Goal: Transaction & Acquisition: Purchase product/service

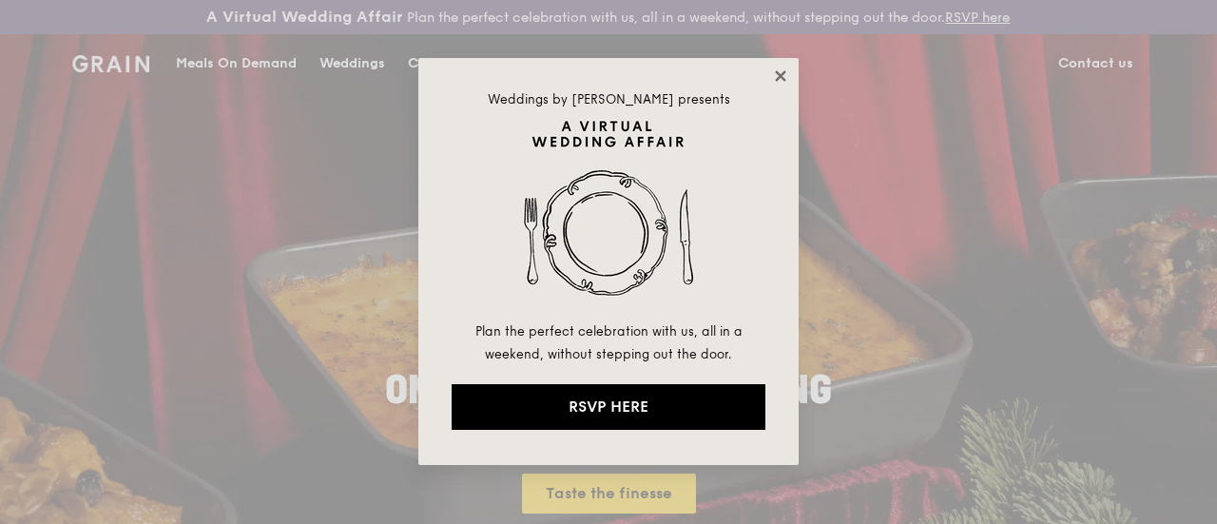
click at [783, 71] on icon at bounding box center [780, 76] width 17 height 17
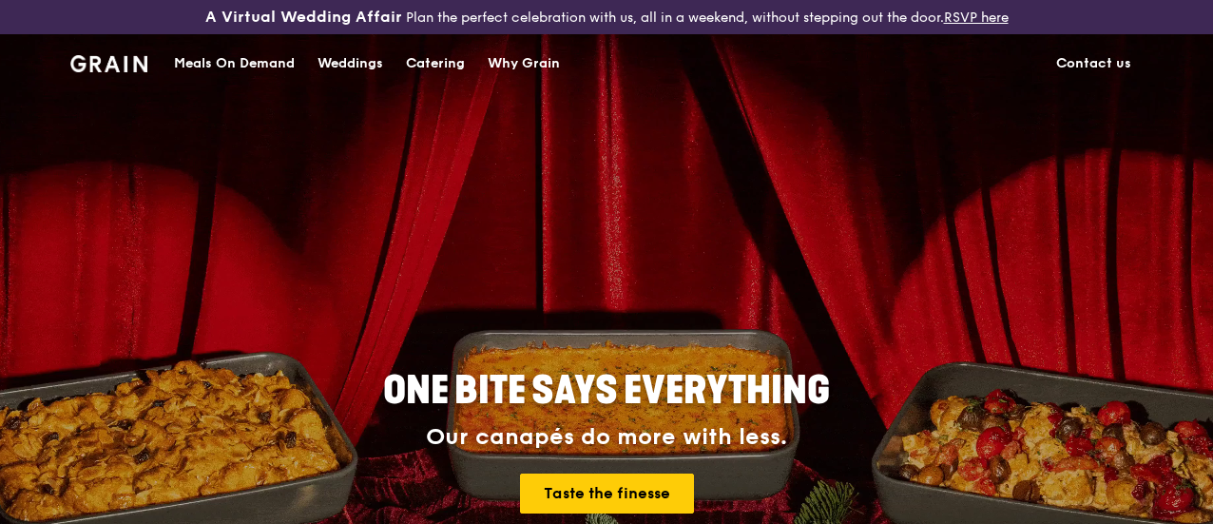
click at [415, 82] on div "Catering" at bounding box center [435, 63] width 59 height 57
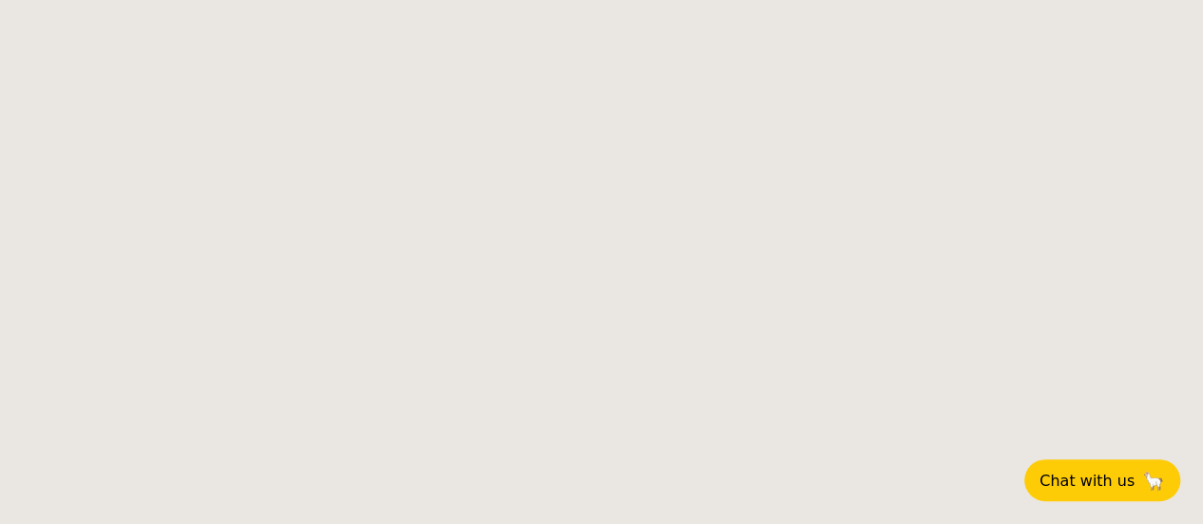
select select
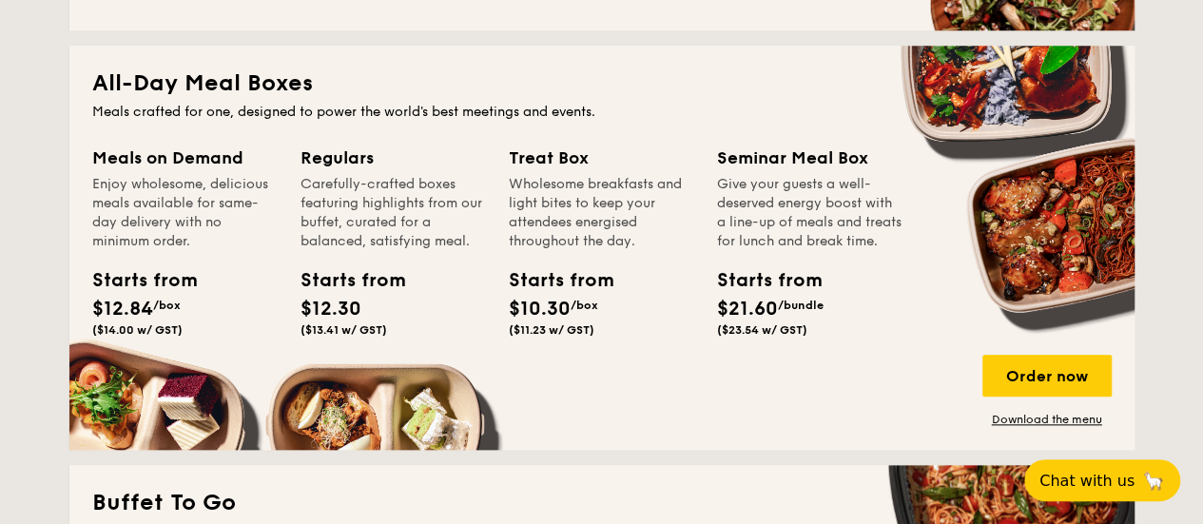
scroll to position [856, 0]
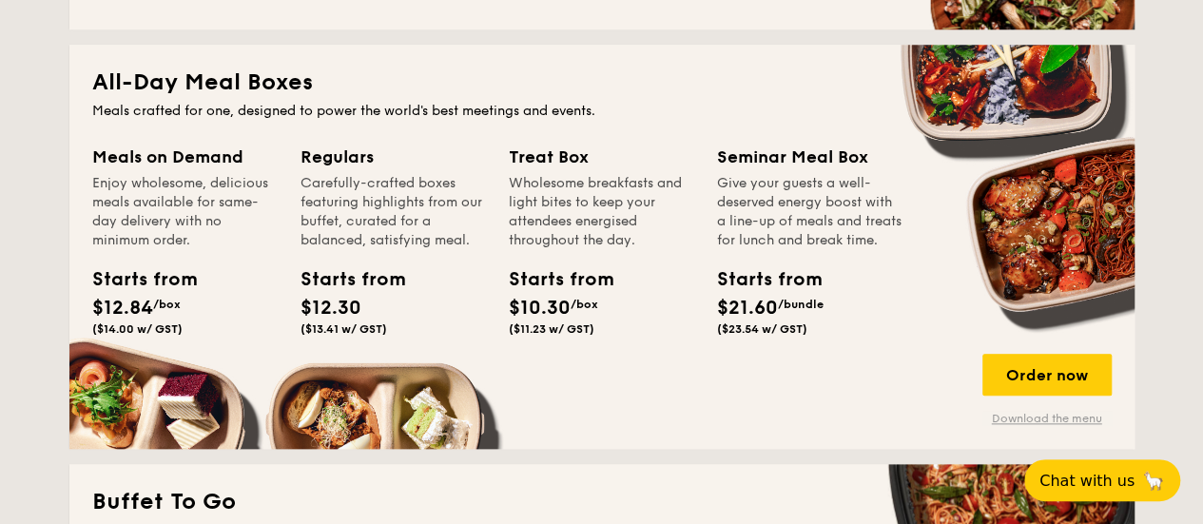
click at [1040, 426] on link "Download the menu" at bounding box center [1046, 418] width 129 height 15
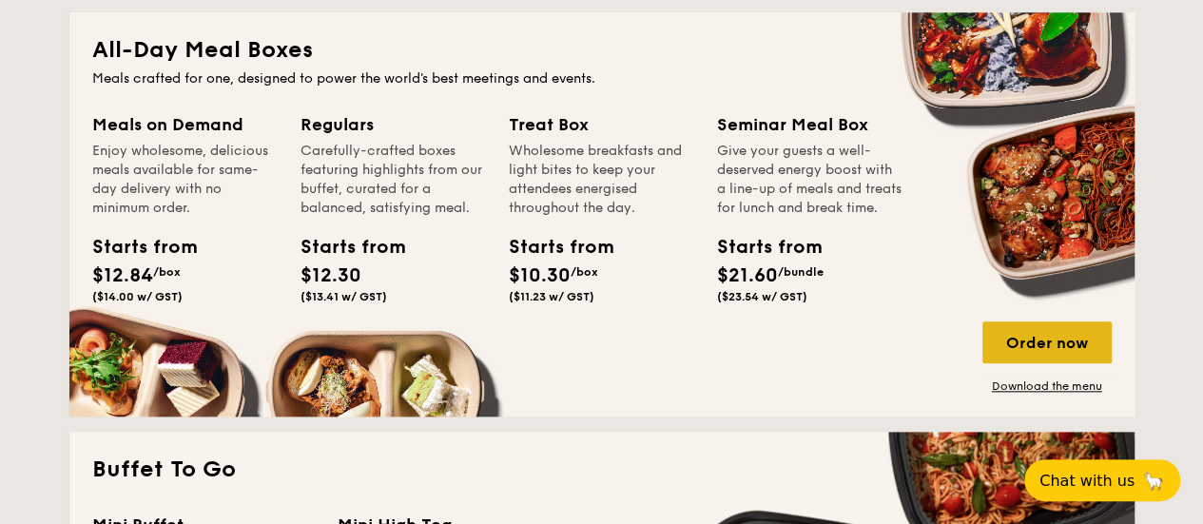
scroll to position [951, 0]
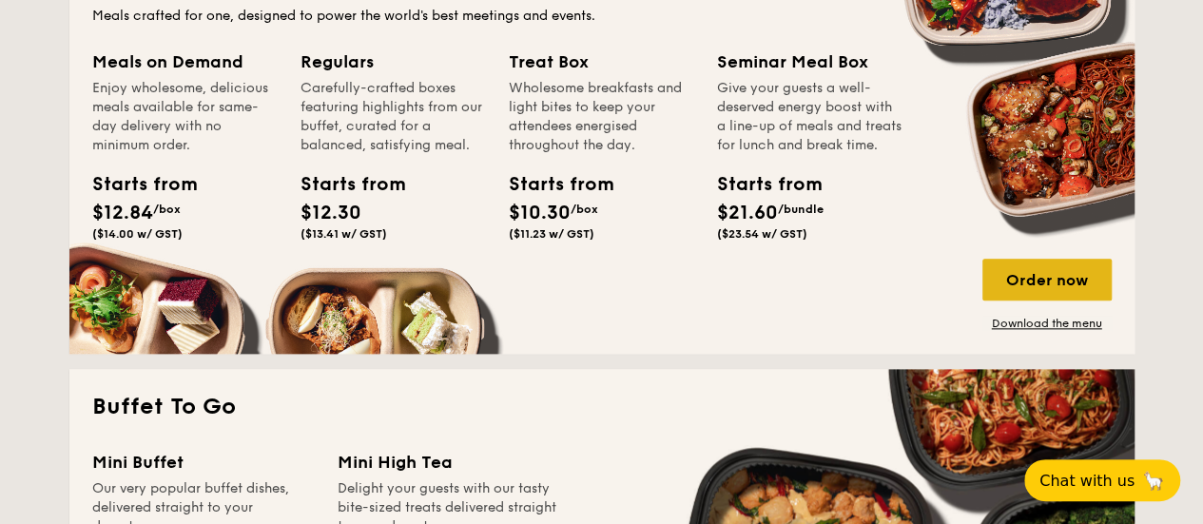
click at [1036, 296] on div "Order now" at bounding box center [1046, 280] width 129 height 42
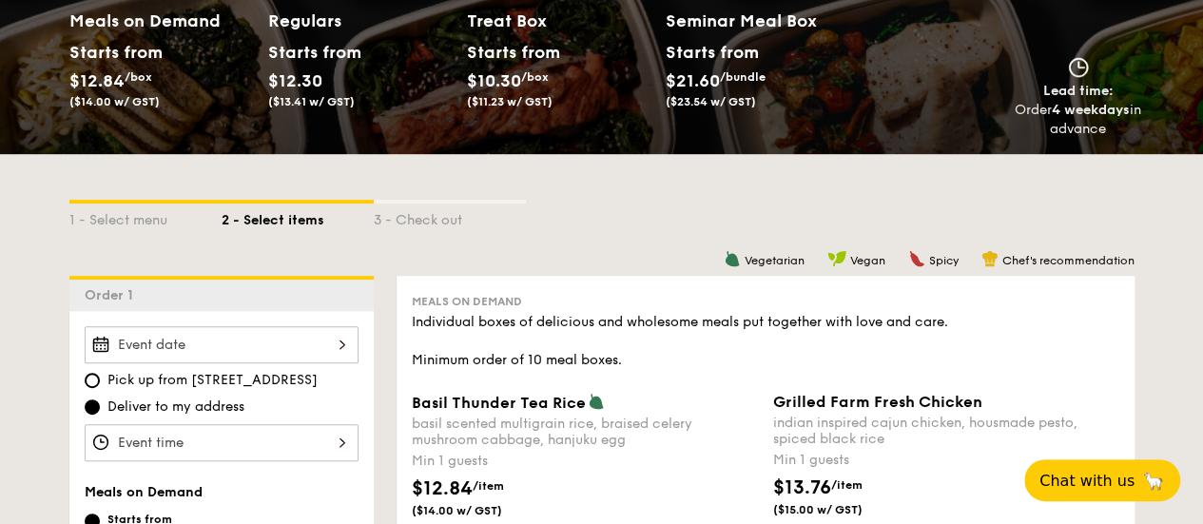
scroll to position [380, 0]
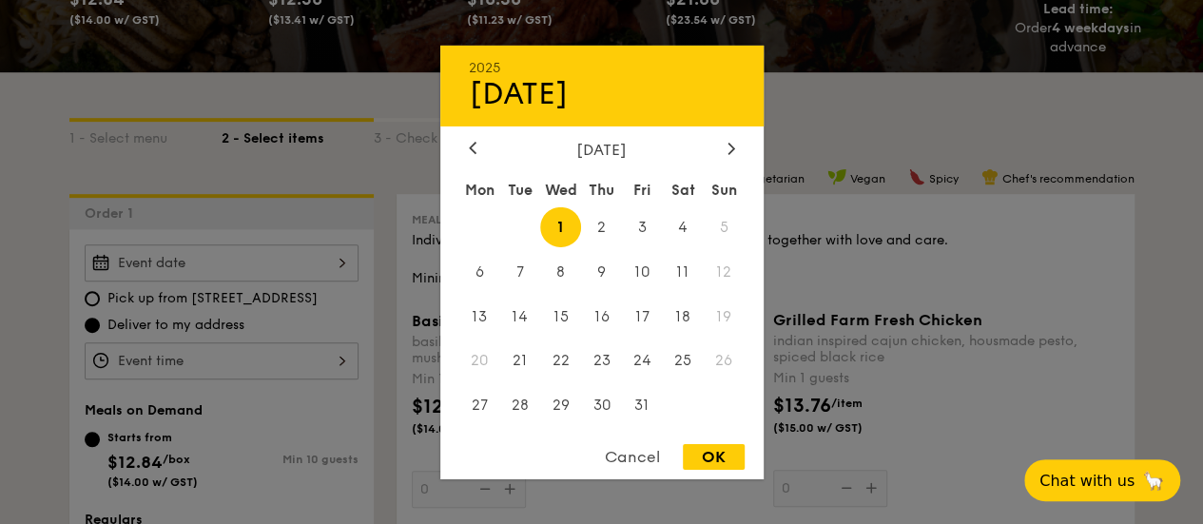
click at [300, 281] on div "2025 Oct [DATE] Tue Wed Thu Fri Sat Sun 1 2 3 4 5 6 7 8 9 10 11 12 13 14 15 16 …" at bounding box center [222, 262] width 274 height 37
click at [649, 229] on span "3" at bounding box center [642, 226] width 41 height 41
click at [710, 456] on div "OK" at bounding box center [714, 457] width 62 height 26
type input "[DATE]"
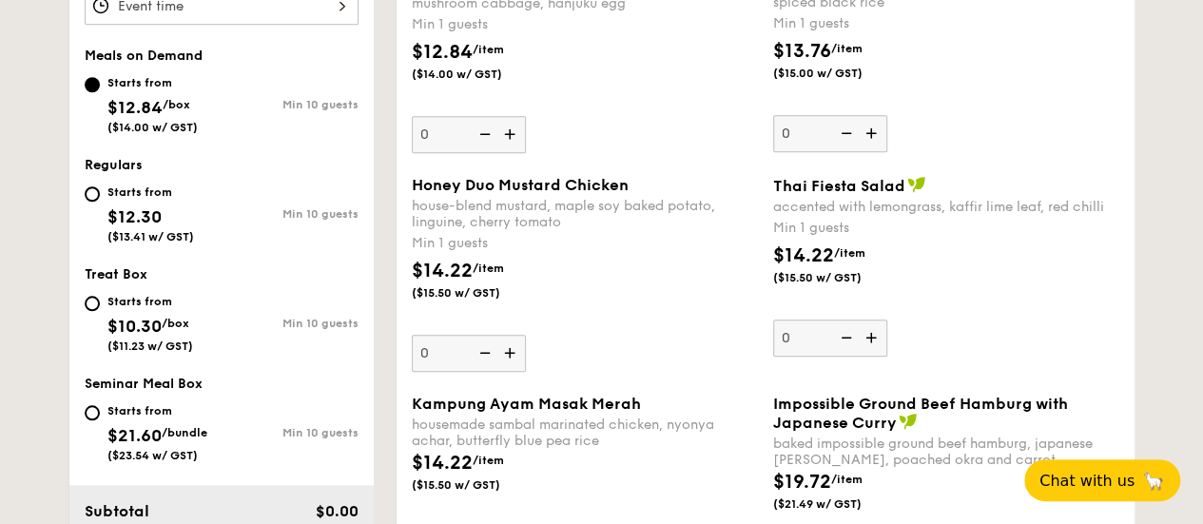
scroll to position [761, 0]
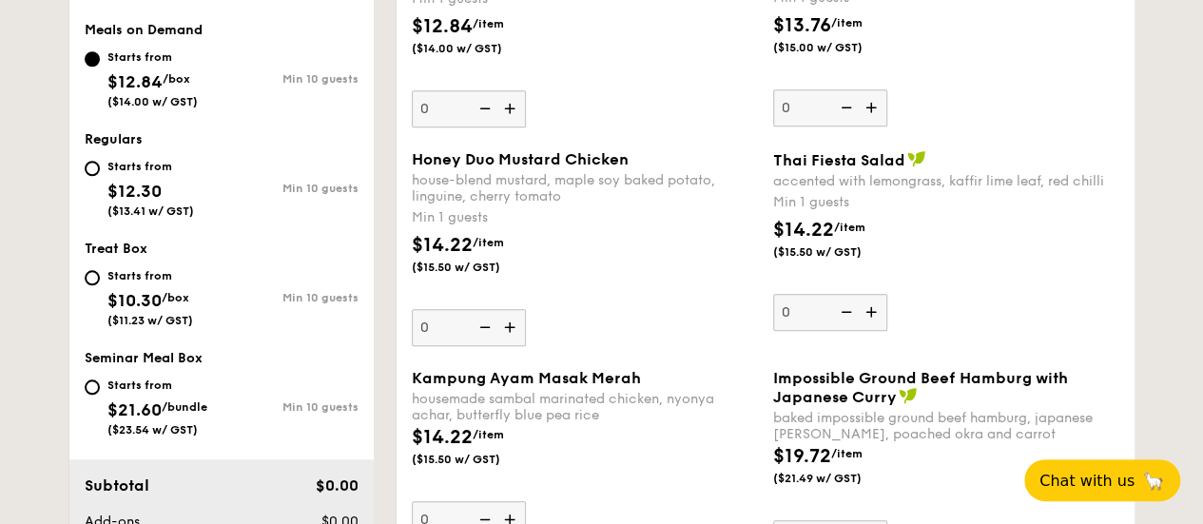
click at [84, 292] on div "Starts from $10.30 /box ($11.23 w/ GST) Min 10 guests" at bounding box center [221, 301] width 289 height 74
click at [89, 285] on input "Starts from $10.30 /box ($11.23 w/ GST) Min 10 guests" at bounding box center [92, 277] width 15 height 15
radio input "true"
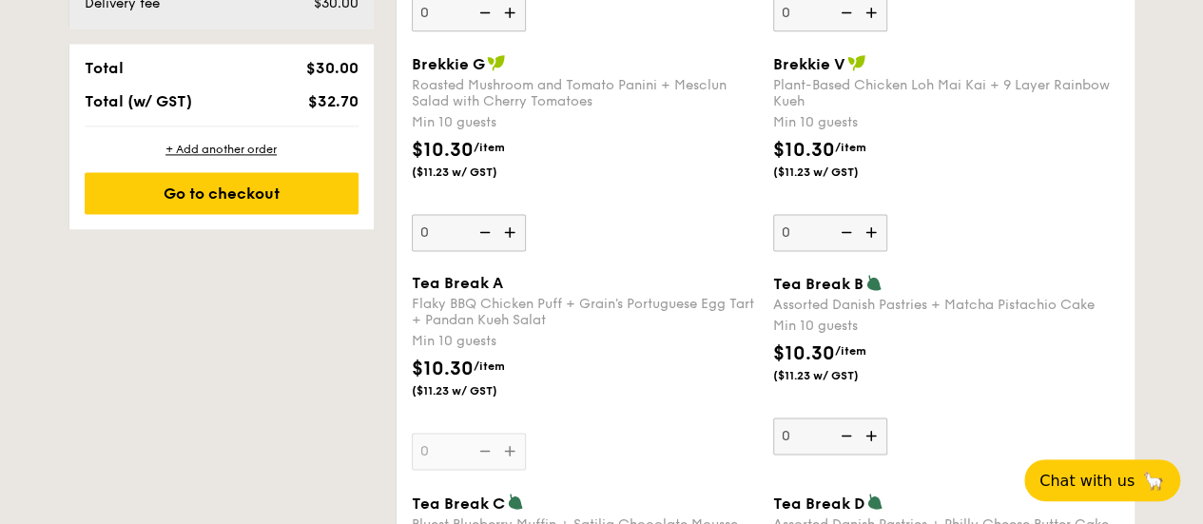
scroll to position [1331, 0]
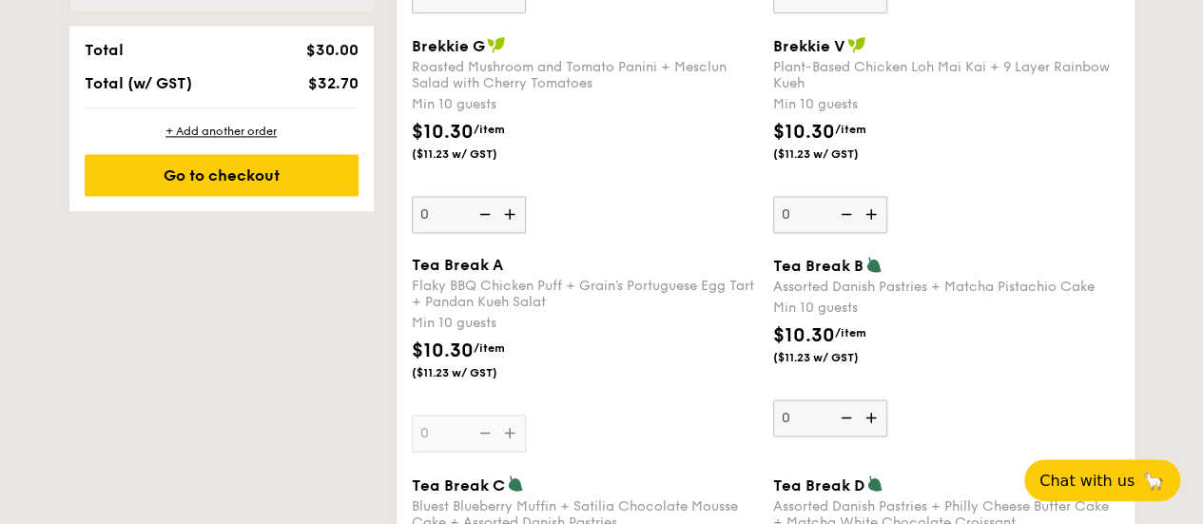
click at [432, 442] on div "Tea Break A Flaky BBQ Chicken Puff + Grain's Portuguese Egg Tart + Pandan Kueh …" at bounding box center [585, 354] width 346 height 196
click at [432, 442] on input "0" at bounding box center [469, 433] width 114 height 37
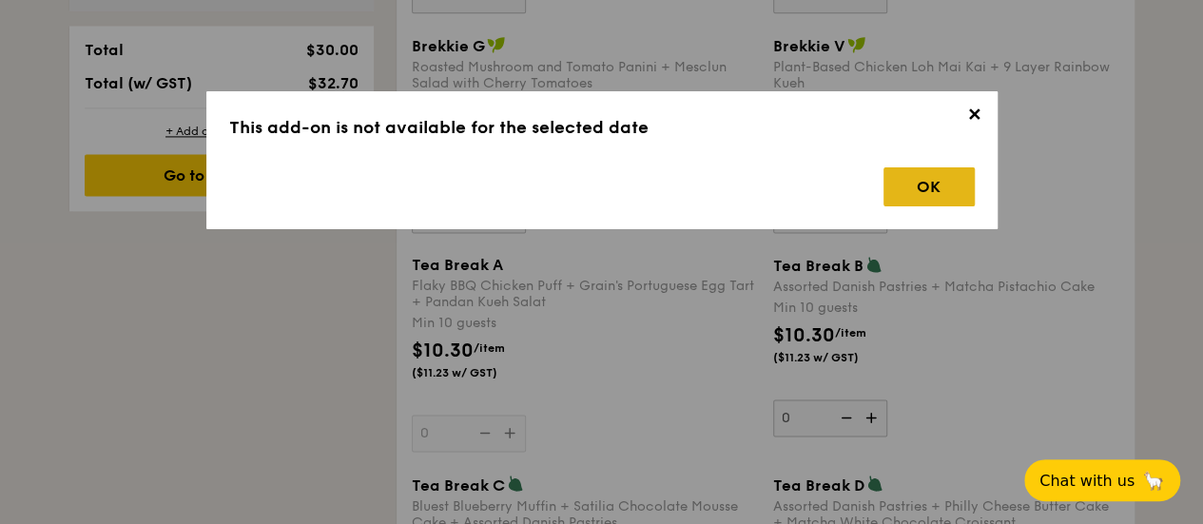
click at [900, 185] on div "OK" at bounding box center [928, 186] width 91 height 39
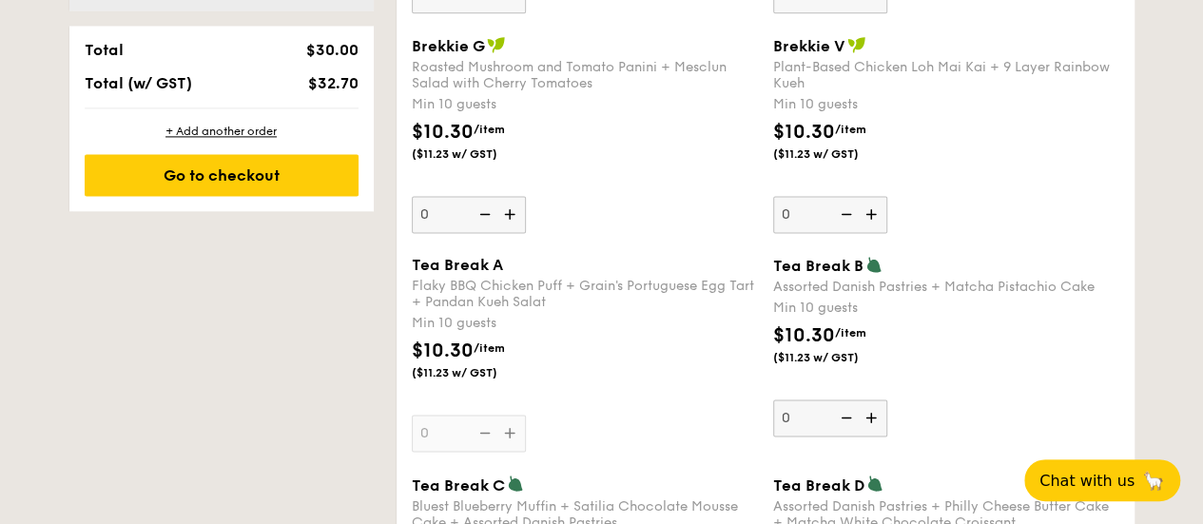
click at [505, 449] on div "Tea Break A Flaky BBQ Chicken Puff + Grain's Portuguese Egg Tart + Pandan Kueh …" at bounding box center [585, 354] width 346 height 196
click at [505, 449] on input "0" at bounding box center [469, 433] width 114 height 37
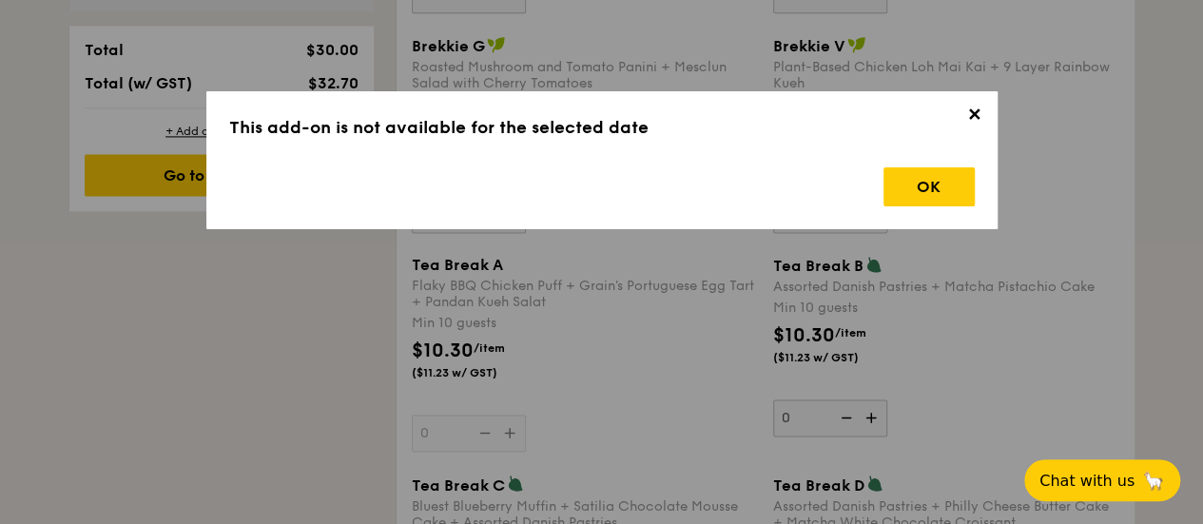
click at [871, 218] on div "✕ This add-on is not available for the selected date OK" at bounding box center [601, 160] width 791 height 138
click at [907, 209] on div "✕ This add-on is not available for the selected date OK" at bounding box center [601, 160] width 791 height 138
click at [930, 182] on div "OK" at bounding box center [928, 186] width 91 height 39
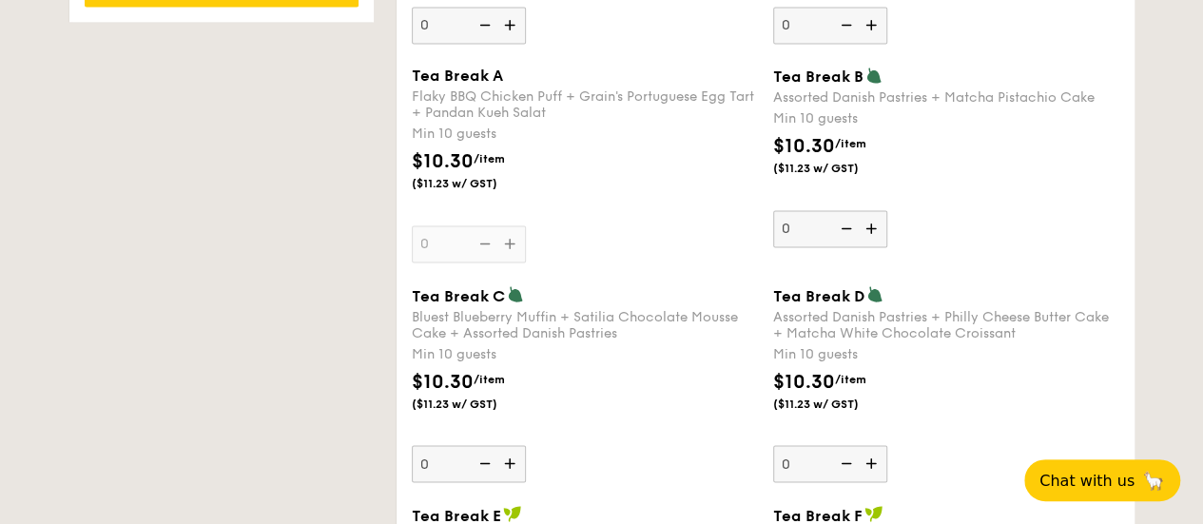
scroll to position [1521, 0]
click at [506, 259] on div "Tea Break A Flaky BBQ Chicken Puff + Grain's Portuguese Egg Tart + Pandan Kueh …" at bounding box center [585, 164] width 346 height 196
click at [506, 259] on input "0" at bounding box center [469, 242] width 114 height 37
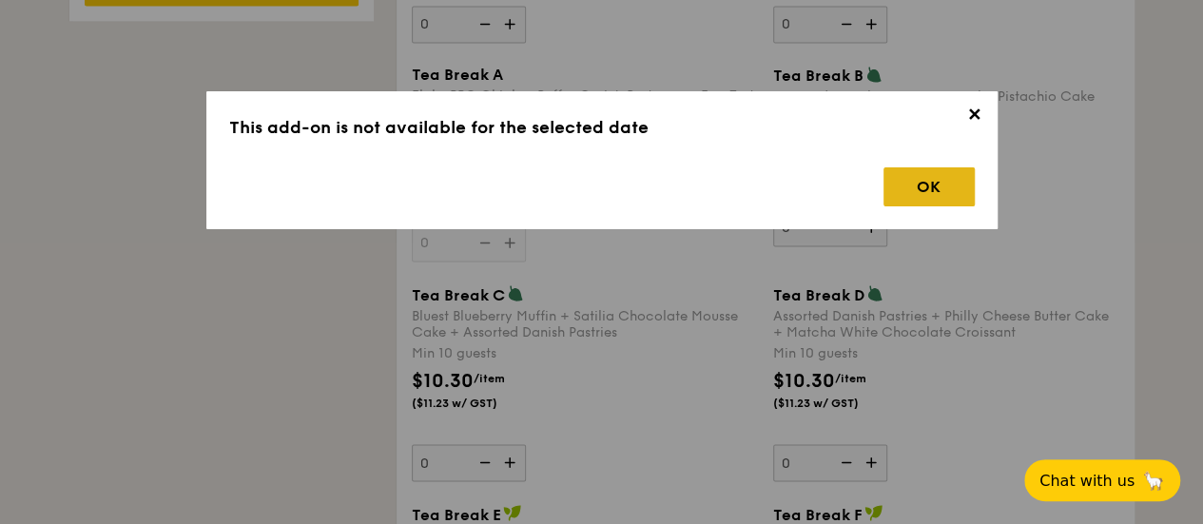
click at [925, 204] on div "OK" at bounding box center [928, 186] width 91 height 39
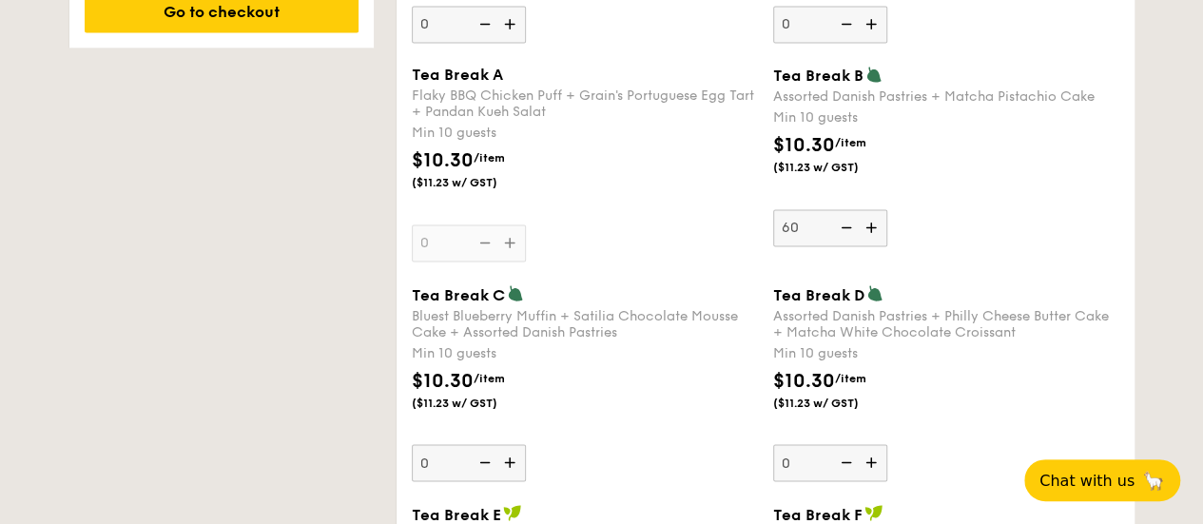
scroll to position [1548, 0]
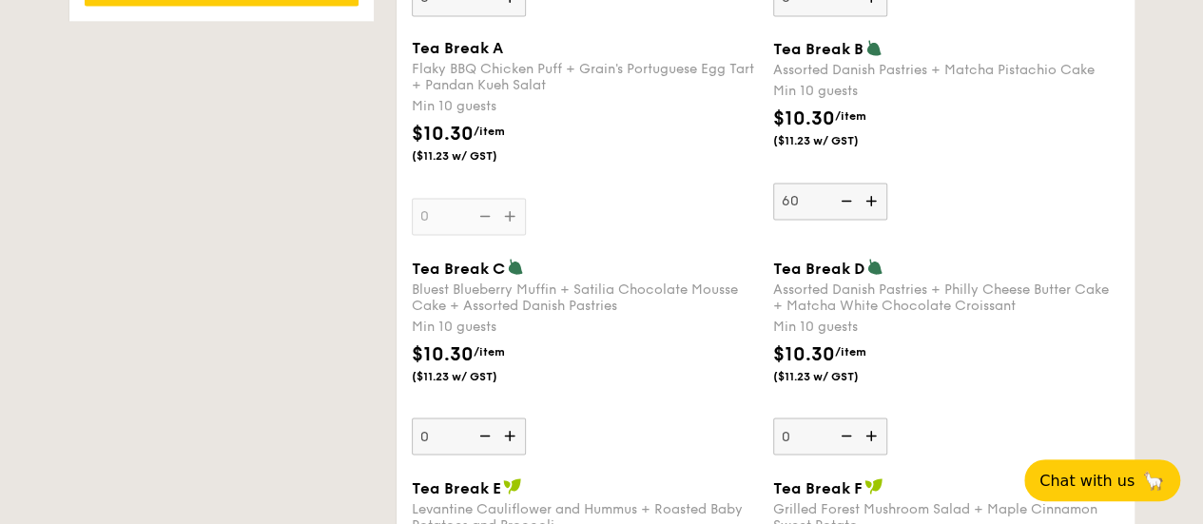
click at [639, 427] on div "Tea Break C Bluest Blueberry Muffin + Satilia Chocolate Mousse Cake + Assorted …" at bounding box center [585, 356] width 346 height 197
click at [526, 427] on input "0" at bounding box center [469, 435] width 114 height 37
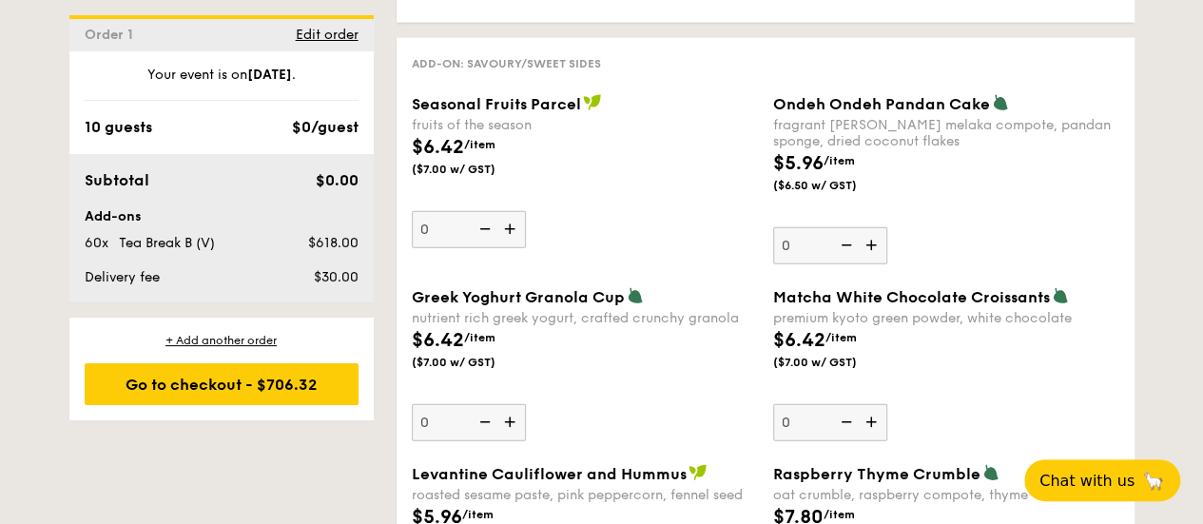
scroll to position [2309, 0]
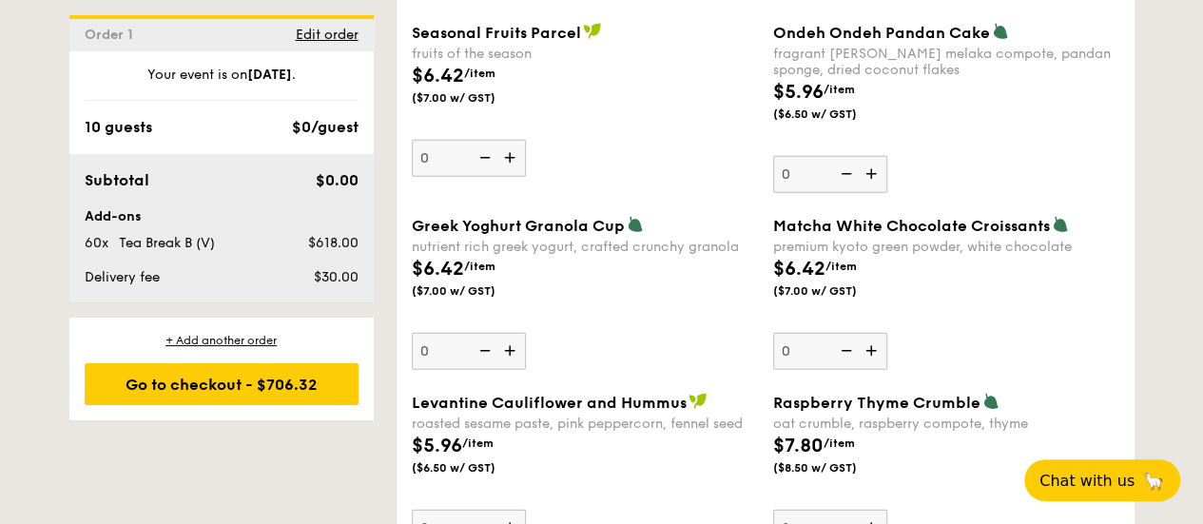
click at [291, 513] on div "1 - Select menu 2 - Select items 3 - Check out Order 1 [DATE] Pick up from [STR…" at bounding box center [601, 366] width 1095 height 4445
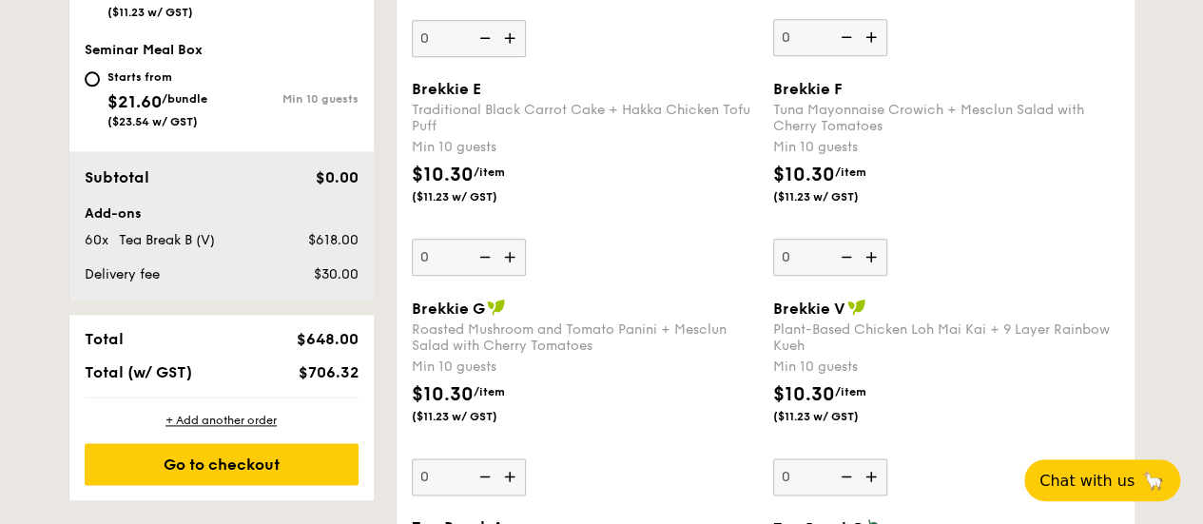
scroll to position [1073, 0]
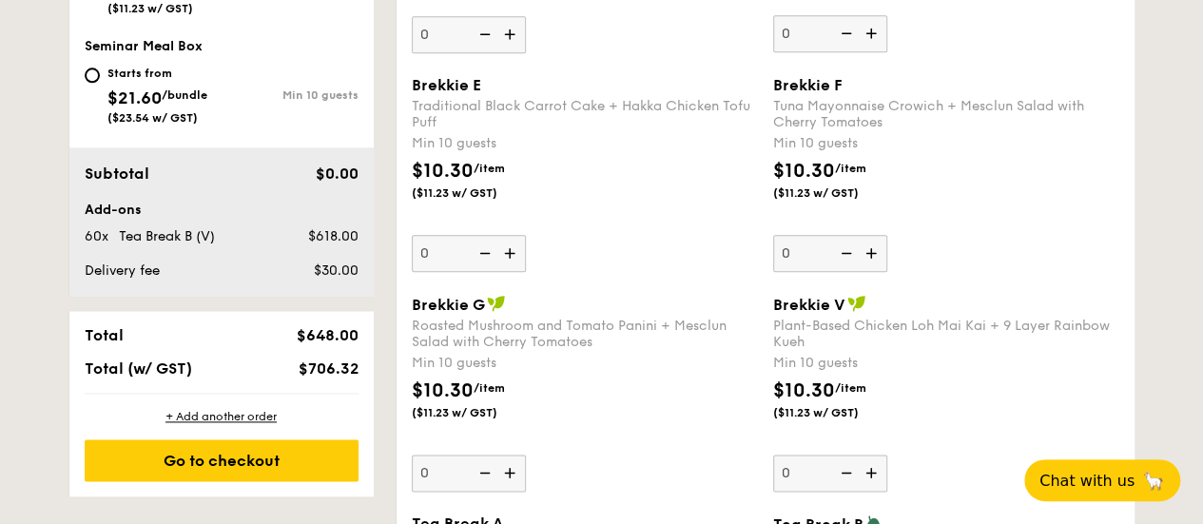
drag, startPoint x: 194, startPoint y: 385, endPoint x: 45, endPoint y: 339, distance: 156.1
click at [257, 378] on div "$706.32" at bounding box center [308, 368] width 116 height 18
drag, startPoint x: 359, startPoint y: 383, endPoint x: 51, endPoint y: 330, distance: 312.7
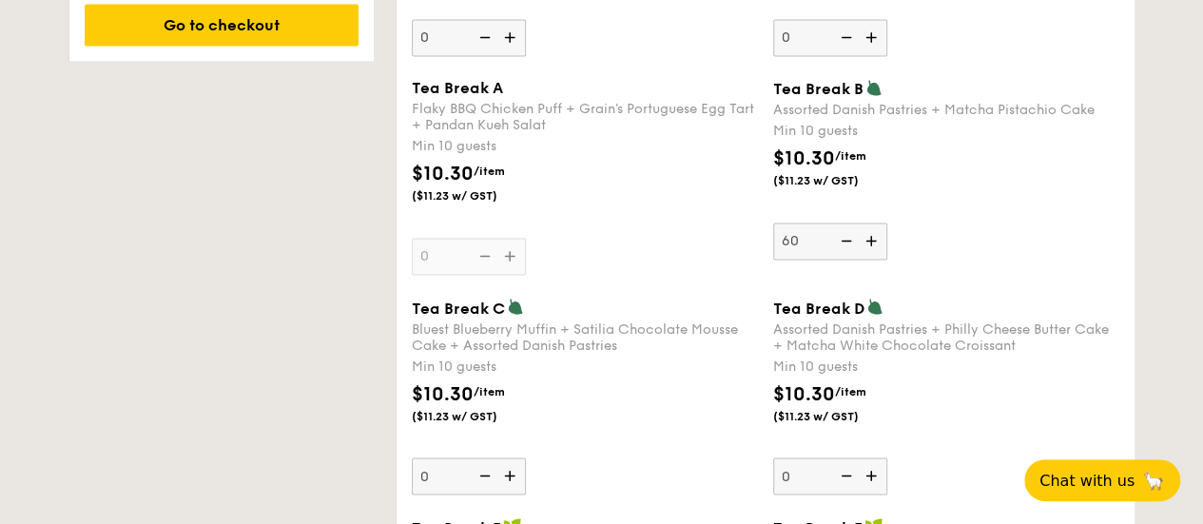
scroll to position [1400, 0]
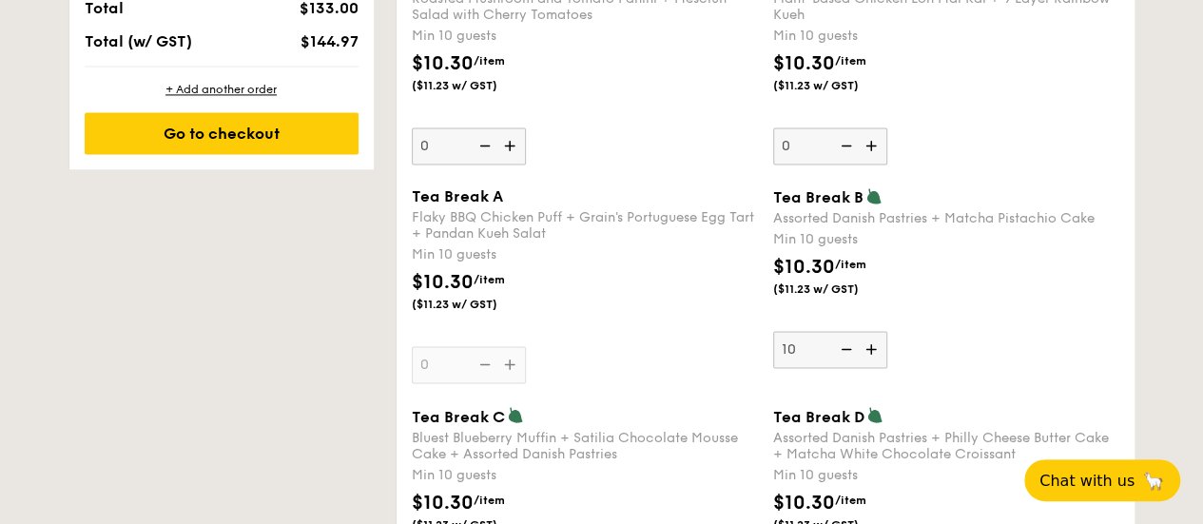
click at [652, 383] on div "Tea Break A Flaky BBQ Chicken Puff + Grain's Portuguese Egg Tart + Pandan Kueh …" at bounding box center [585, 285] width 346 height 196
click at [526, 383] on input "0" at bounding box center [469, 364] width 114 height 37
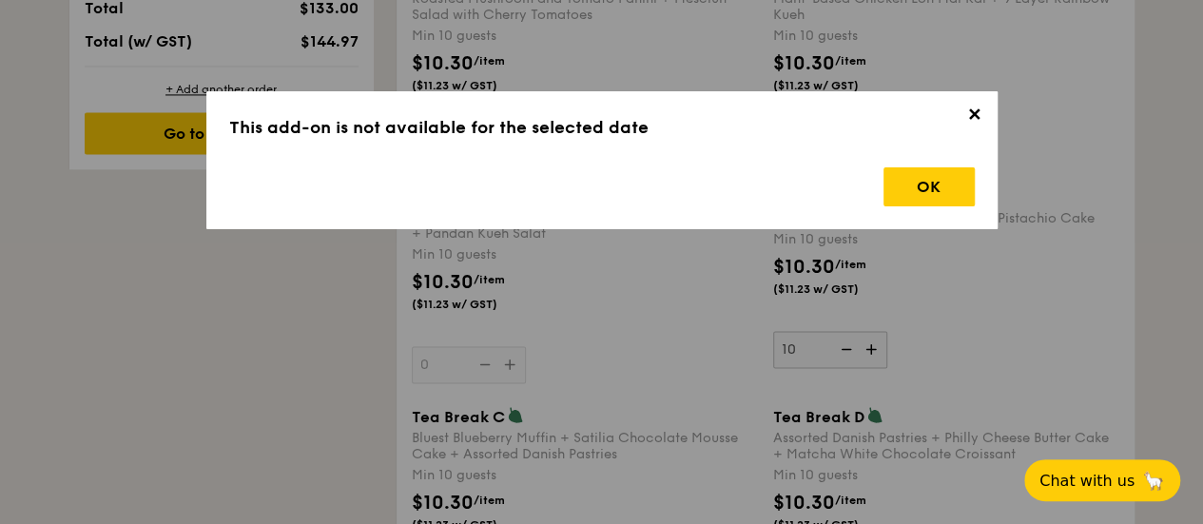
click at [938, 134] on h3 "This add-on is not available for the selected date" at bounding box center [601, 127] width 745 height 27
click at [974, 109] on span "✕" at bounding box center [974, 118] width 27 height 27
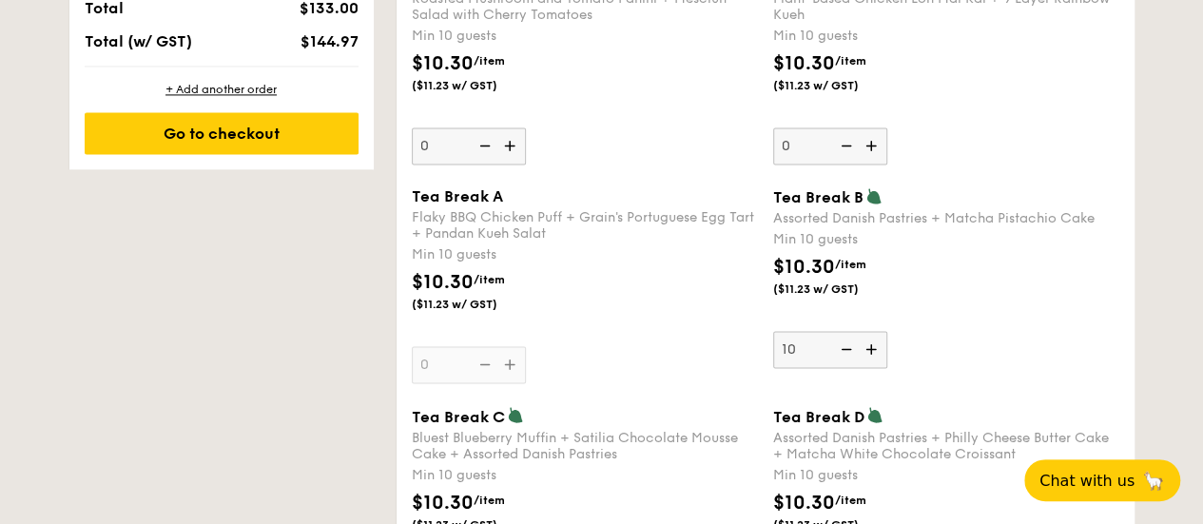
click at [854, 358] on img at bounding box center [844, 349] width 29 height 36
click at [854, 358] on input "10" at bounding box center [830, 349] width 114 height 37
type input "0"
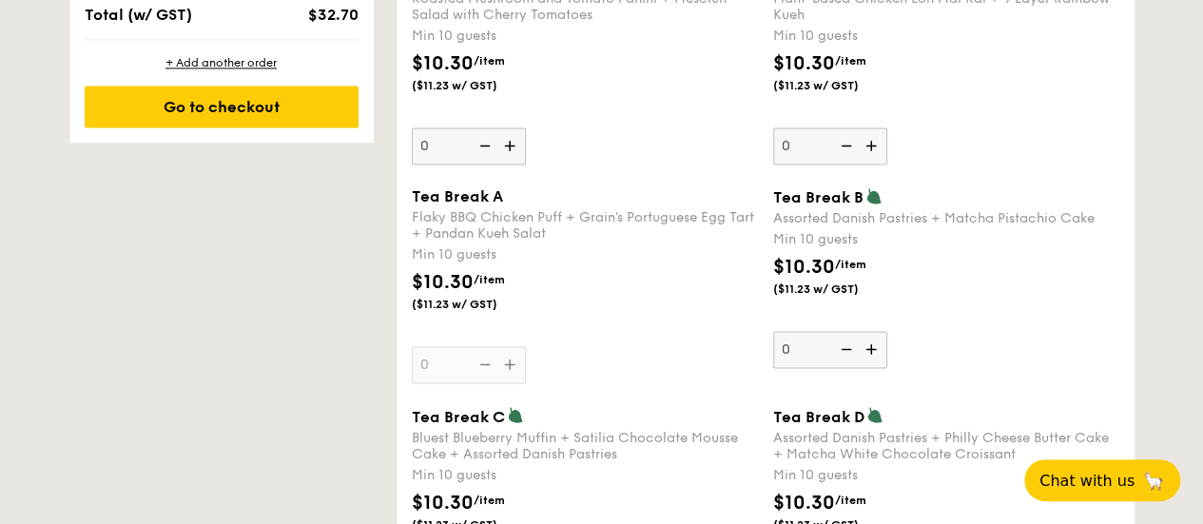
scroll to position [1373, 0]
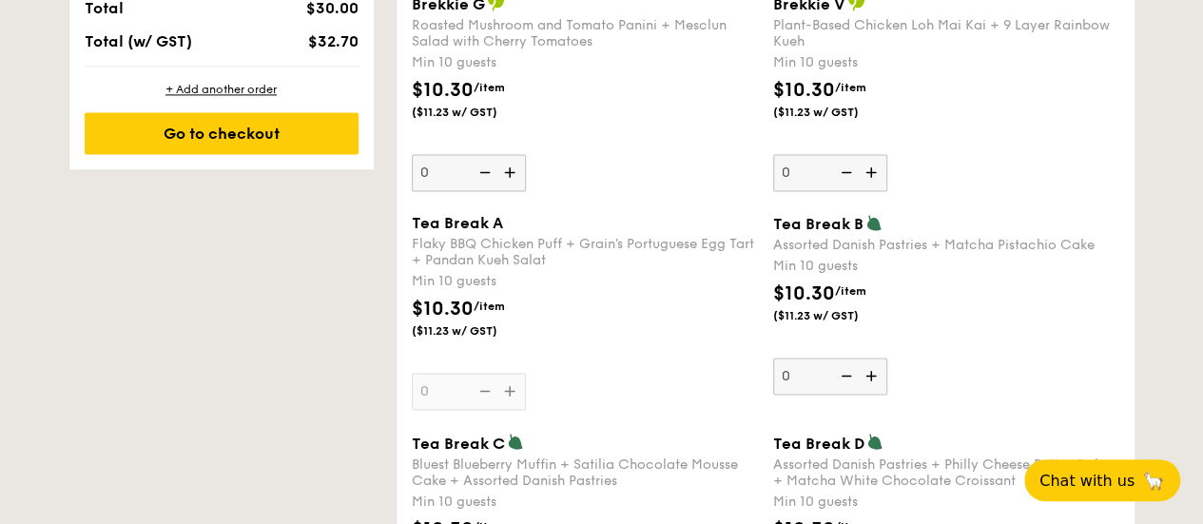
click at [854, 346] on div "$10.30 /item ($11.23 w/ GST)" at bounding box center [945, 313] width 361 height 67
click at [854, 358] on input "0" at bounding box center [830, 376] width 114 height 37
click at [729, 389] on div "Tea Break A Flaky BBQ Chicken Puff + Grain's Portuguese Egg Tart + Pandan Kueh …" at bounding box center [585, 312] width 346 height 196
click at [526, 389] on input "0" at bounding box center [469, 391] width 114 height 37
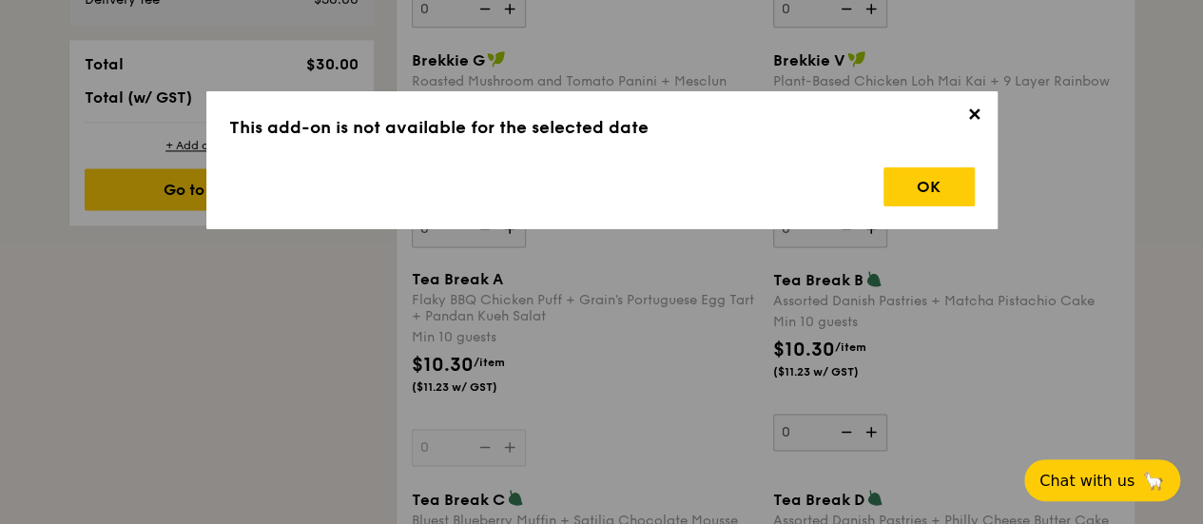
scroll to position [1278, 0]
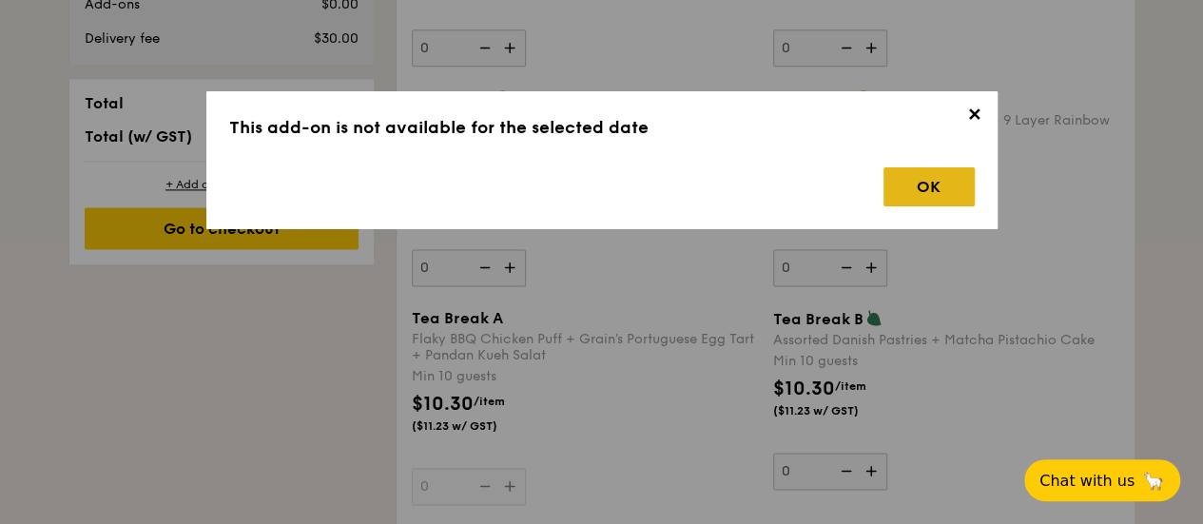
click at [937, 204] on div "✕ This add-on is not available for the selected date OK" at bounding box center [601, 160] width 791 height 138
click at [939, 189] on div "OK" at bounding box center [928, 186] width 91 height 39
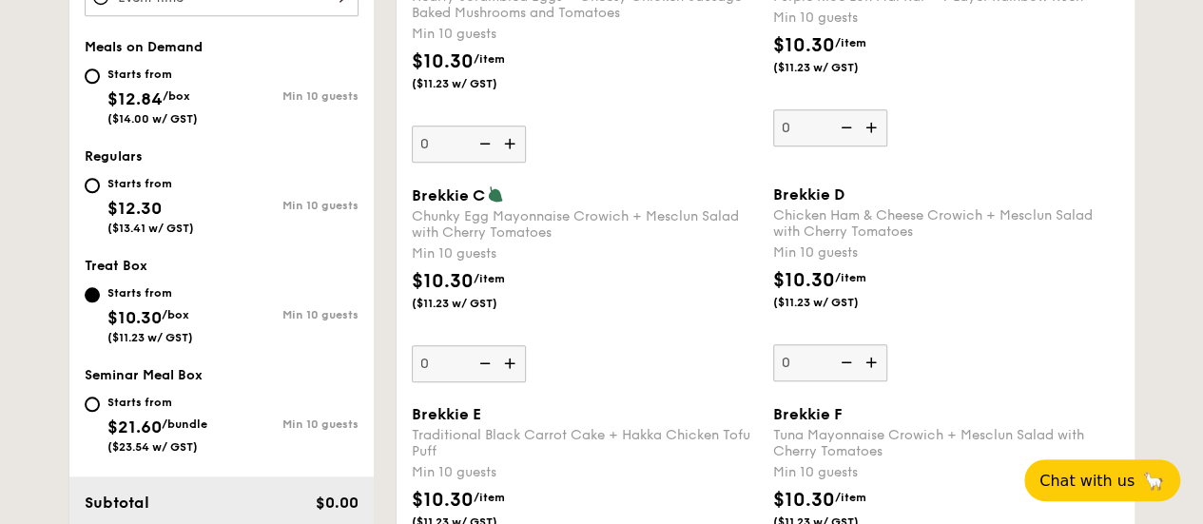
scroll to position [517, 0]
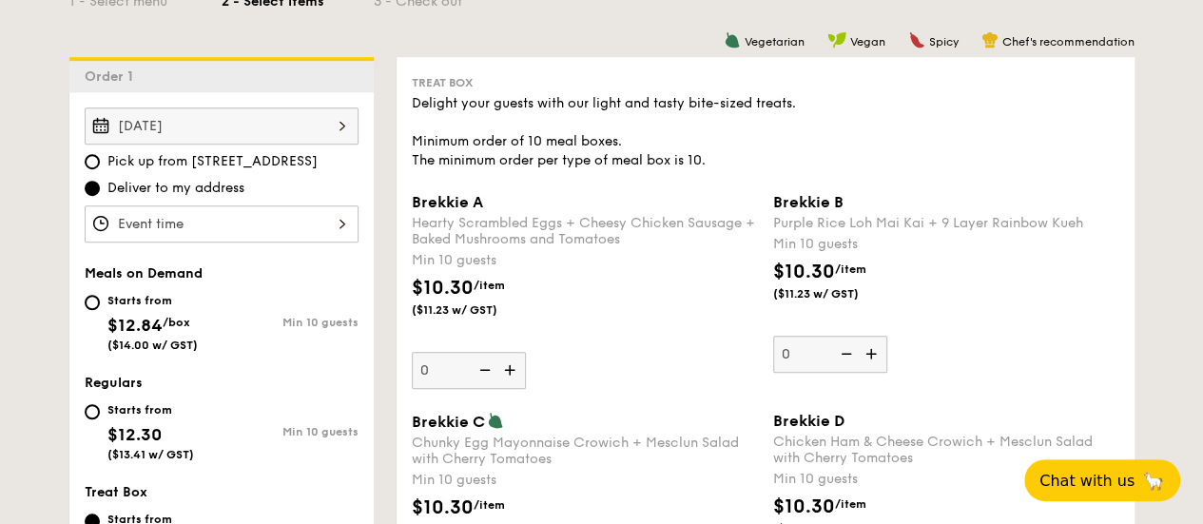
click at [238, 229] on div at bounding box center [222, 223] width 274 height 37
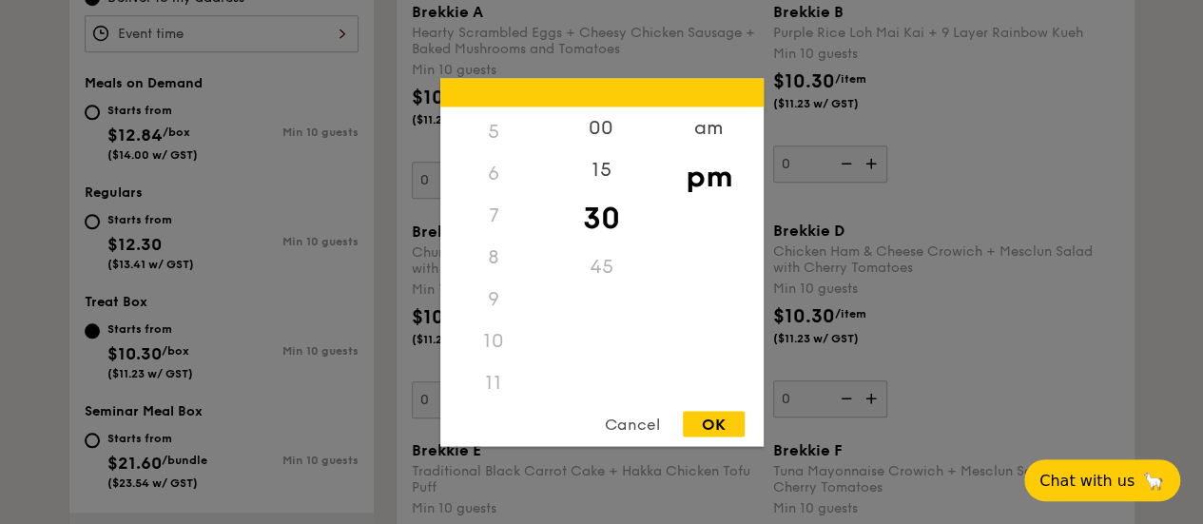
scroll to position [224, 0]
click at [486, 383] on div "11" at bounding box center [493, 377] width 107 height 42
click at [489, 375] on div "11" at bounding box center [493, 377] width 107 height 42
click at [491, 374] on div "11" at bounding box center [493, 377] width 107 height 42
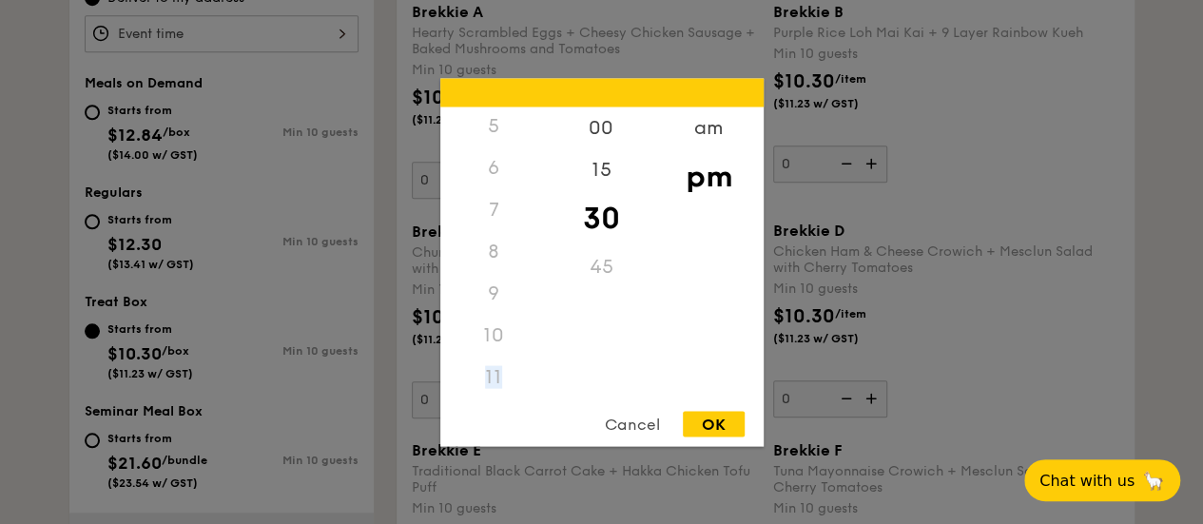
scroll to position [0, 0]
click at [713, 130] on div "am" at bounding box center [708, 133] width 107 height 55
click at [496, 381] on div "11" at bounding box center [493, 383] width 107 height 55
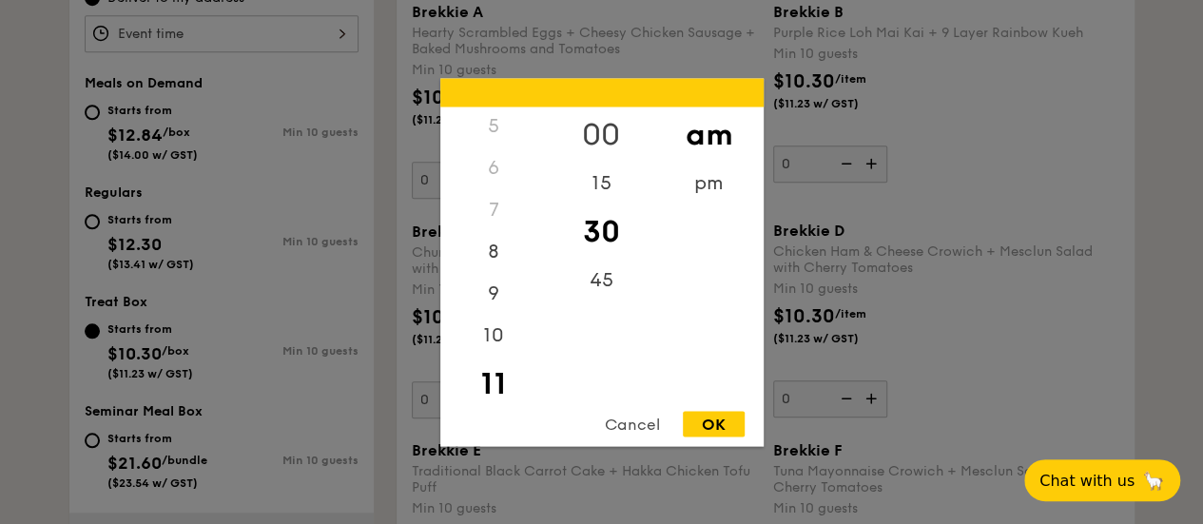
click at [601, 128] on div "00" at bounding box center [601, 133] width 107 height 55
click at [715, 435] on div "OK" at bounding box center [714, 424] width 62 height 26
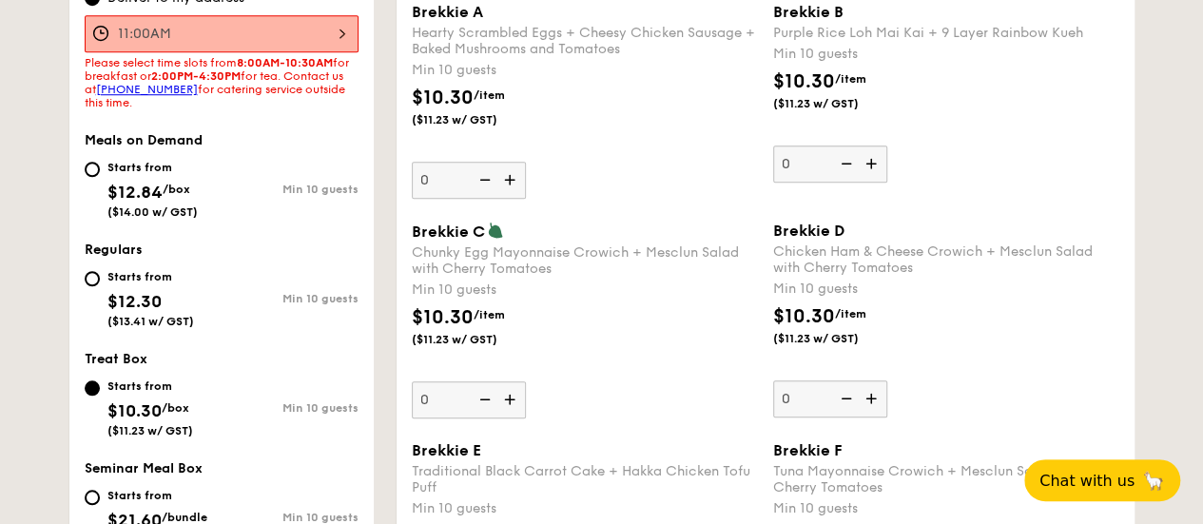
scroll to position [612, 0]
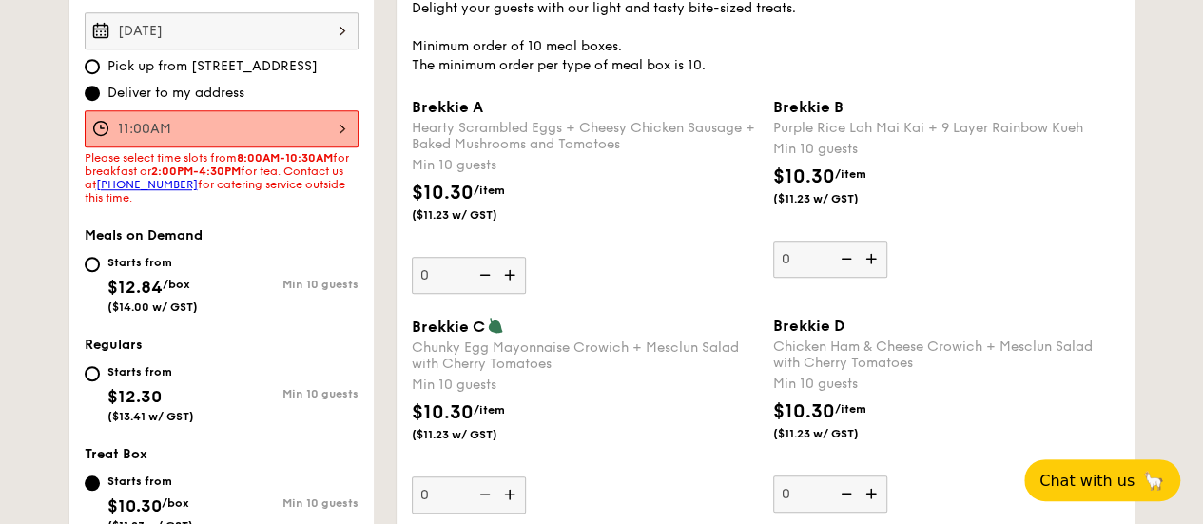
click at [328, 142] on div "11:00AM" at bounding box center [222, 128] width 274 height 37
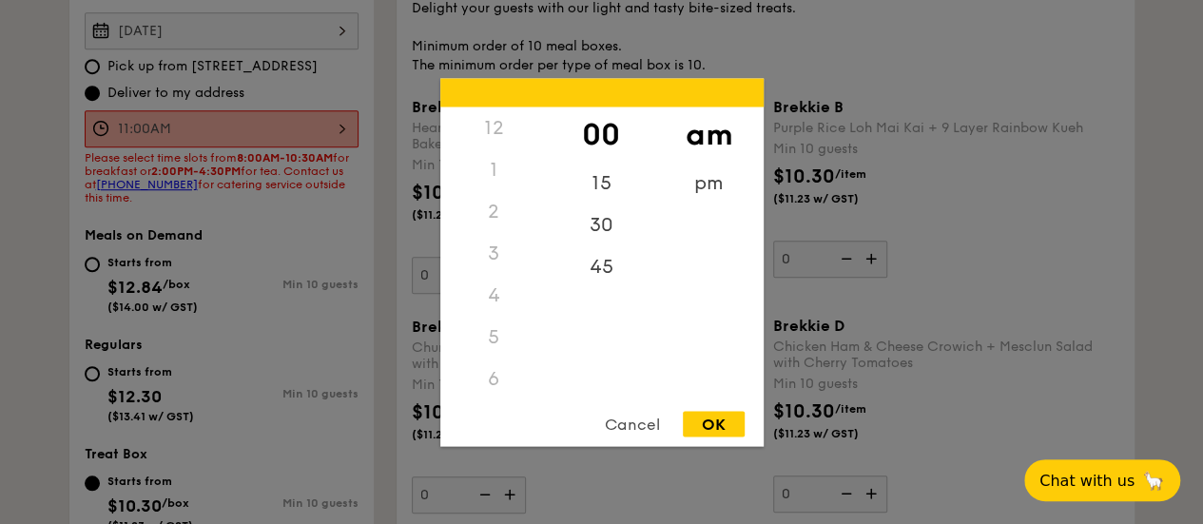
scroll to position [224, 0]
click at [496, 340] on div "10" at bounding box center [493, 327] width 107 height 55
click at [597, 231] on div "30" at bounding box center [601, 230] width 107 height 55
click at [713, 433] on div "OK" at bounding box center [714, 424] width 62 height 26
type input "10:30AM"
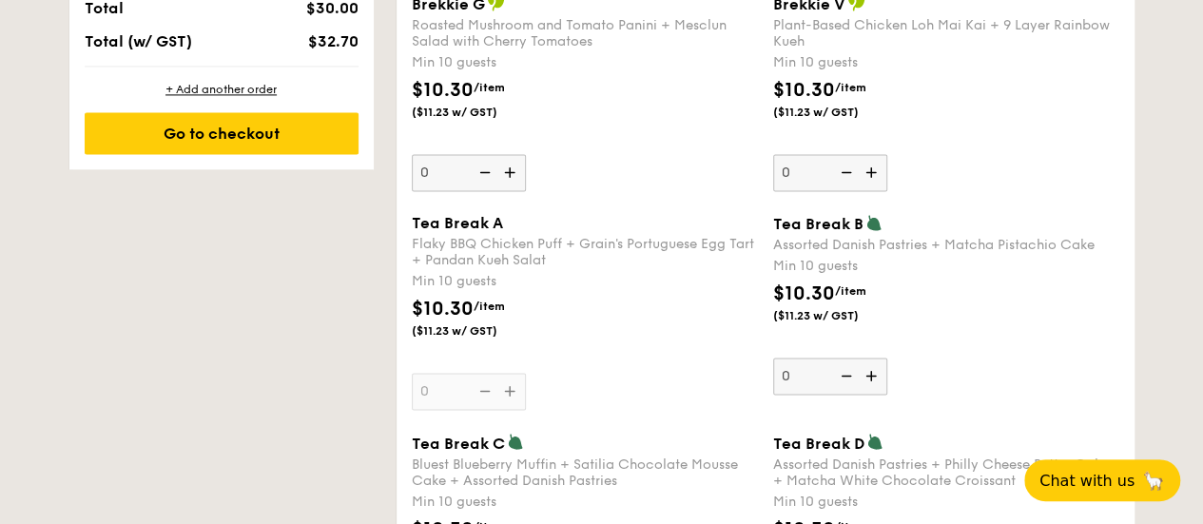
scroll to position [1563, 0]
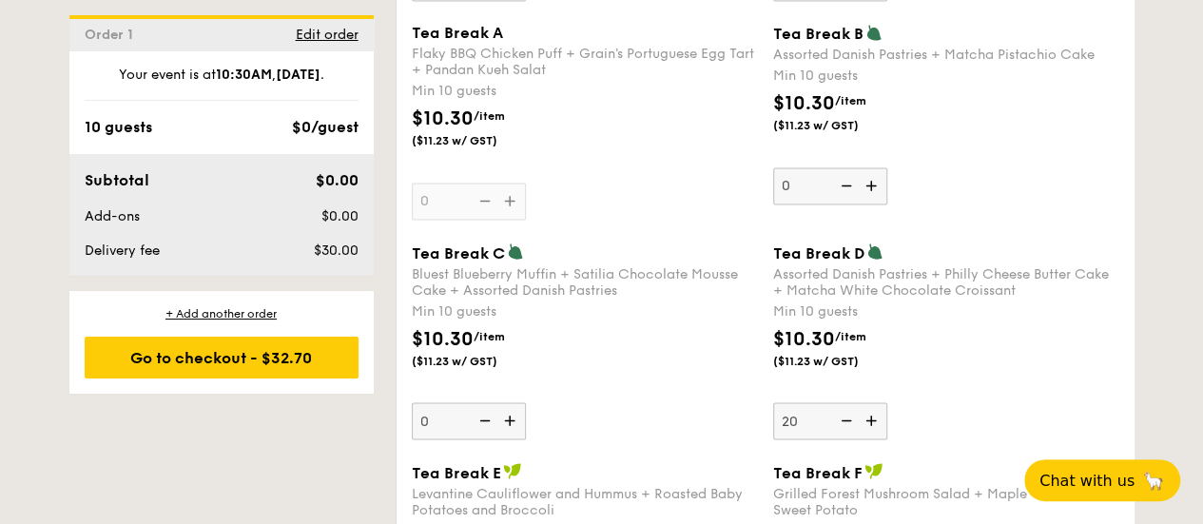
type input "20"
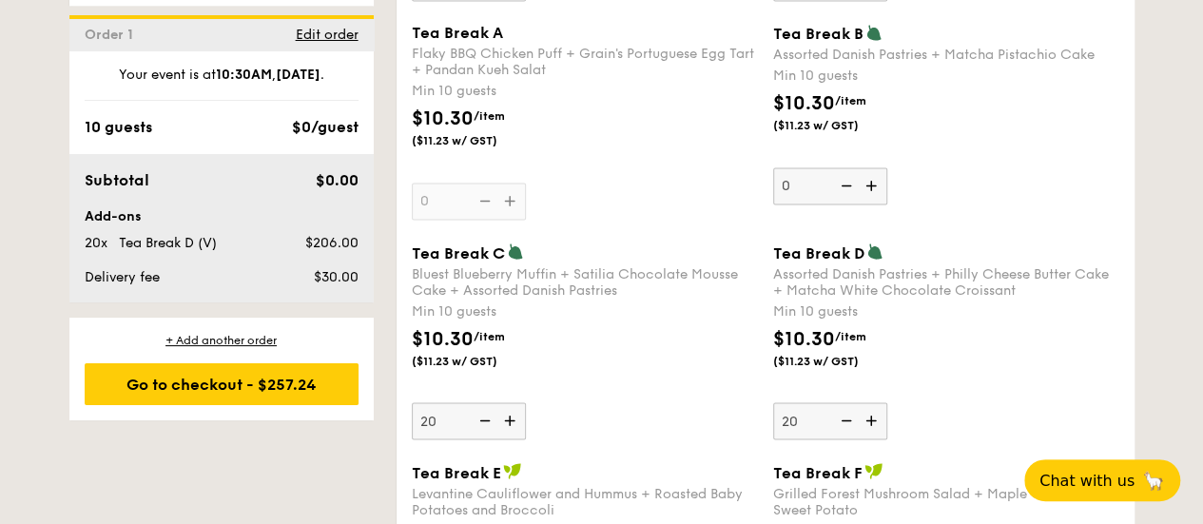
type input "20"
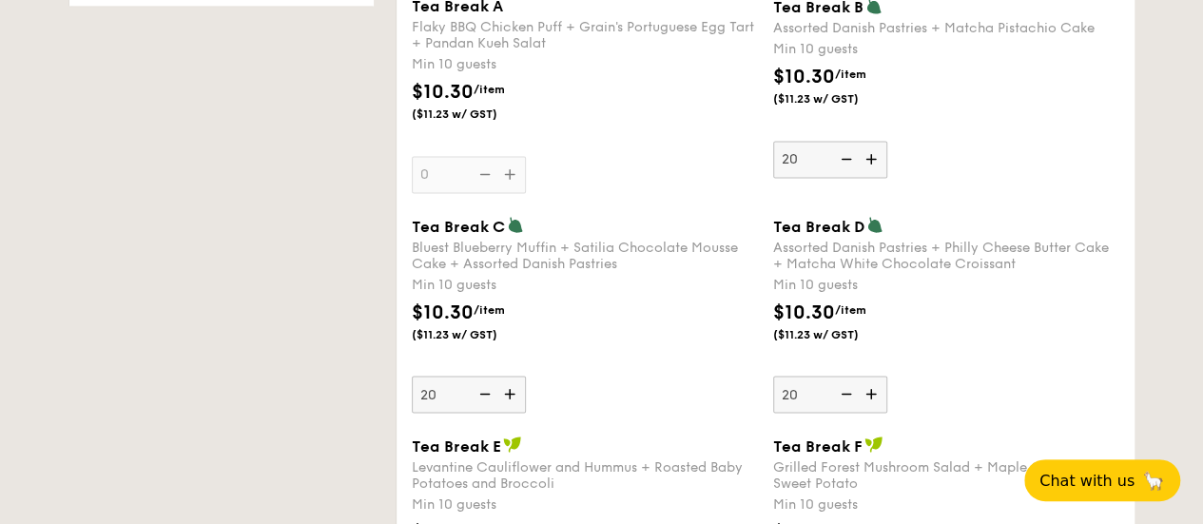
type input "20"
click at [668, 304] on div "Tea Break C Bluest Blueberry Muffin + Satilia Chocolate Mousse Cake + Assorted …" at bounding box center [585, 314] width 346 height 197
click at [526, 376] on input "20" at bounding box center [469, 394] width 114 height 37
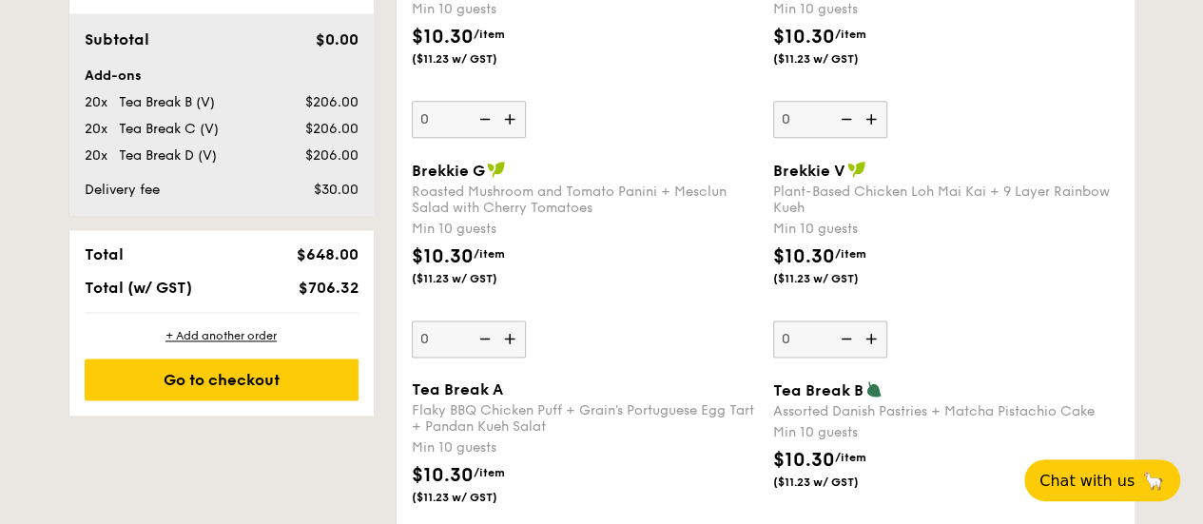
scroll to position [1236, 0]
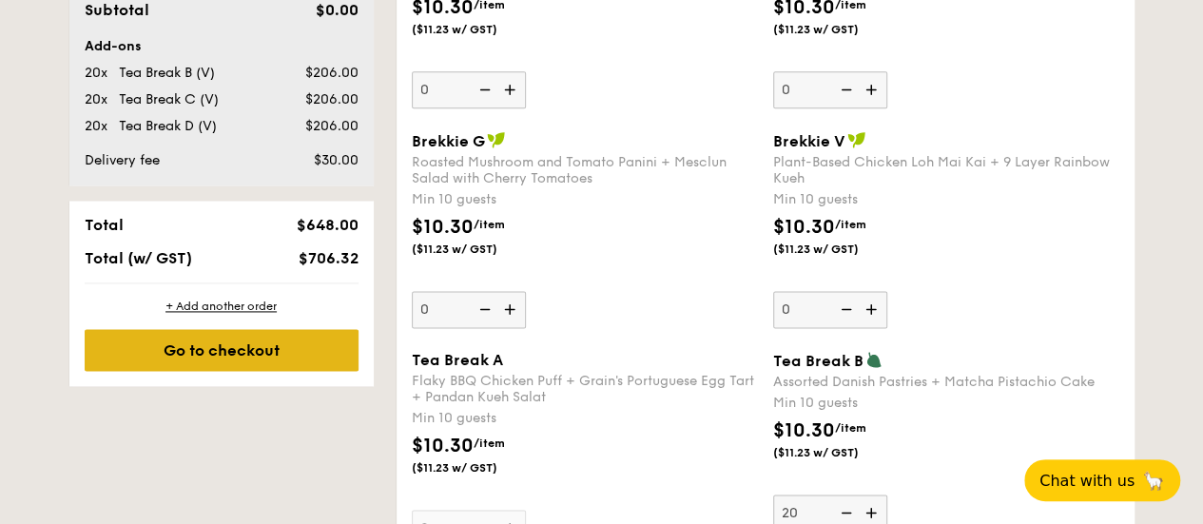
click at [307, 357] on div "Go to checkout" at bounding box center [222, 350] width 274 height 42
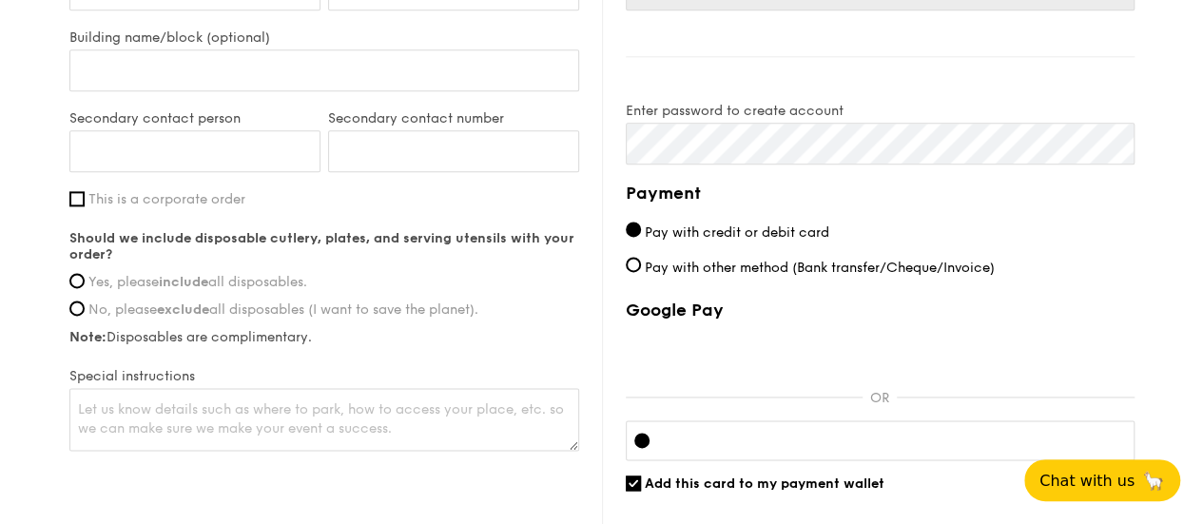
scroll to position [1141, 0]
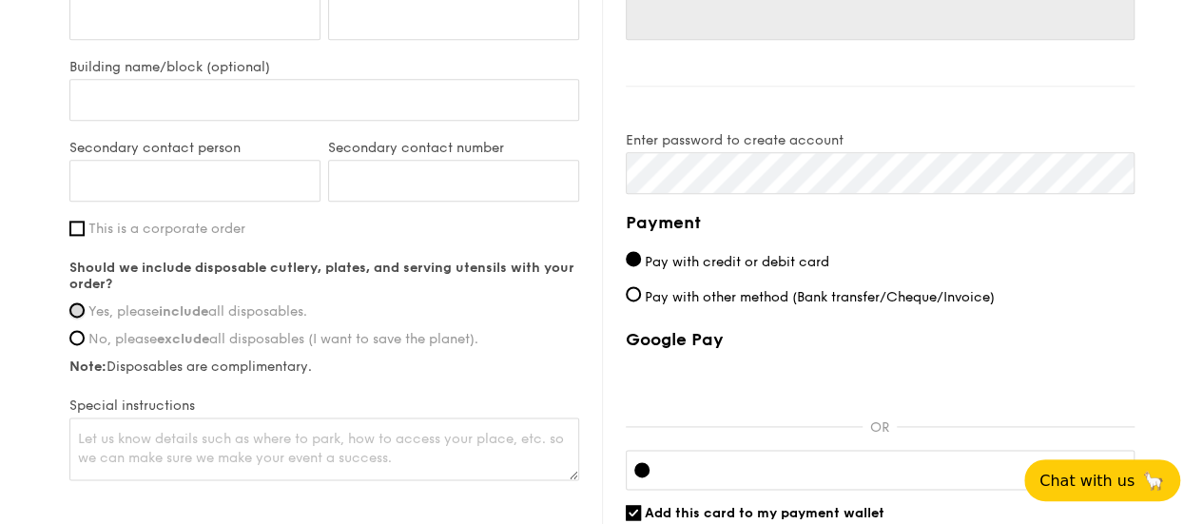
click at [78, 318] on input "Yes, please include all disposables." at bounding box center [76, 309] width 15 height 15
radio input "true"
click at [308, 458] on textarea at bounding box center [324, 448] width 510 height 63
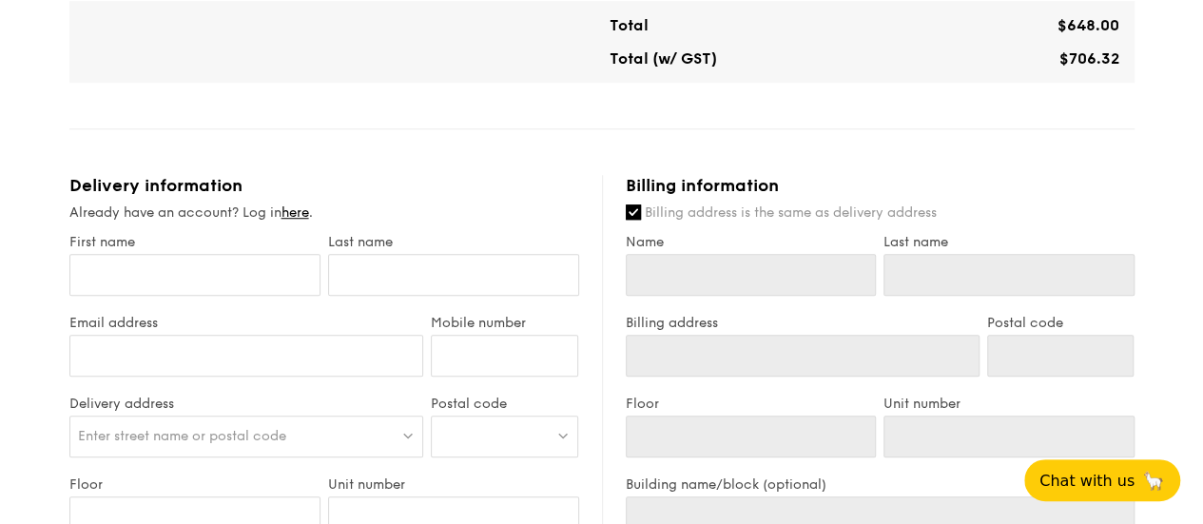
scroll to position [666, 0]
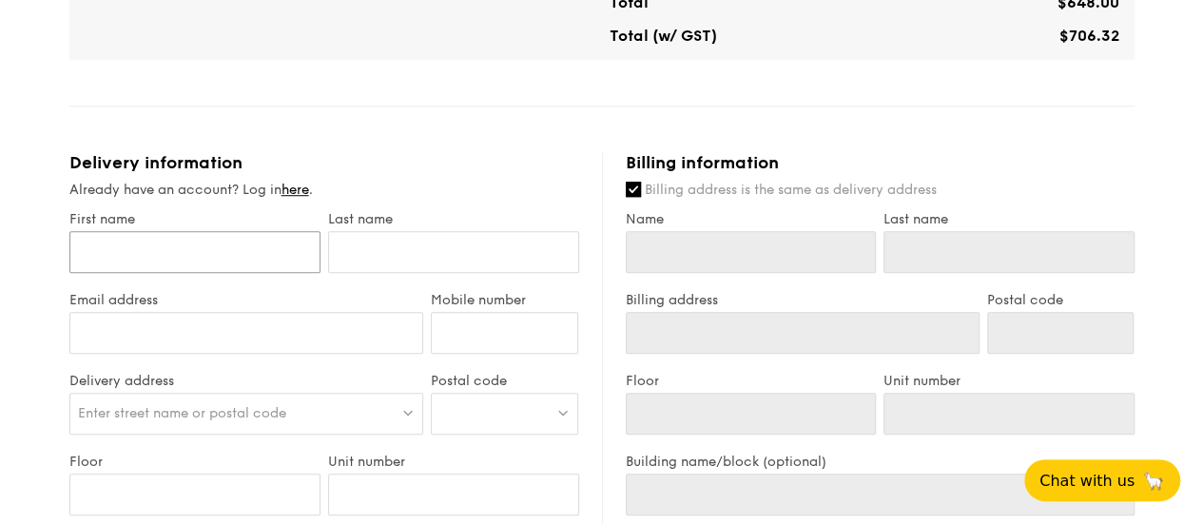
click at [198, 273] on input "First name" at bounding box center [194, 252] width 251 height 42
click at [306, 198] on link "here" at bounding box center [295, 190] width 28 height 16
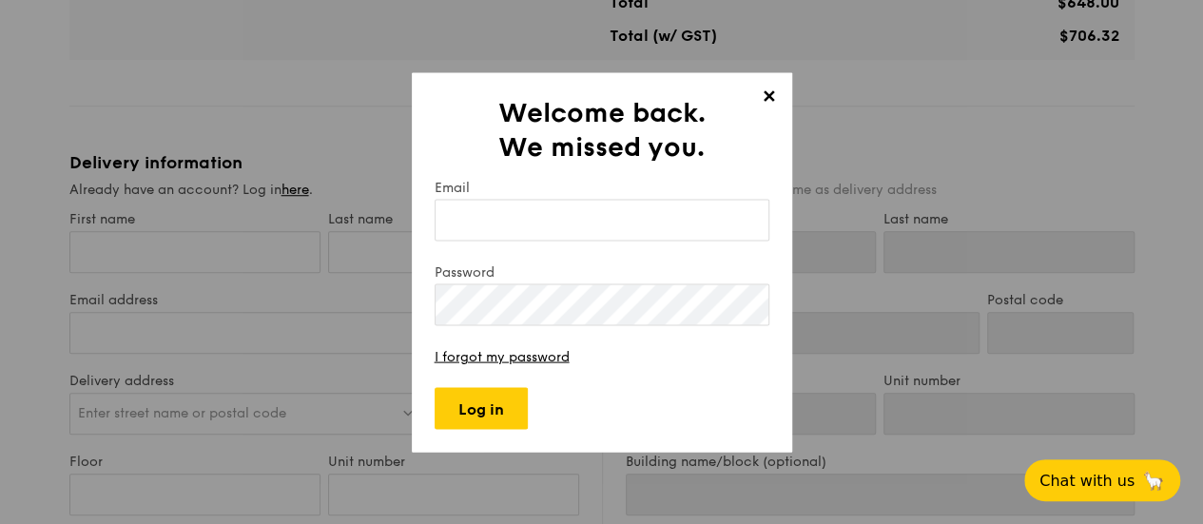
click at [765, 99] on span "✕" at bounding box center [769, 99] width 27 height 27
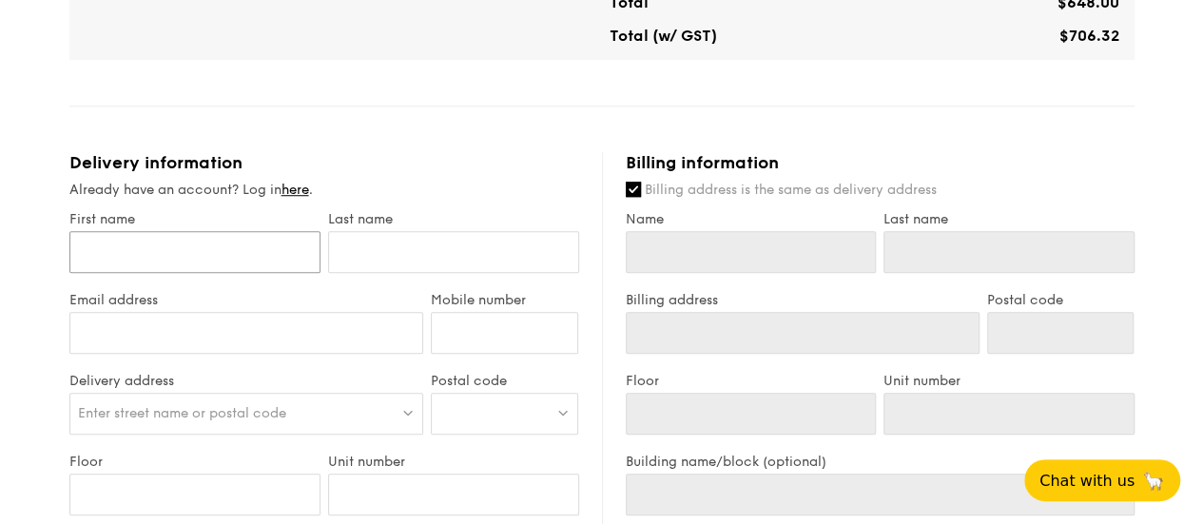
click at [183, 258] on input "First name" at bounding box center [194, 252] width 251 height 42
type input "S"
type input "Sa"
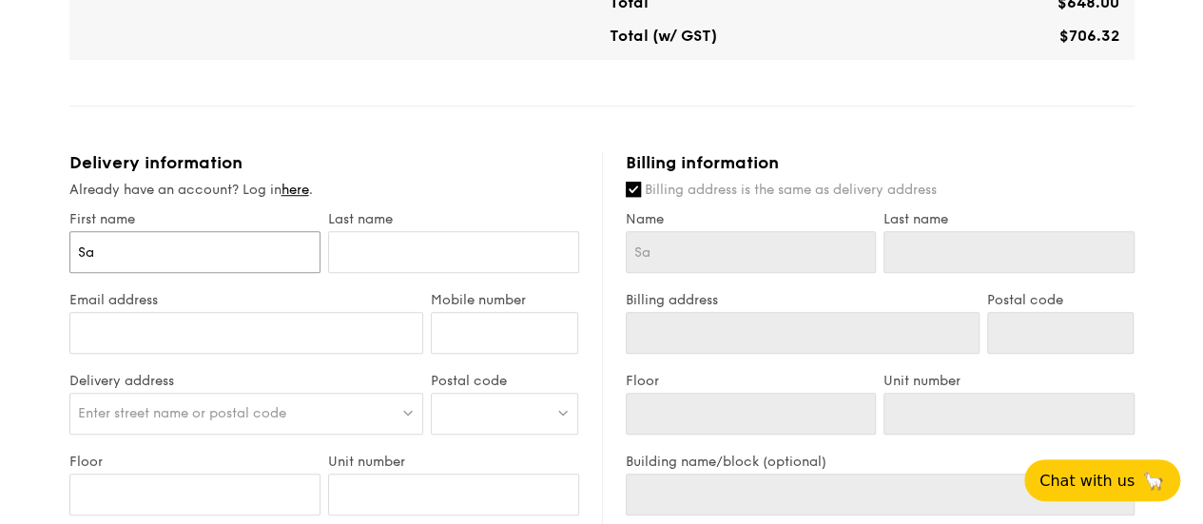
type input "Sat"
type input "Sath"
type input "[PERSON_NAME]"
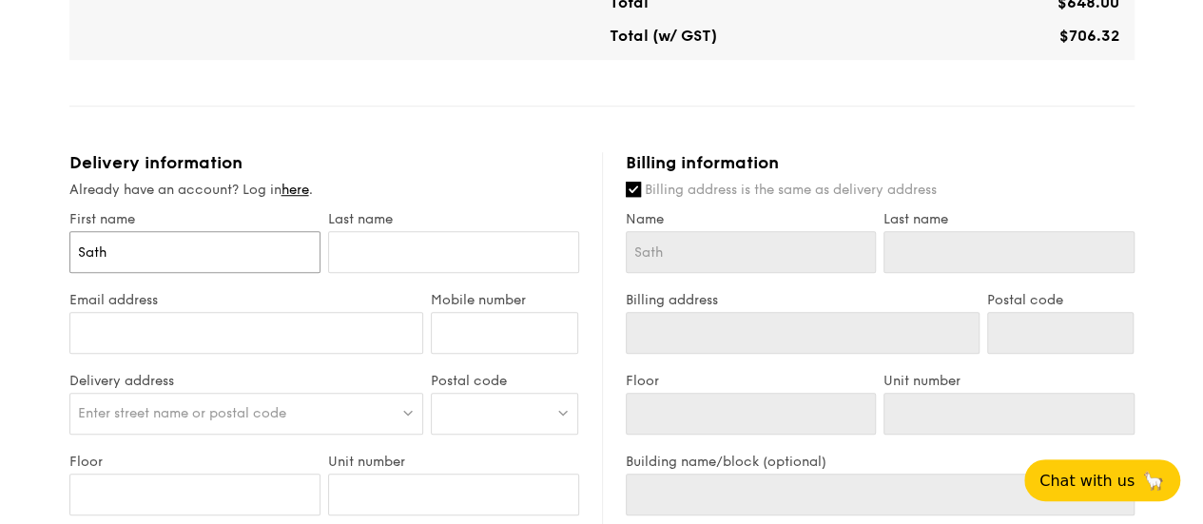
type input "[PERSON_NAME]"
type input "Sathee"
type input "[PERSON_NAME]"
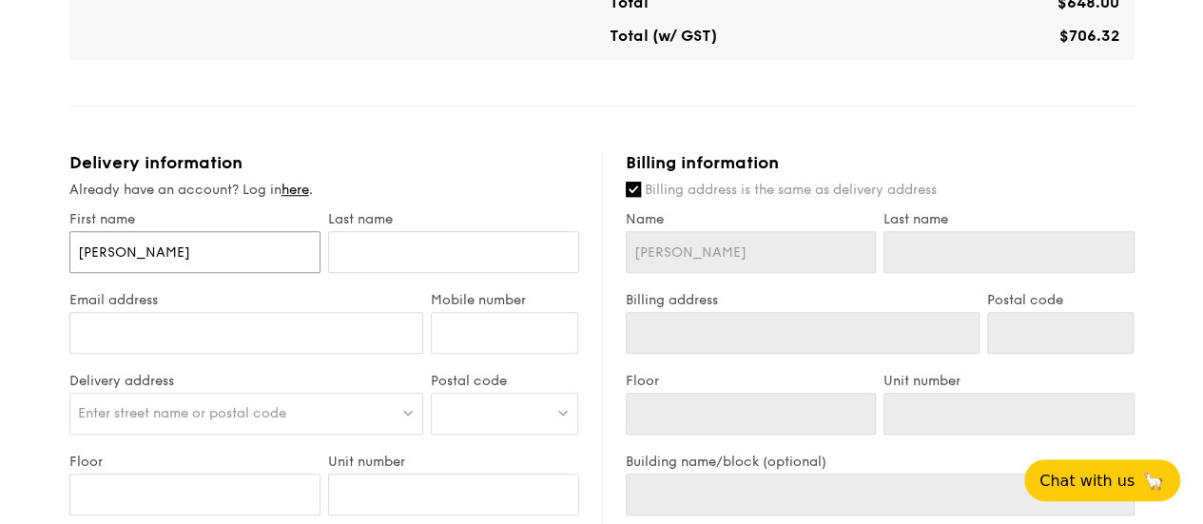
type input "Satheeso"
type input "Satheeson"
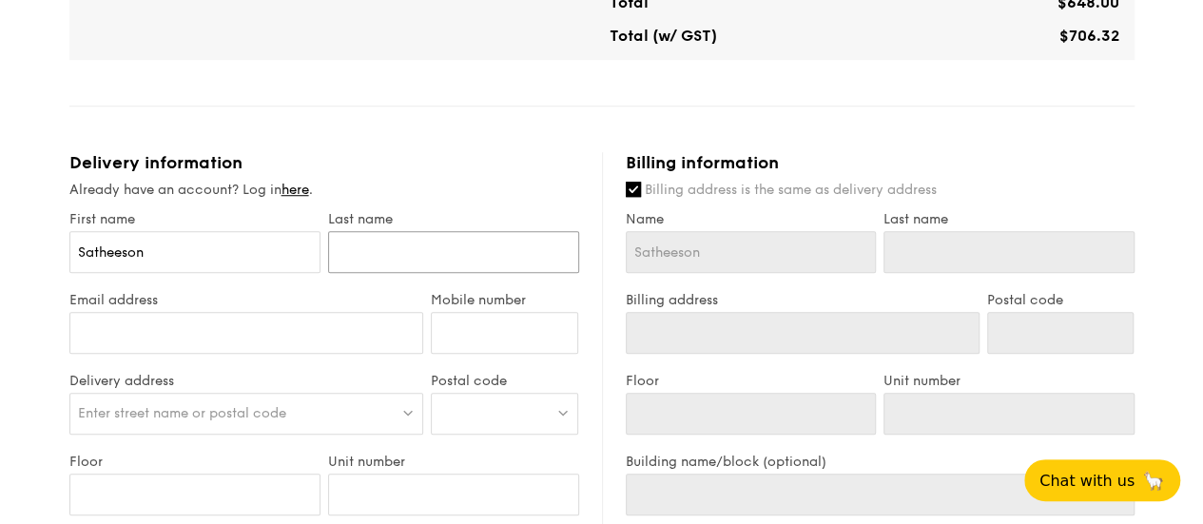
click at [432, 265] on input "text" at bounding box center [453, 252] width 251 height 42
type input "P"
type input "Pa"
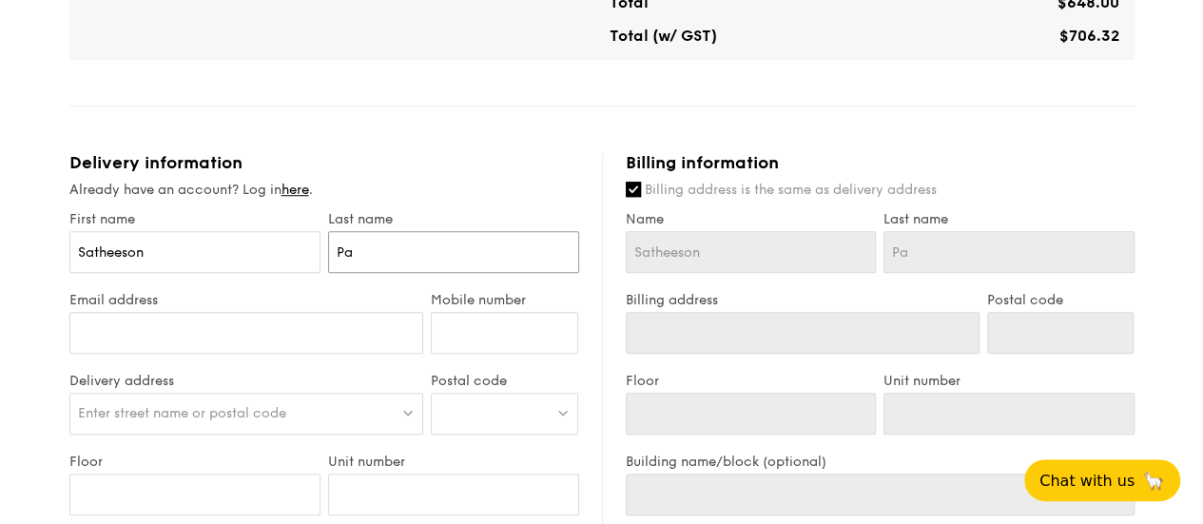
type input "Par"
type input "Para"
type input "Param"
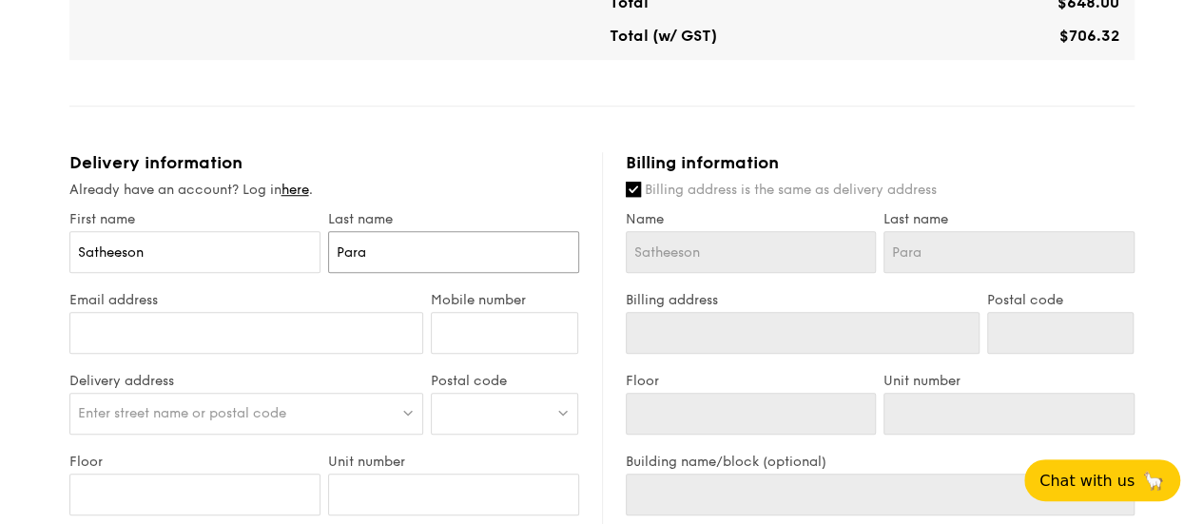
type input "Param"
type input "Paramas"
type input "Paramaso"
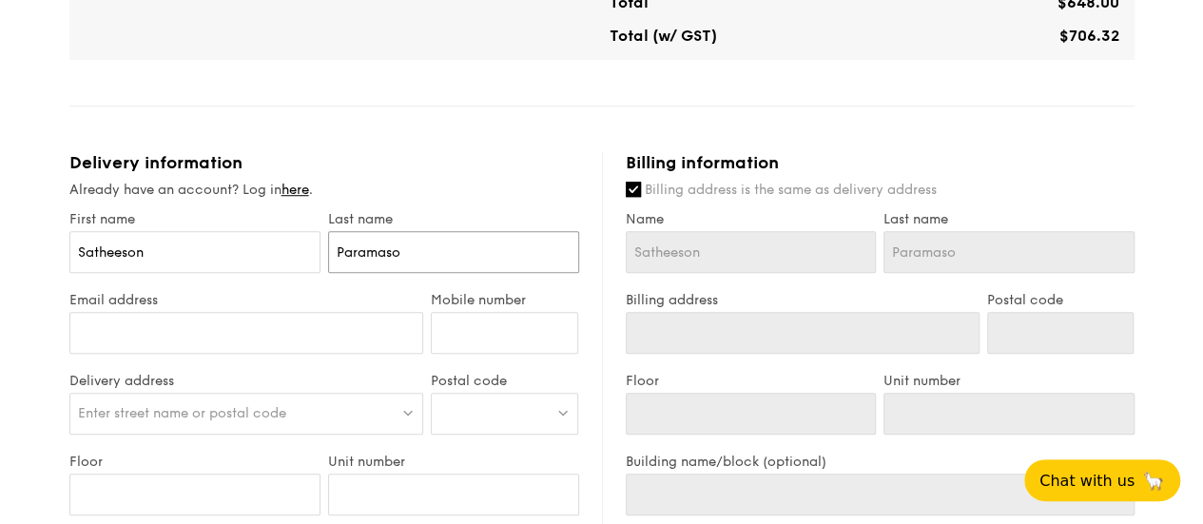
type input "Paramason"
click at [249, 340] on input "Email address" at bounding box center [246, 333] width 355 height 42
type input "[EMAIL_ADDRESS][DOMAIN_NAME]"
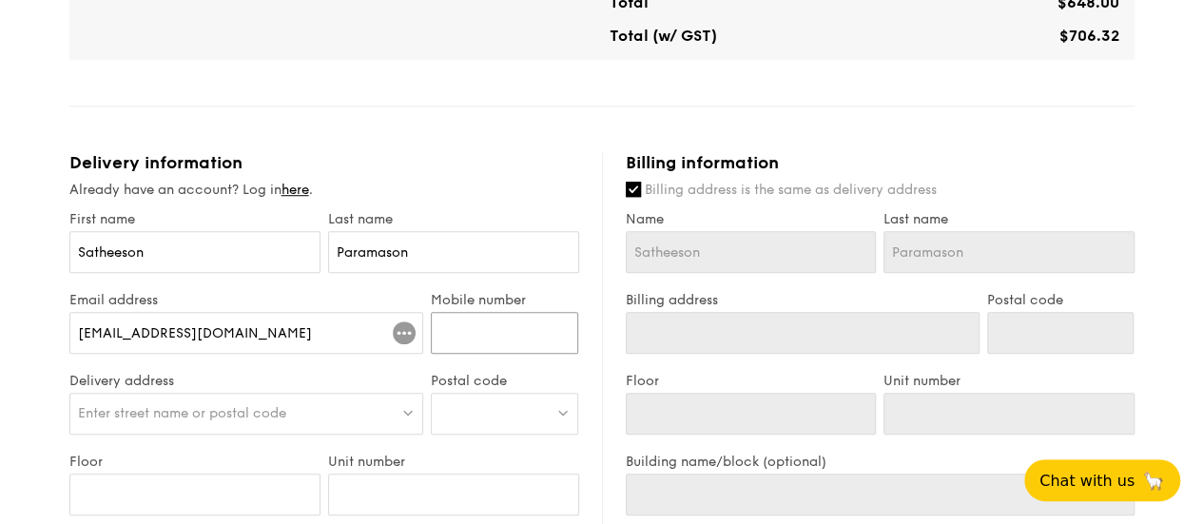
click at [487, 354] on input "Mobile number" at bounding box center [504, 333] width 147 height 42
type input "9"
type input "81807697"
click at [261, 416] on div "Enter street name or postal code" at bounding box center [246, 414] width 355 height 42
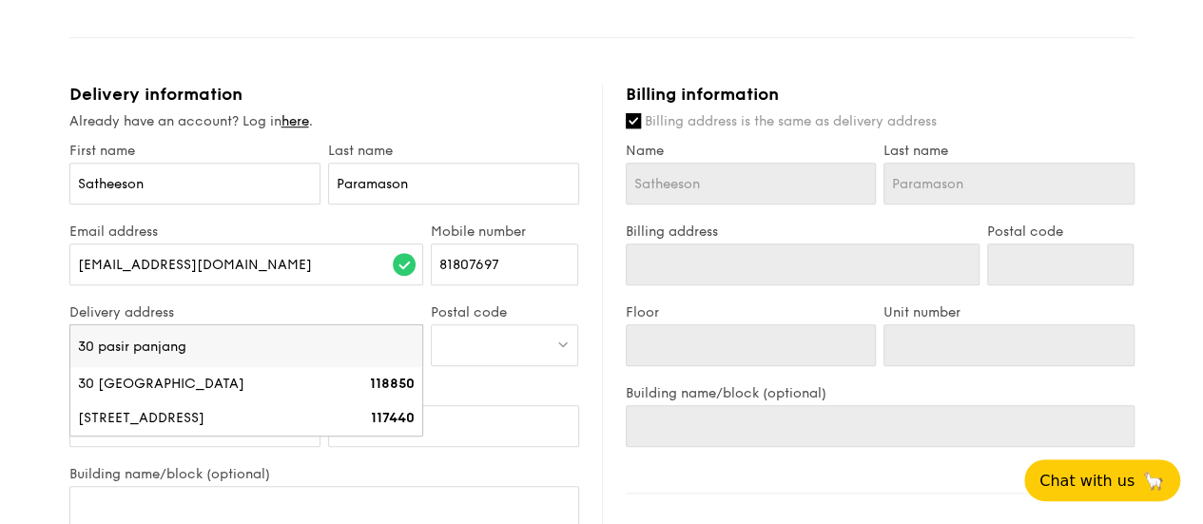
scroll to position [761, 0]
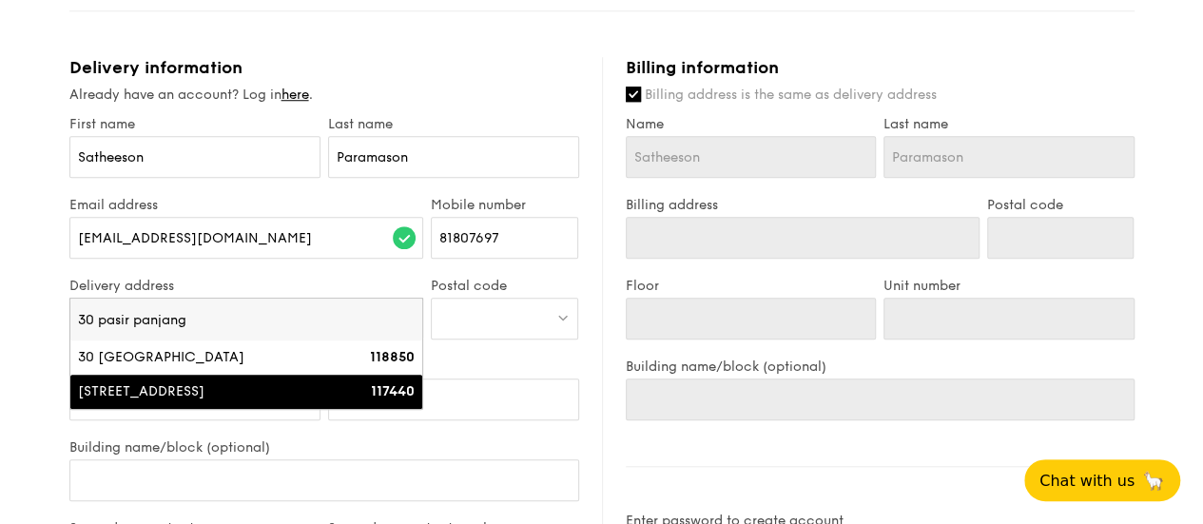
type input "30 pasir panjang"
click at [220, 409] on li "[STREET_ADDRESS] 117440" at bounding box center [246, 392] width 353 height 34
type input "[STREET_ADDRESS]"
type input "117440"
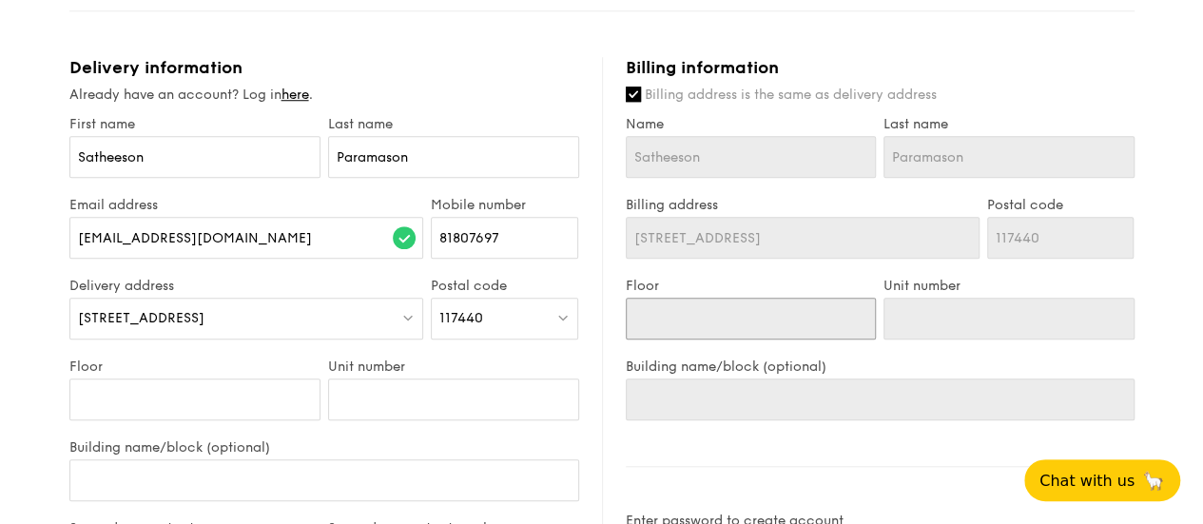
click at [662, 336] on input "Floor" at bounding box center [751, 319] width 251 height 42
click at [676, 334] on input "Floor" at bounding box center [751, 319] width 251 height 42
click at [119, 417] on input "Floor" at bounding box center [194, 399] width 251 height 42
type input "1"
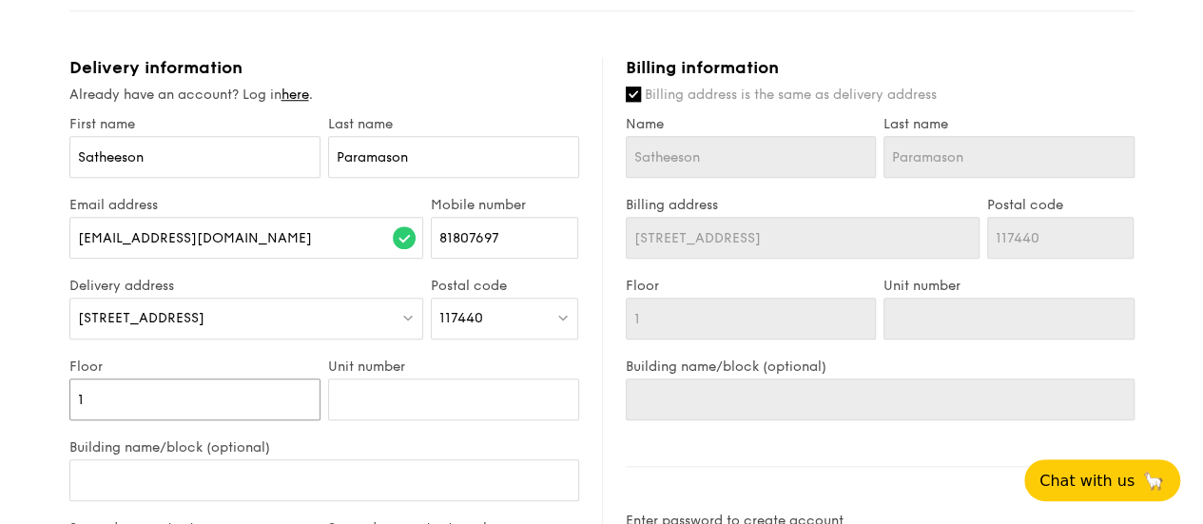
type input "12"
click at [10, 420] on div "1 - Select menu 2 - Select items 3 - Check out Treat Box Serving time: [DATE] 1…" at bounding box center [601, 171] width 1203 height 1788
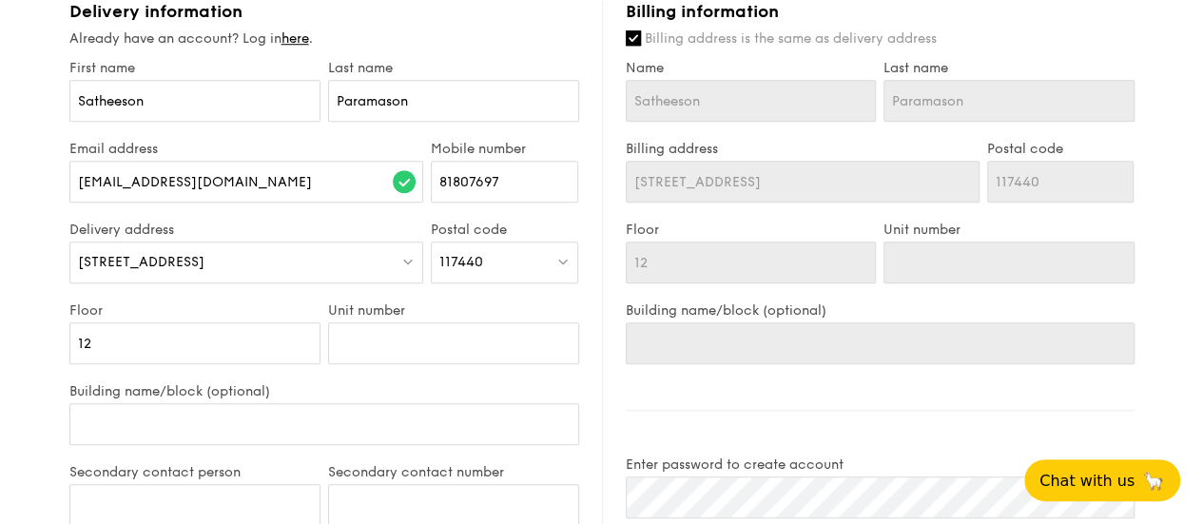
scroll to position [856, 0]
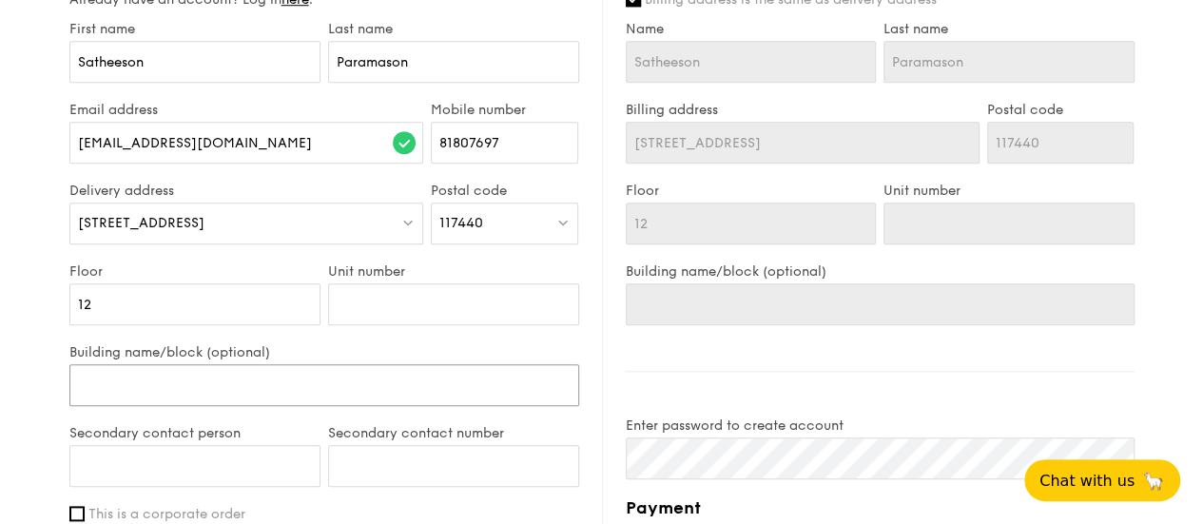
click at [169, 388] on input "Building name/block (optional)" at bounding box center [324, 385] width 510 height 42
type input "M"
type input "Ma"
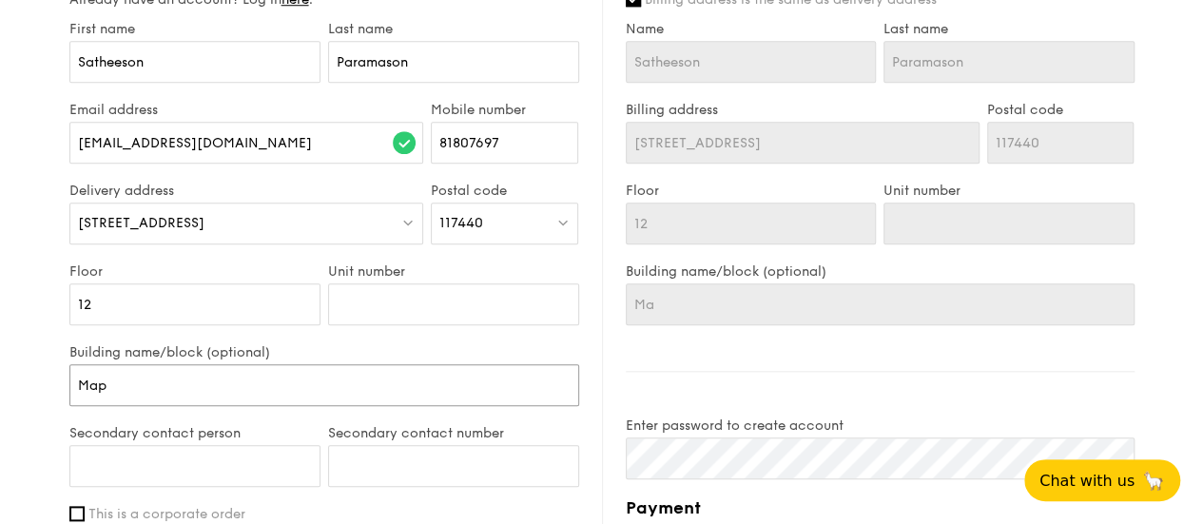
type input "Mapl"
type input "Maple"
type input "Maplet"
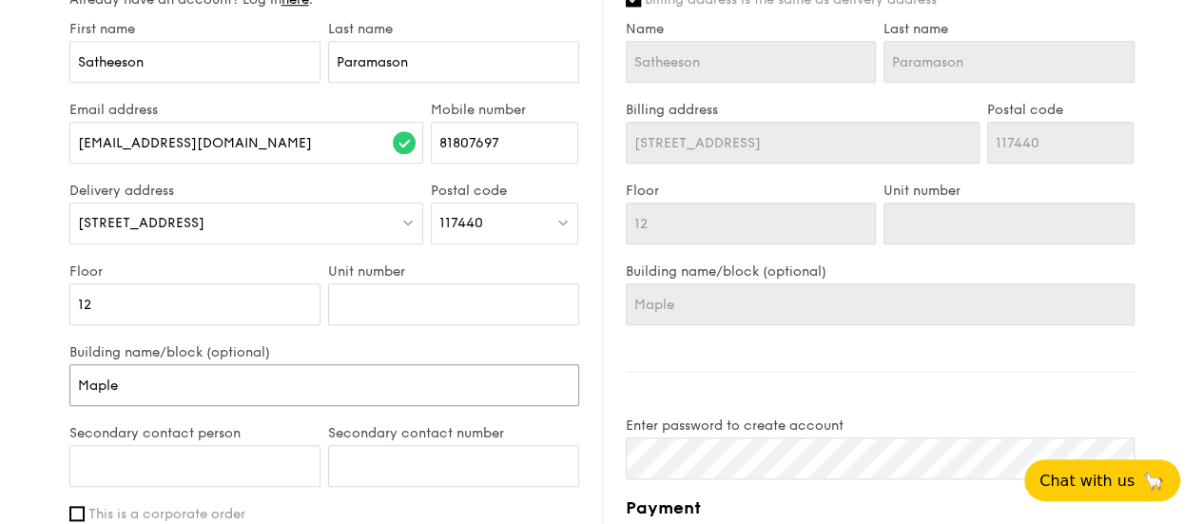
type input "Maplet"
type input "Mapletr"
type input "Mapletre"
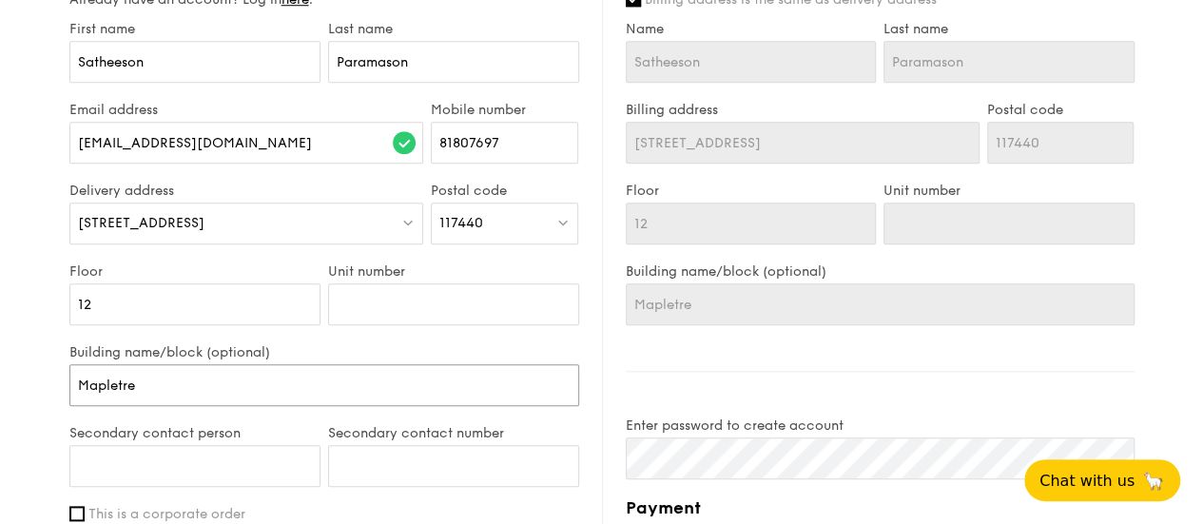
type input "Mapletree"
type input "Mapletree B"
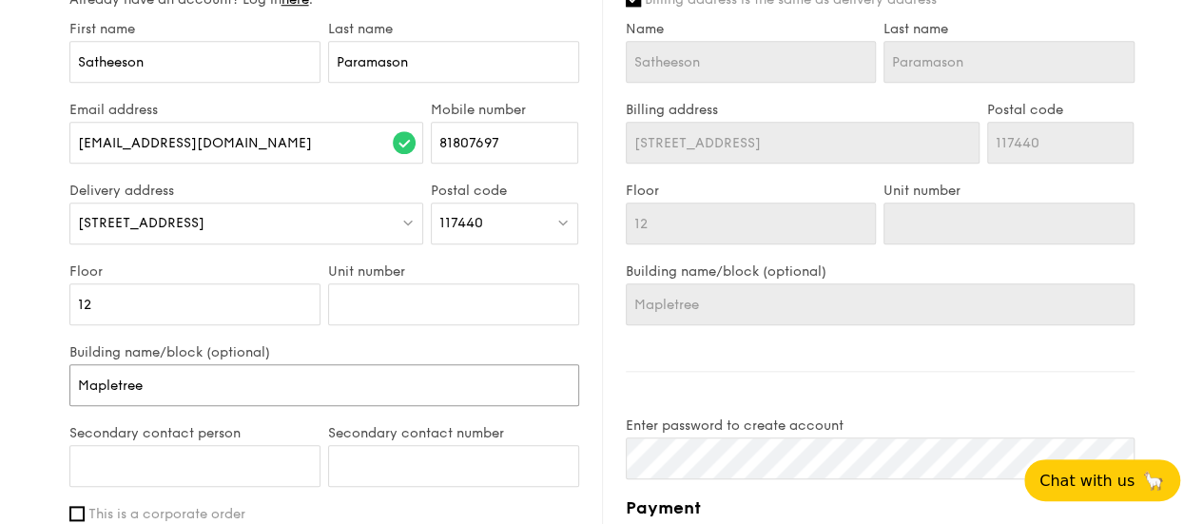
type input "Mapletree B"
type input "Mapletree Bu"
type input "Mapletree Bus"
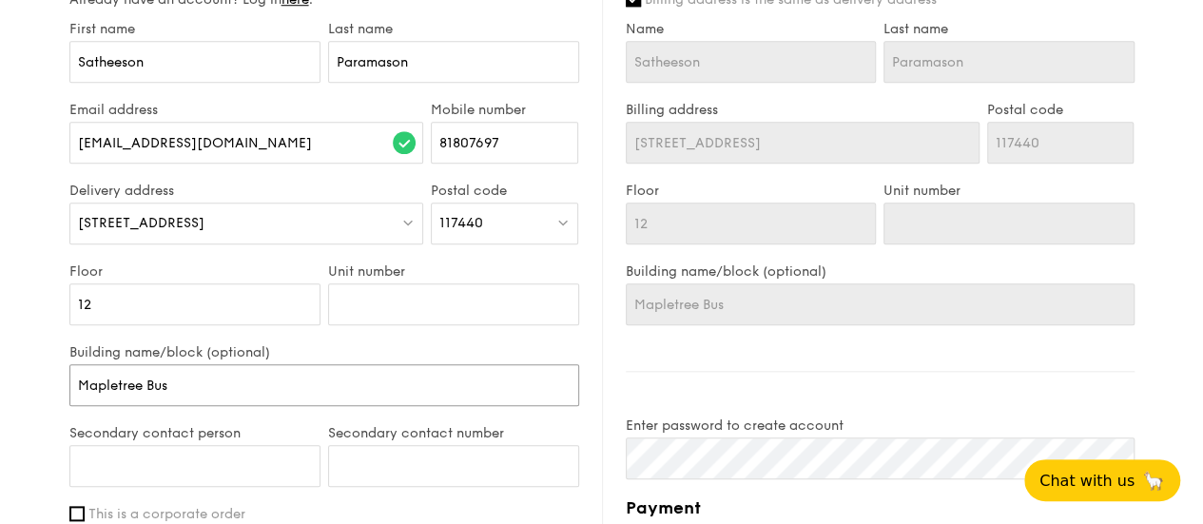
type input "Mapletree Busi"
type input "Mapletree Busin"
type input "Mapletree Busine"
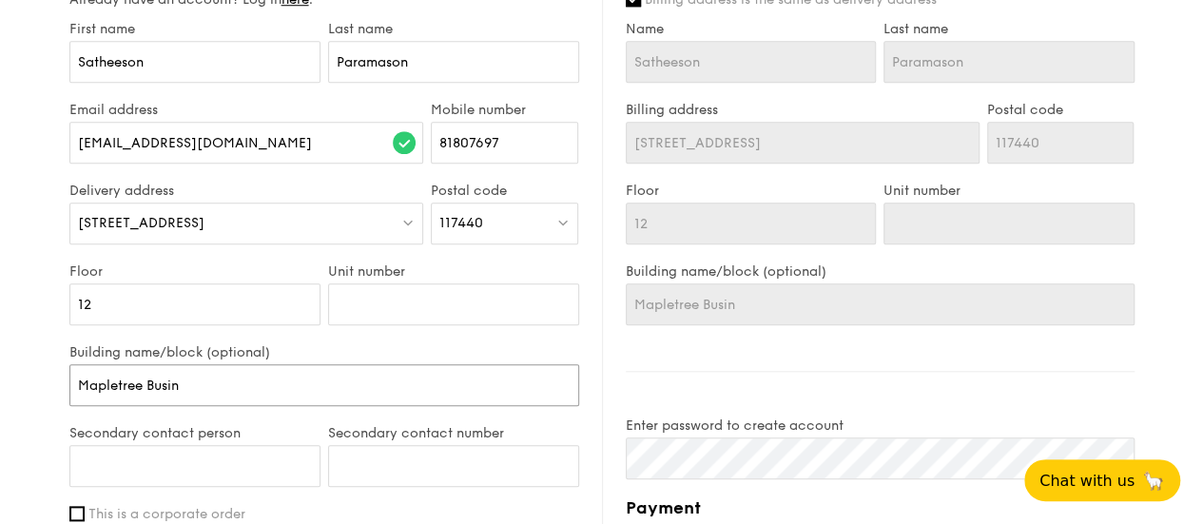
type input "Mapletree Busine"
type input "Mapletree Busines"
type input "Mapletree Business"
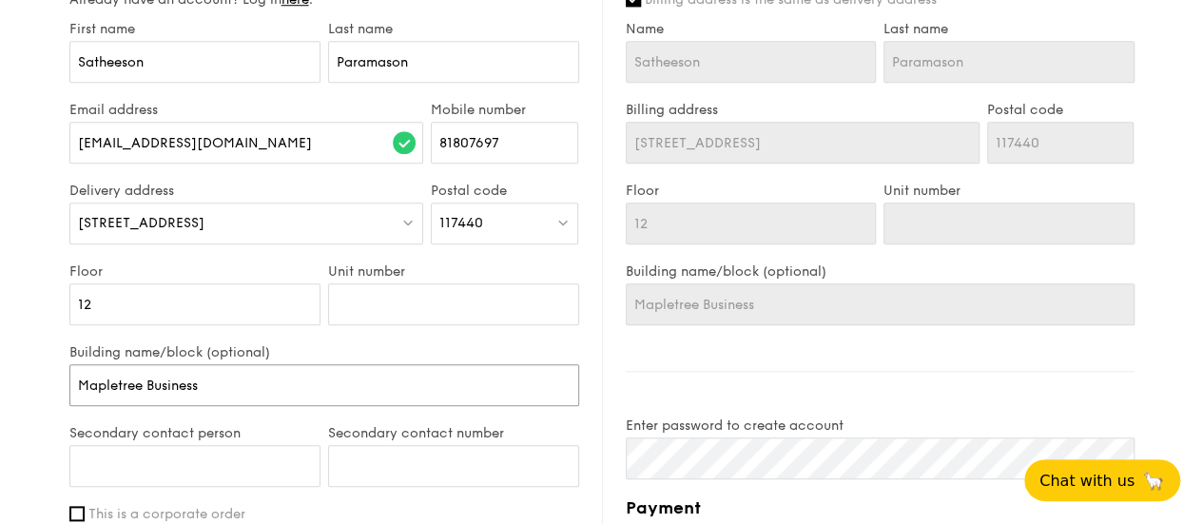
type input "Mapletree Business"
type input "Mapletree Business B"
type input "Mapletree Business"
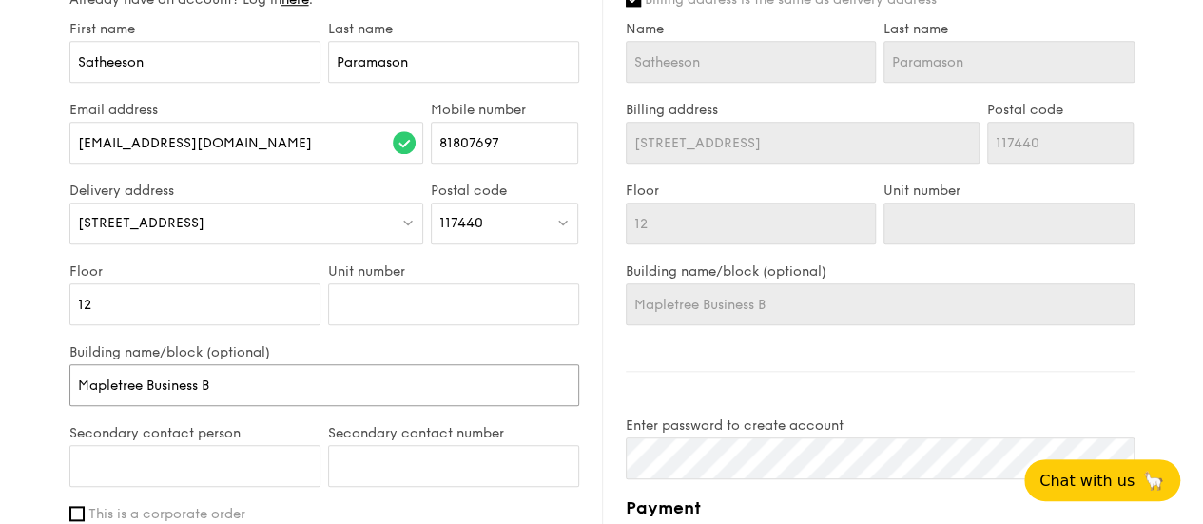
type input "Mapletree Business"
type input "Mapletree Business C"
type input "Mapletree Business Ci"
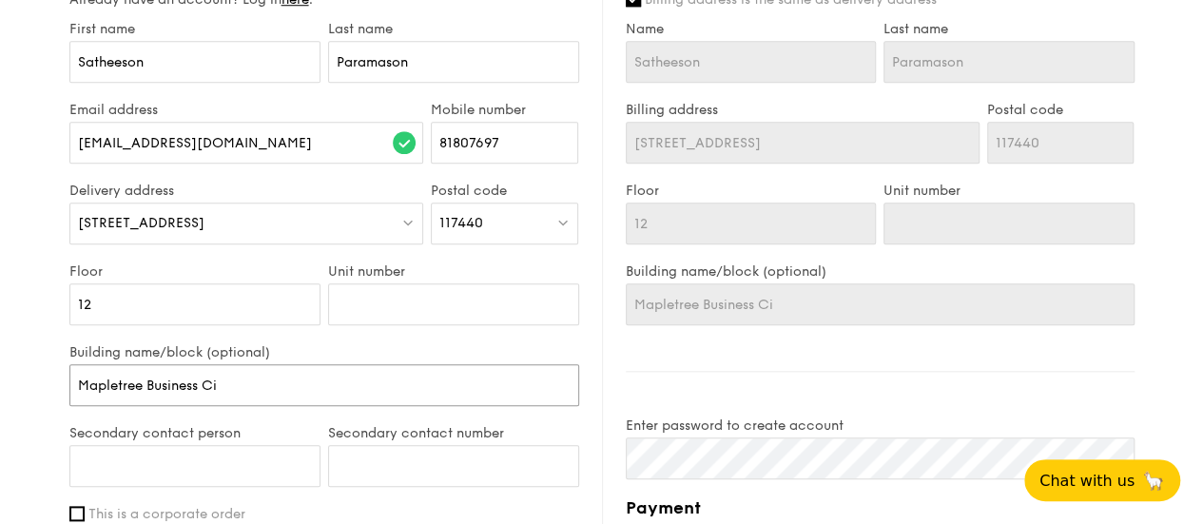
type input "Mapletree Business Cit"
type input "[GEOGRAPHIC_DATA]"
type input "[GEOGRAPHIC_DATA],"
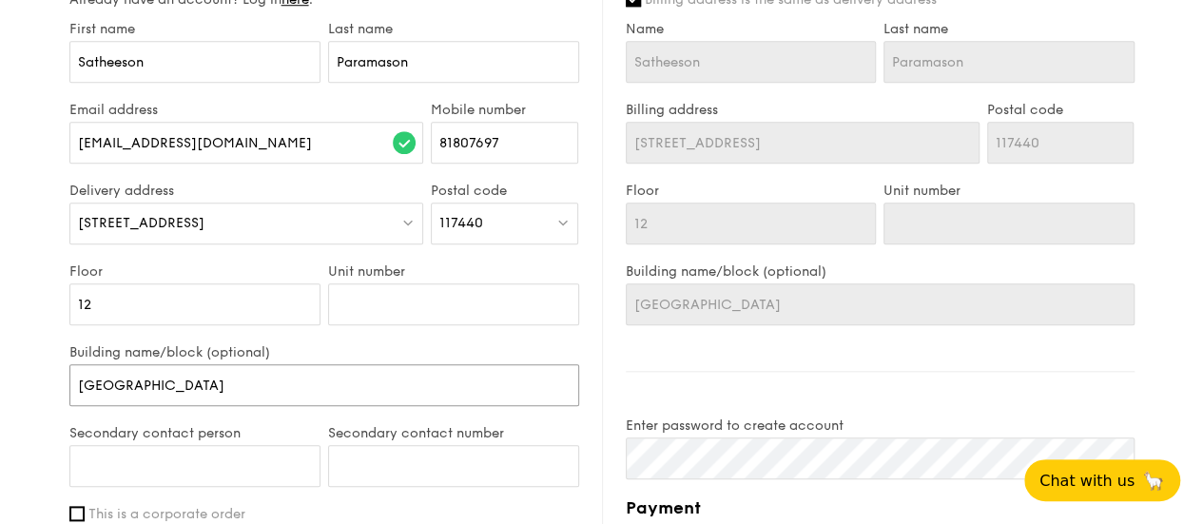
type input "[GEOGRAPHIC_DATA],"
type input "[GEOGRAPHIC_DATA], B"
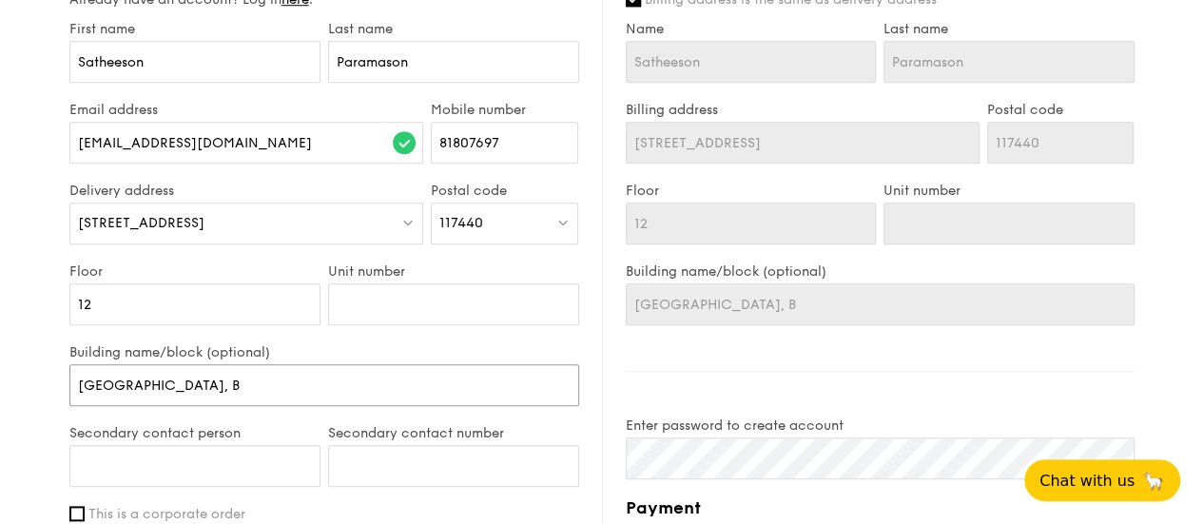
type input "[GEOGRAPHIC_DATA], Bl"
type input "[GEOGRAPHIC_DATA], [GEOGRAPHIC_DATA]"
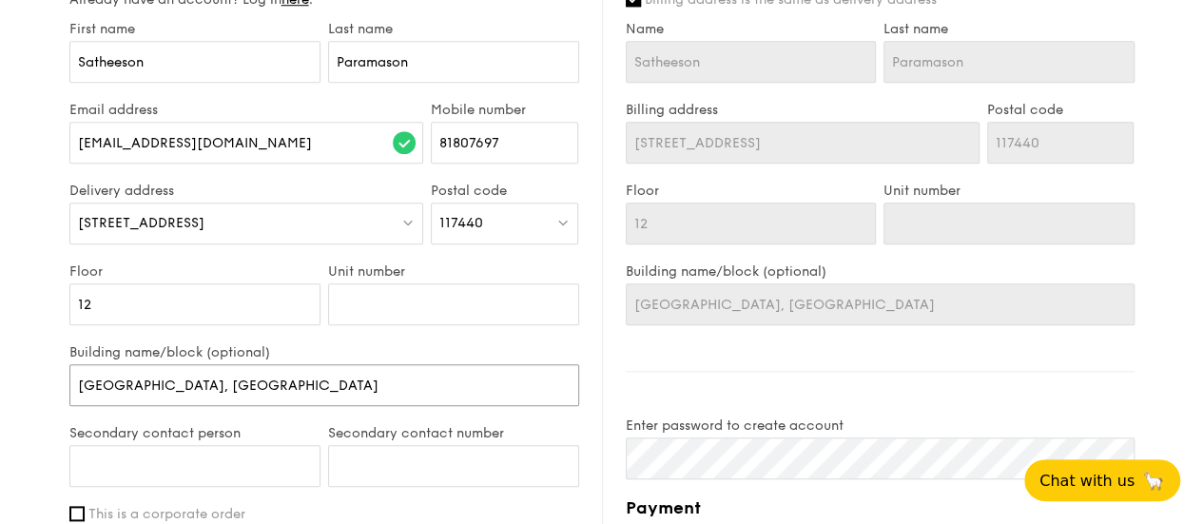
type input "[GEOGRAPHIC_DATA], [GEOGRAPHIC_DATA]"
type input "[GEOGRAPHIC_DATA], Block"
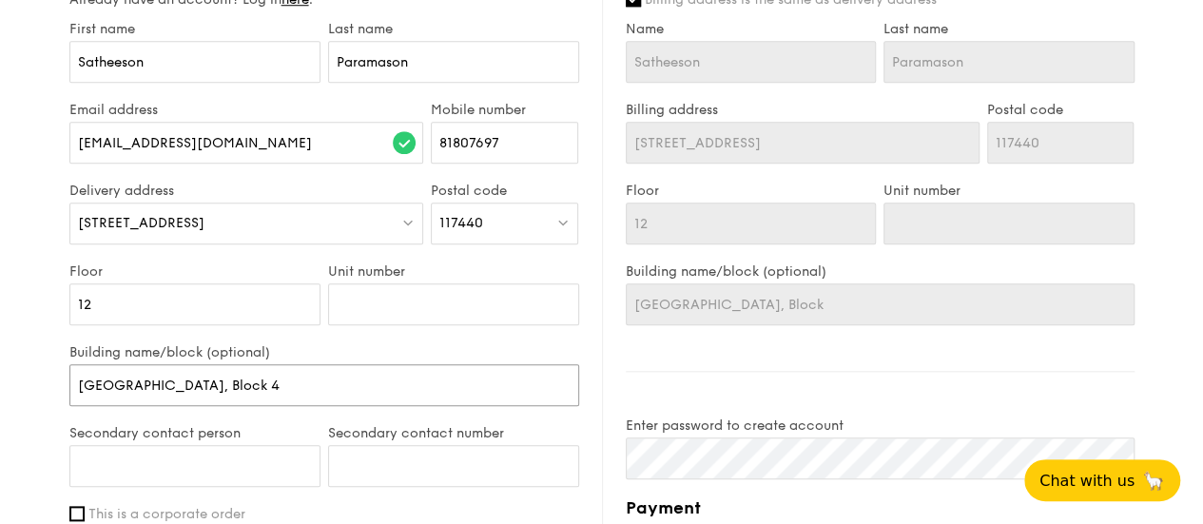
type input "[GEOGRAPHIC_DATA], Block 43"
type input "[GEOGRAPHIC_DATA], Block 4"
type input "[GEOGRAPHIC_DATA], Block 43"
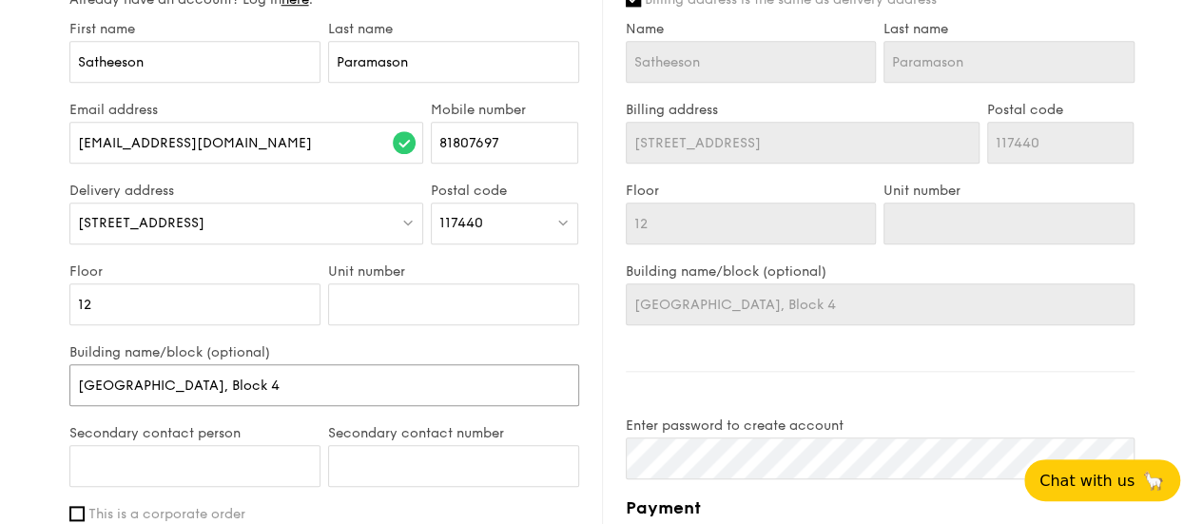
type input "[GEOGRAPHIC_DATA], Block 43"
type input "[GEOGRAPHIC_DATA], Block 4"
type input "[GEOGRAPHIC_DATA], Block"
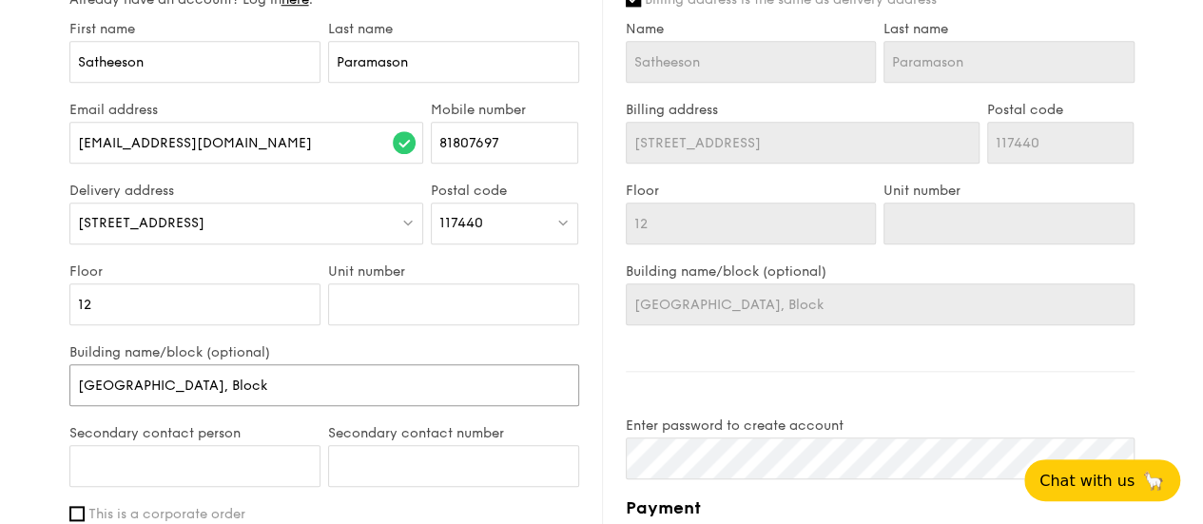
type input "[GEOGRAPHIC_DATA], Block 3"
type input "[GEOGRAPHIC_DATA], Block 30"
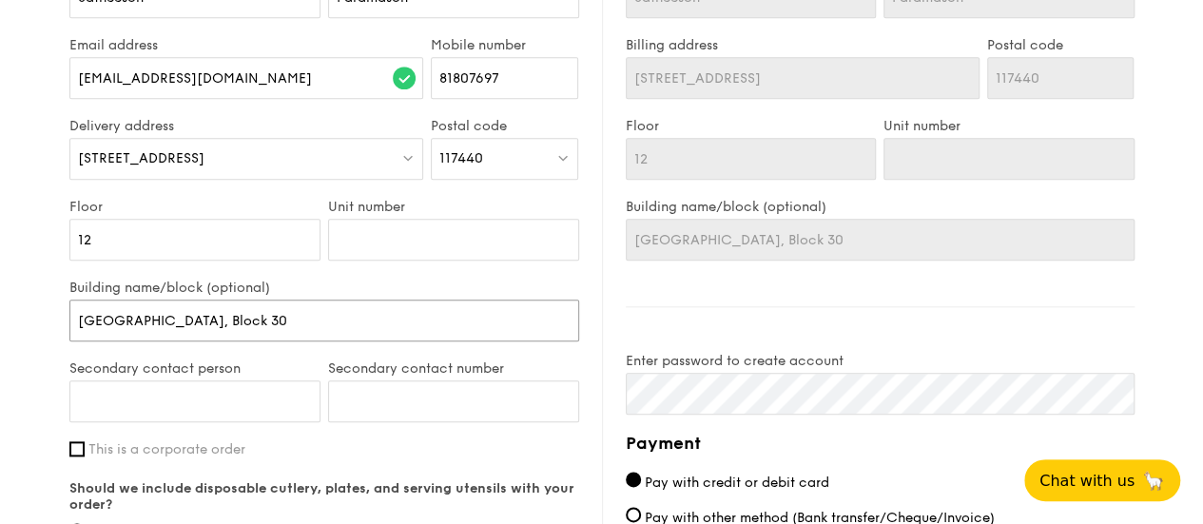
scroll to position [951, 0]
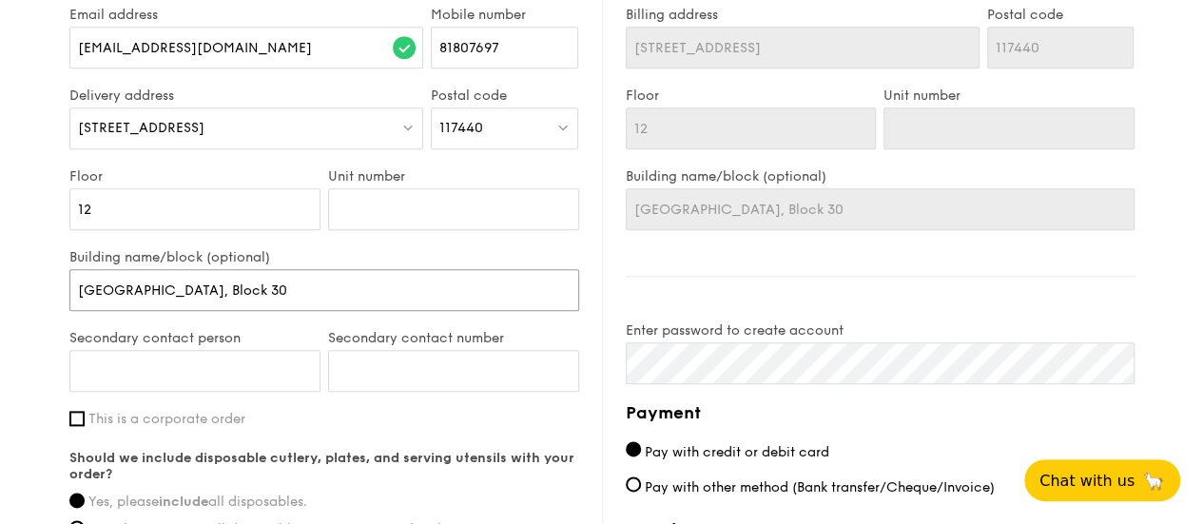
type input "[GEOGRAPHIC_DATA], Block 30"
click at [151, 389] on input "Secondary contact person" at bounding box center [194, 371] width 251 height 42
type input "[PERSON_NAME]"
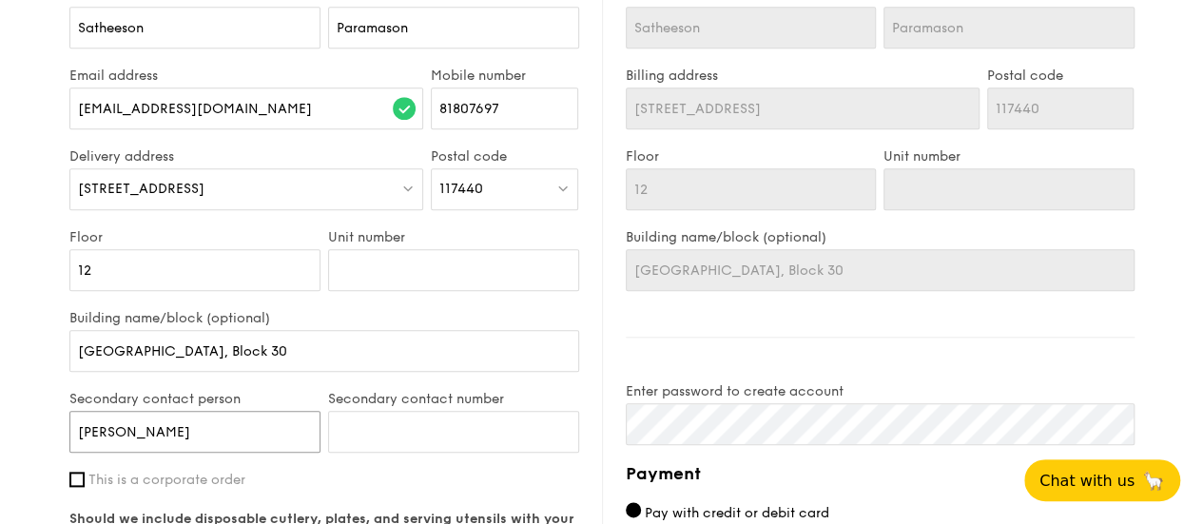
scroll to position [914, 0]
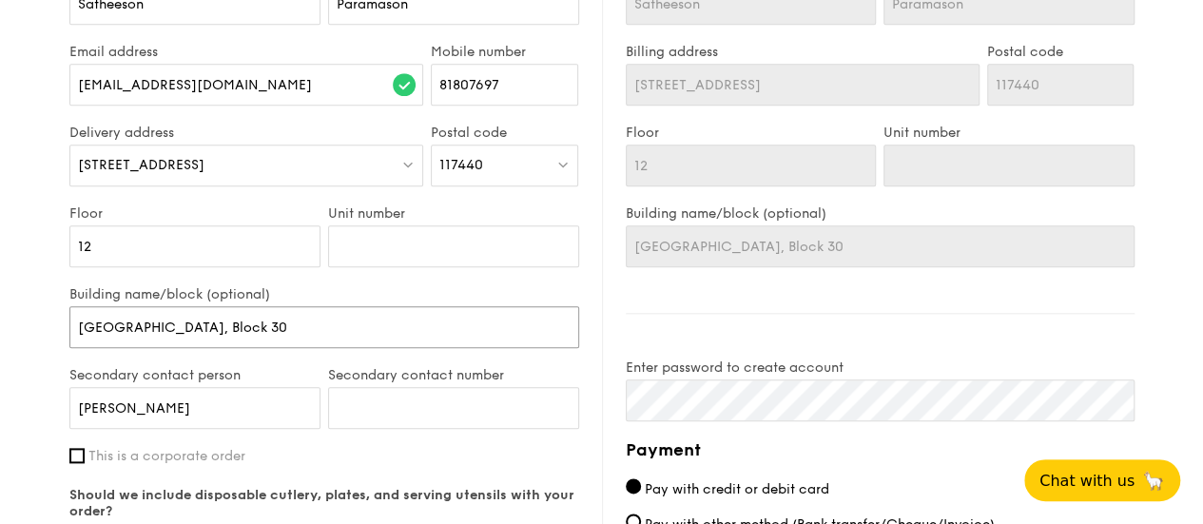
click at [213, 338] on input "[GEOGRAPHIC_DATA], Block 30" at bounding box center [324, 327] width 510 height 42
paste input "II"
type input "Mapletree Business City II"
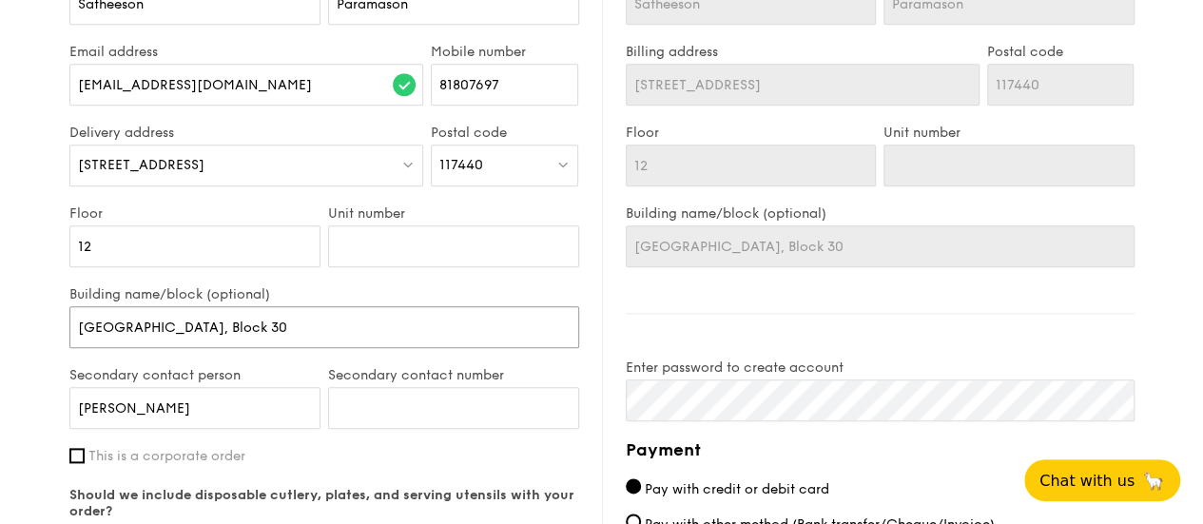
type input "Mapletree Business City II"
type input "Mapletree Business City II.,"
type input "Mapletree Business City II."
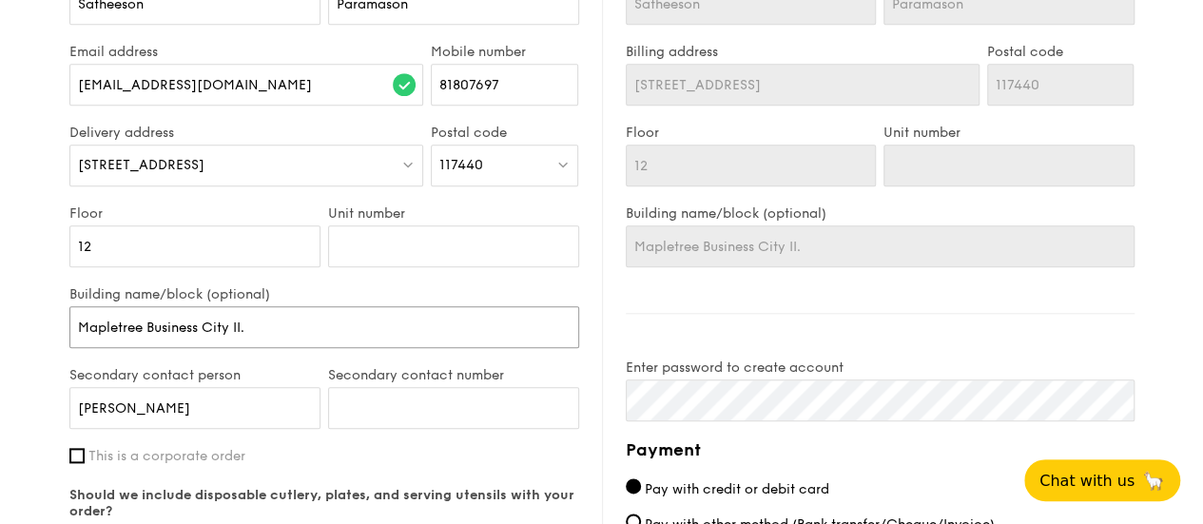
type input "Mapletree Business City II"
type input "[GEOGRAPHIC_DATA],"
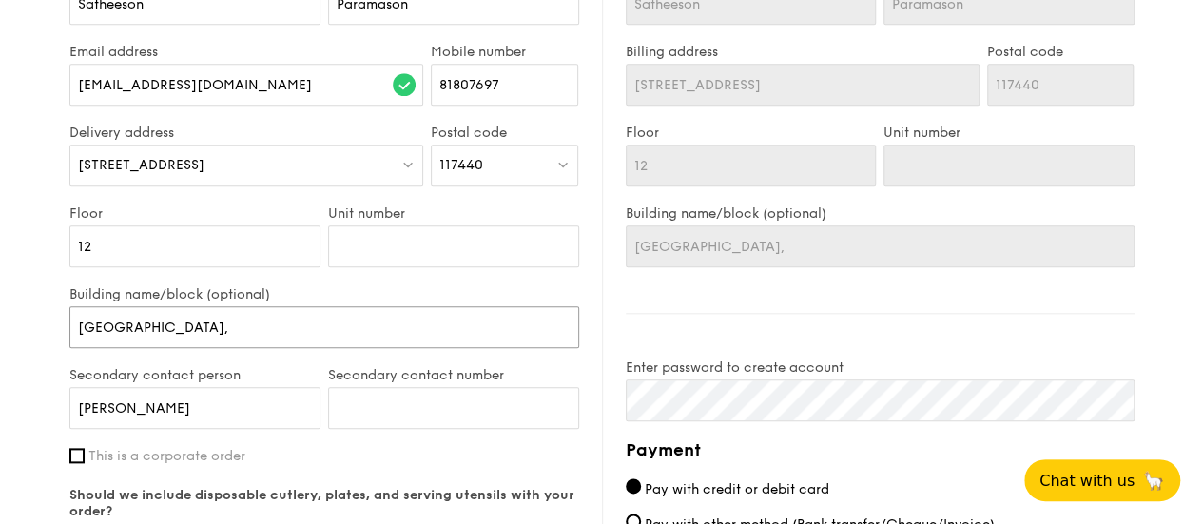
type input "[GEOGRAPHIC_DATA],"
type input "Mapletree Business City II, B"
type input "Mapletree Business City II, Bl"
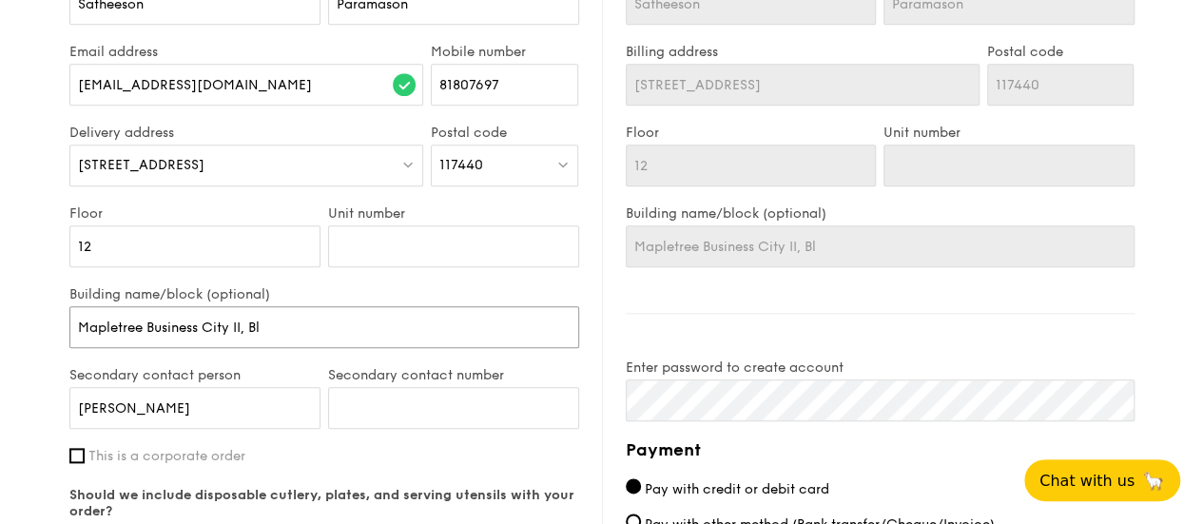
type input "Mapletree Business City II, [GEOGRAPHIC_DATA]"
type input "Mapletree Business City II, Bloc"
type input "[GEOGRAPHIC_DATA], Block"
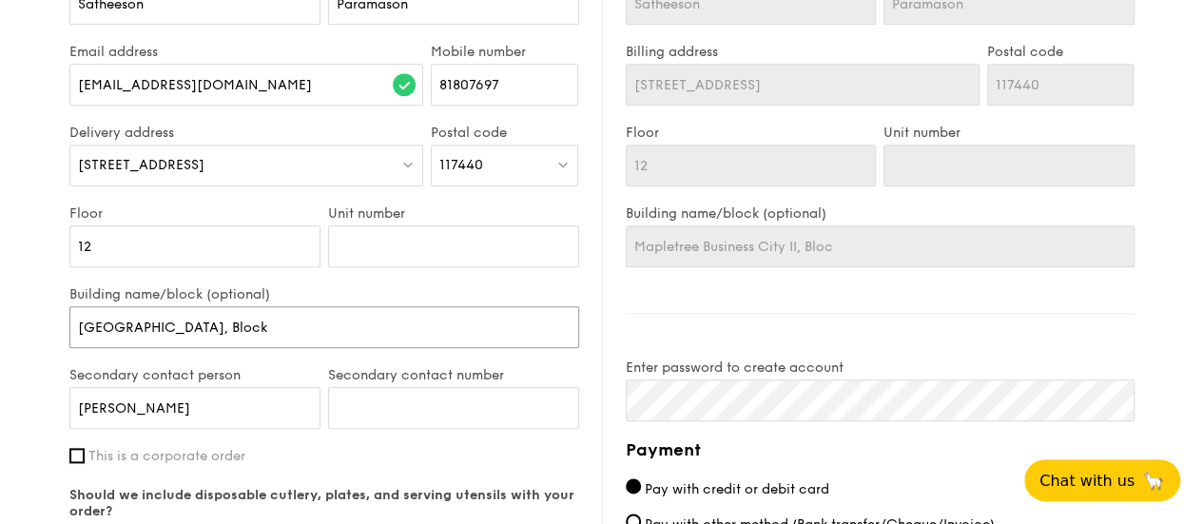
type input "[GEOGRAPHIC_DATA], Block"
type input "[GEOGRAPHIC_DATA], Block 3"
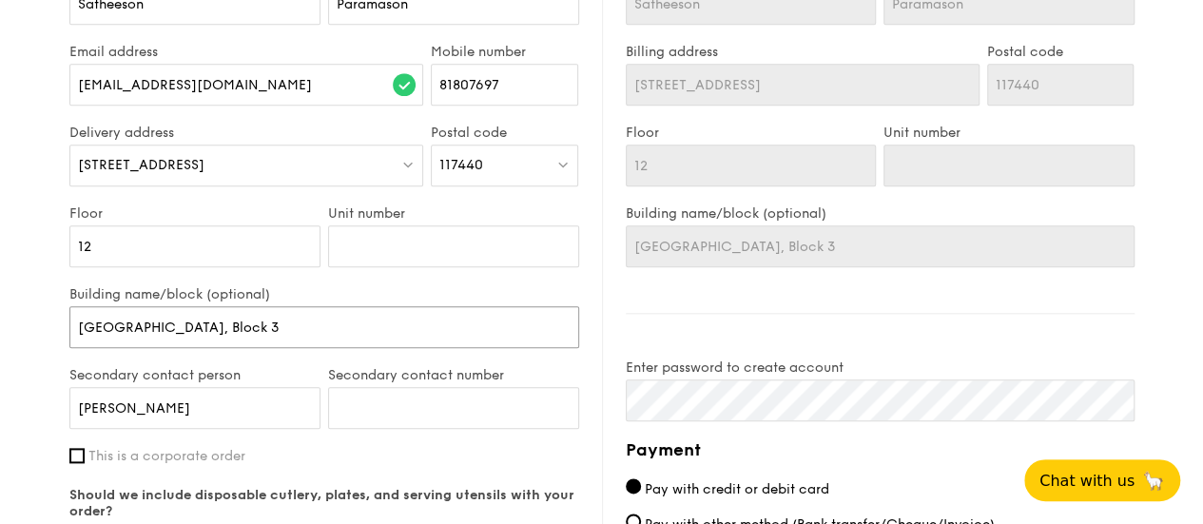
type input "[GEOGRAPHIC_DATA], Block 30"
drag, startPoint x: 462, startPoint y: 282, endPoint x: 466, endPoint y: 256, distance: 26.9
click at [462, 273] on div "Unit number" at bounding box center [453, 245] width 259 height 81
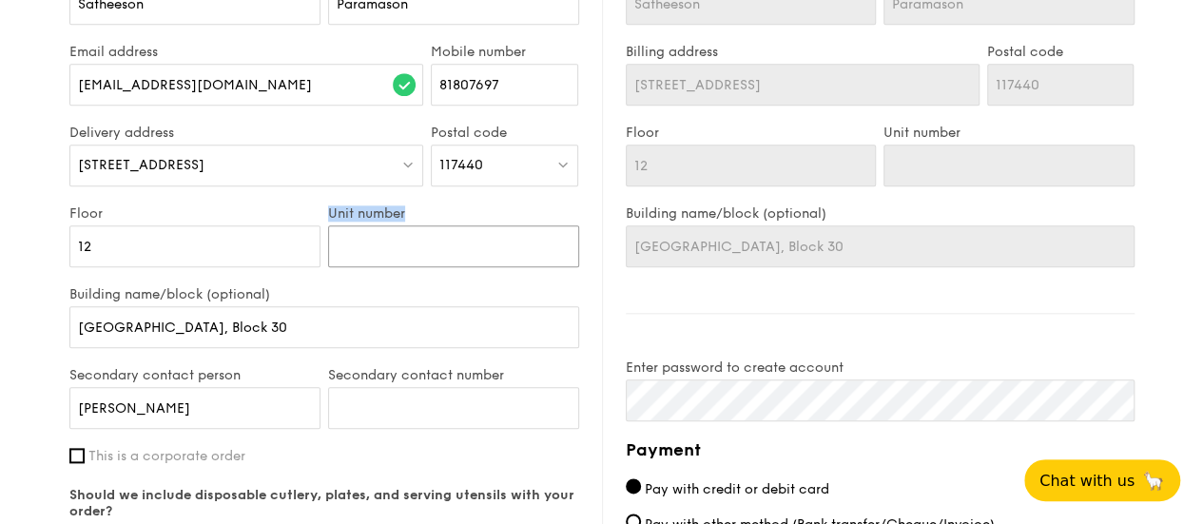
click at [466, 256] on input "Unit number" at bounding box center [453, 246] width 251 height 42
paste input "31/32"
type input "31/32"
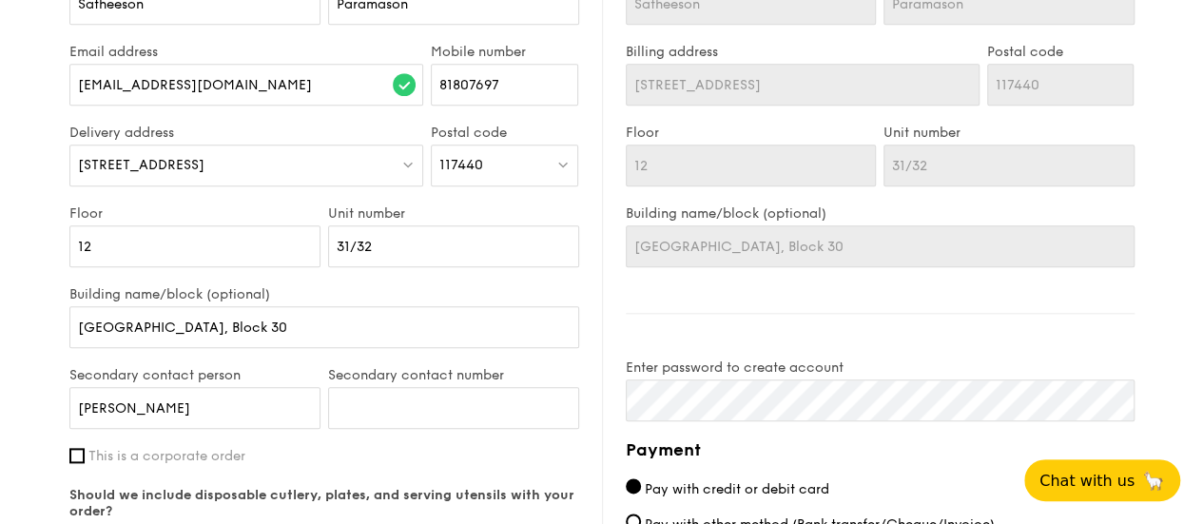
click at [51, 363] on div "1 - Select menu 2 - Select items 3 - Check out Treat Box Serving time: [DATE] 1…" at bounding box center [601, 18] width 1203 height 1788
click at [436, 411] on input "Secondary contact number" at bounding box center [453, 408] width 251 height 42
drag, startPoint x: 5, startPoint y: 376, endPoint x: 21, endPoint y: 373, distance: 16.4
click at [5, 376] on div "1 - Select menu 2 - Select items 3 - Check out Treat Box Serving time: [DATE] 1…" at bounding box center [601, 18] width 1203 height 1788
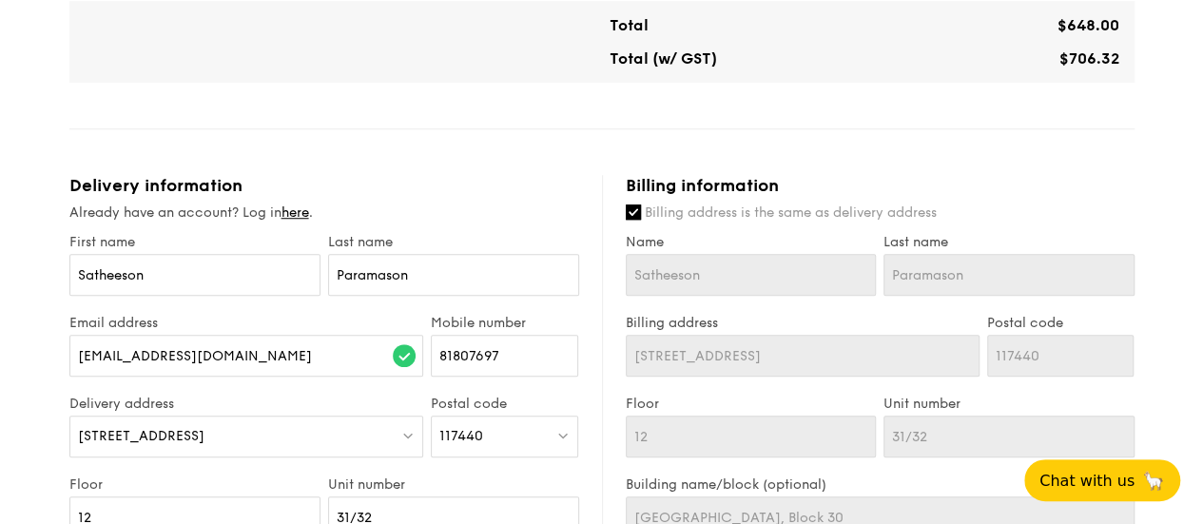
scroll to position [1004, 0]
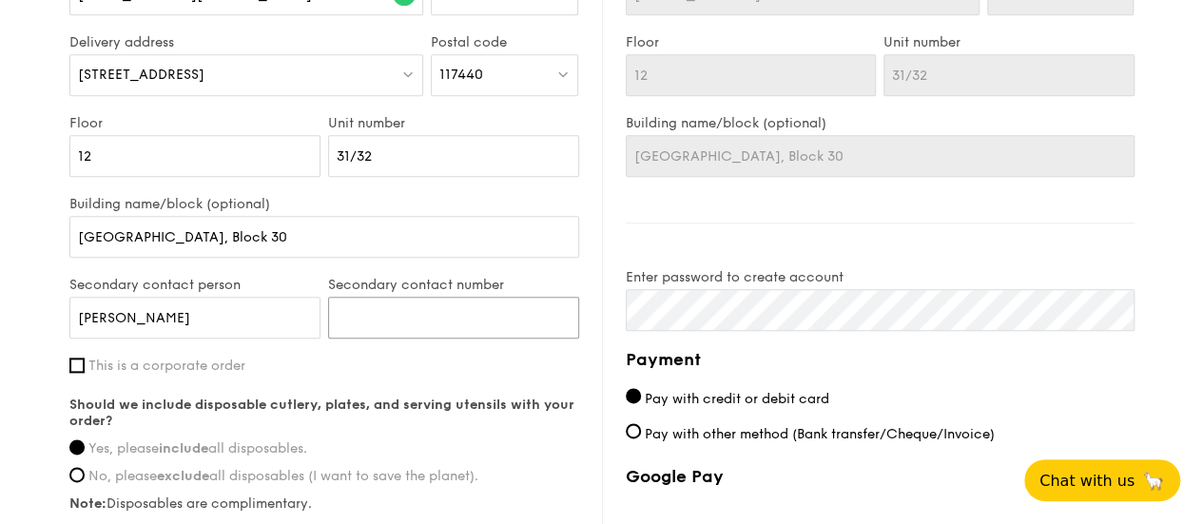
click at [418, 314] on input "Secondary contact number" at bounding box center [453, 318] width 251 height 42
type input "96422185"
click at [586, 364] on div "Delivery information Already have an account? Log in here . First name [PERSON_…" at bounding box center [335, 217] width 532 height 807
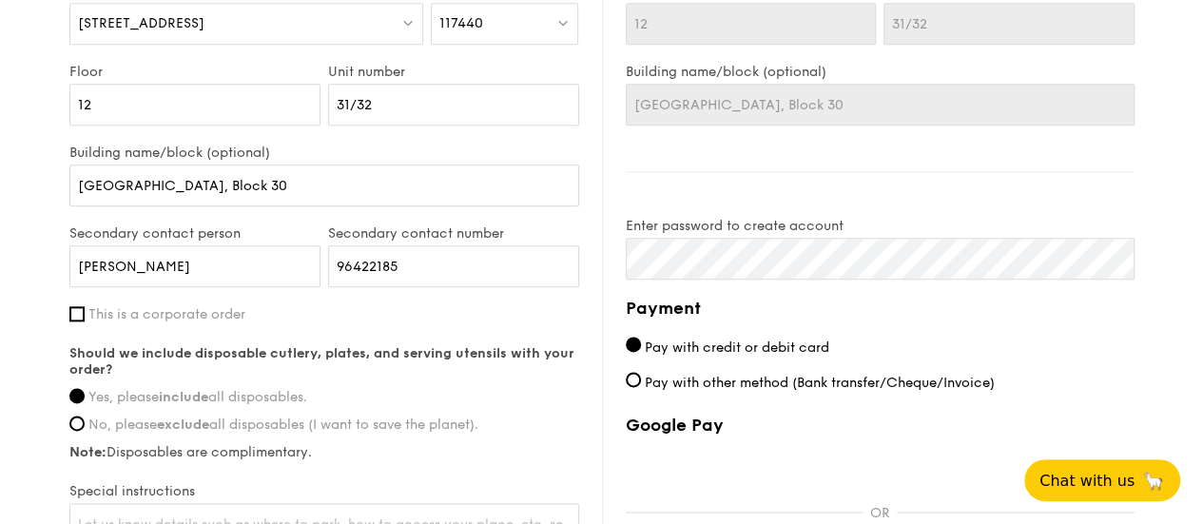
scroll to position [1056, 0]
click at [84, 430] on input "No, please exclude all disposables (I want to save the planet)." at bounding box center [76, 422] width 15 height 15
radio input "true"
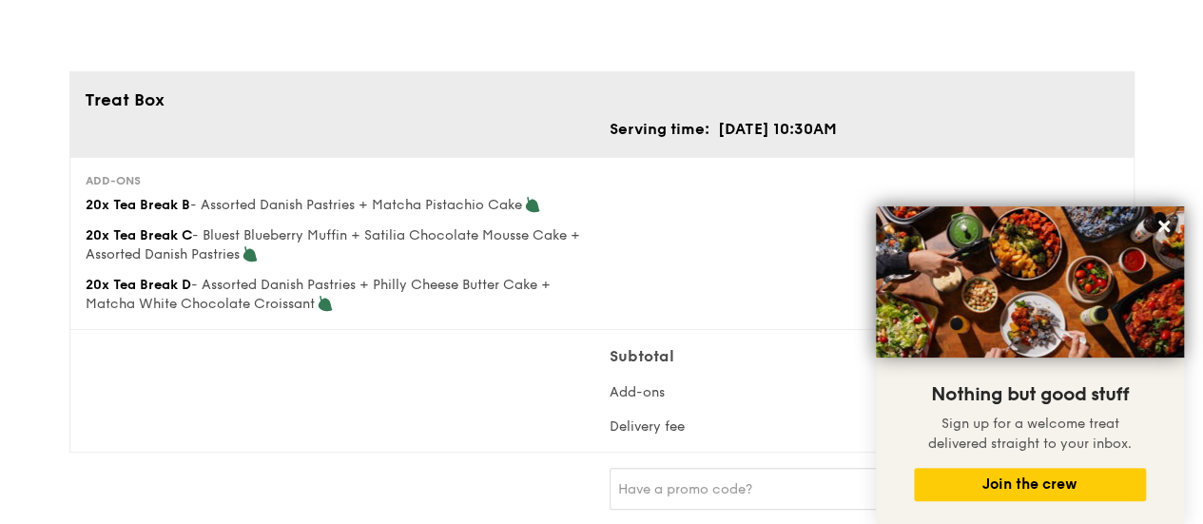
scroll to position [0, 0]
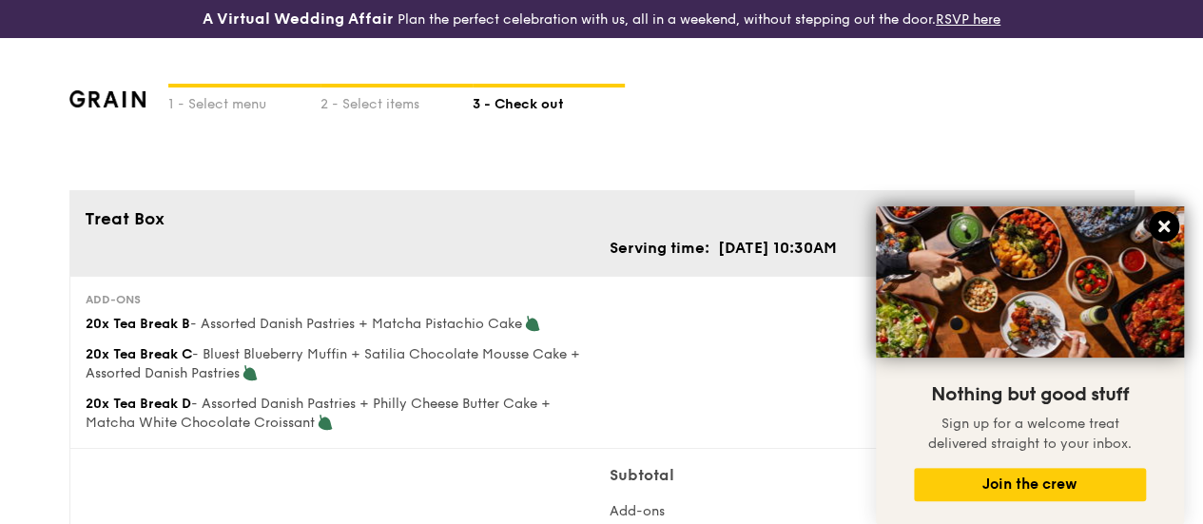
click at [1167, 223] on icon at bounding box center [1163, 226] width 11 height 11
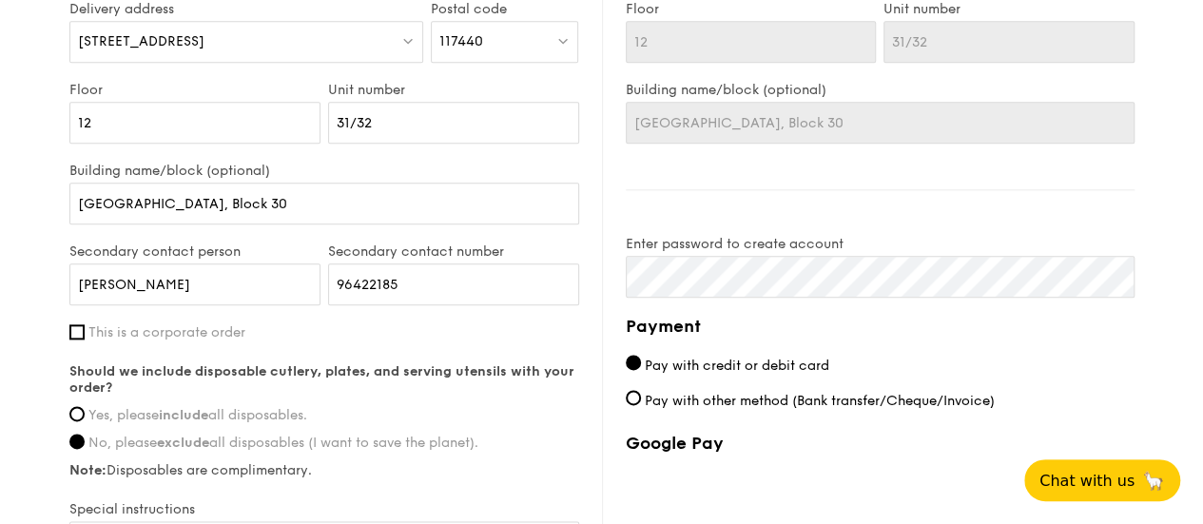
scroll to position [1141, 0]
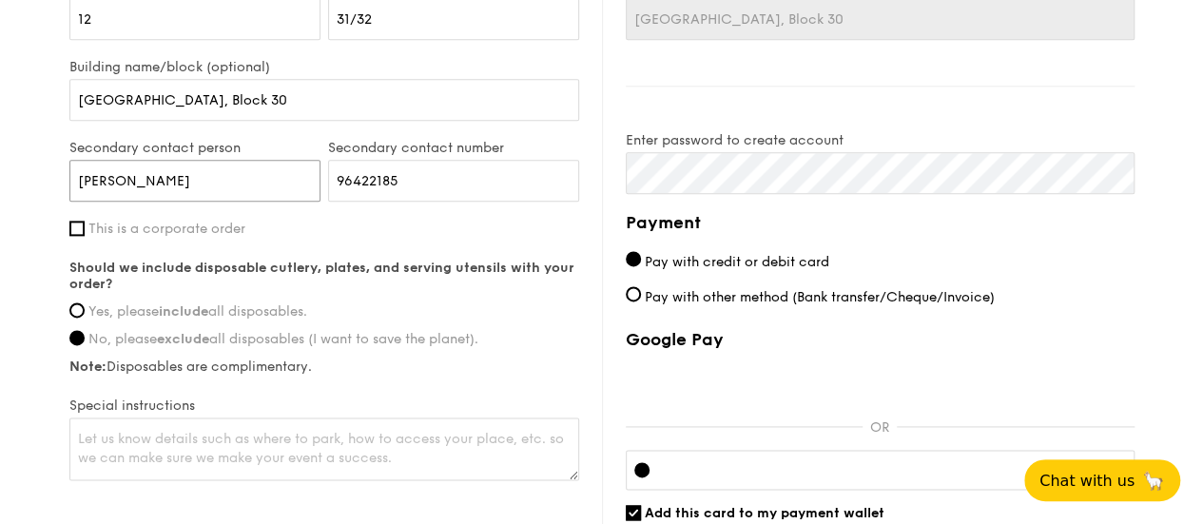
click at [214, 202] on input "[PERSON_NAME]" at bounding box center [194, 181] width 251 height 42
type input "[PERSON_NAME]"
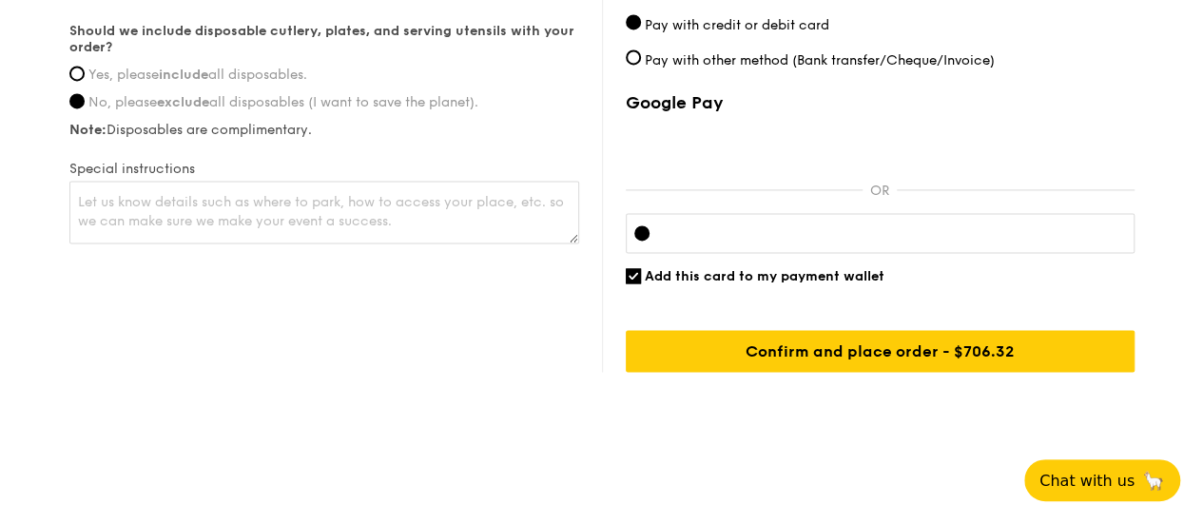
scroll to position [1389, 0]
click at [321, 191] on textarea at bounding box center [324, 212] width 510 height 63
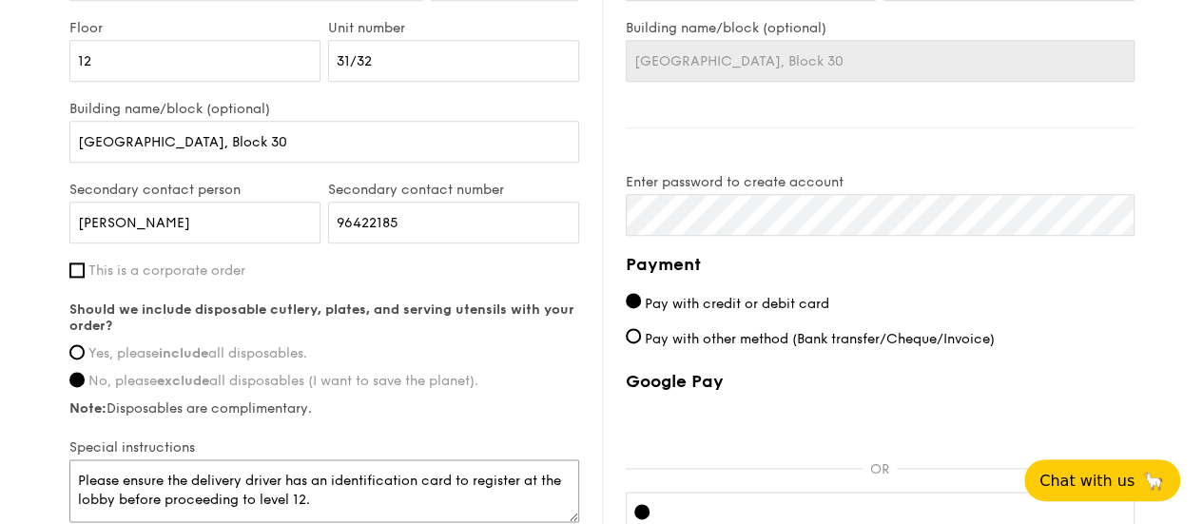
scroll to position [1104, 0]
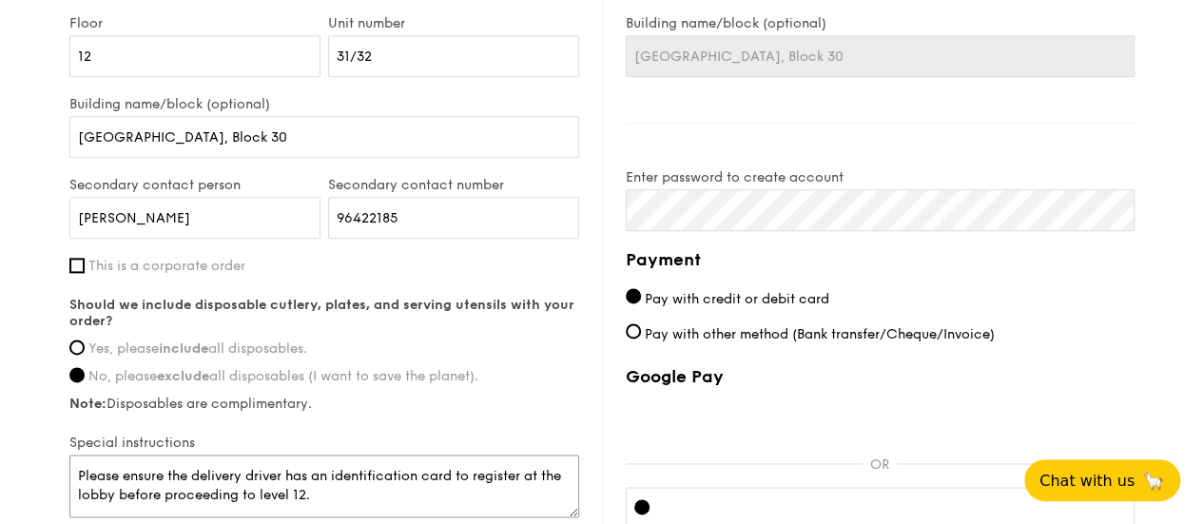
type textarea "Please ensure the delivery driver has an identification card to register at the…"
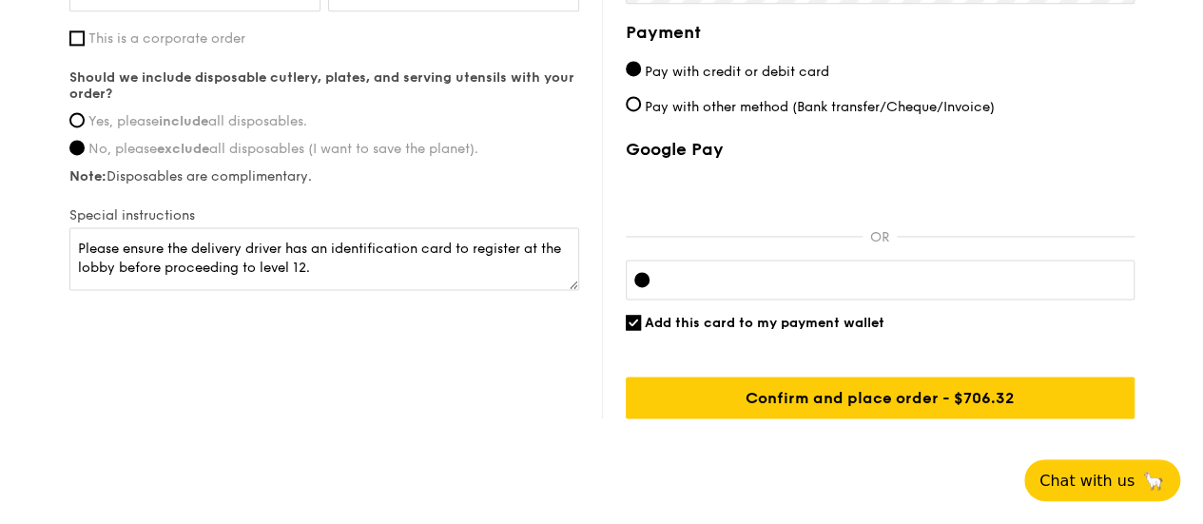
scroll to position [1389, 0]
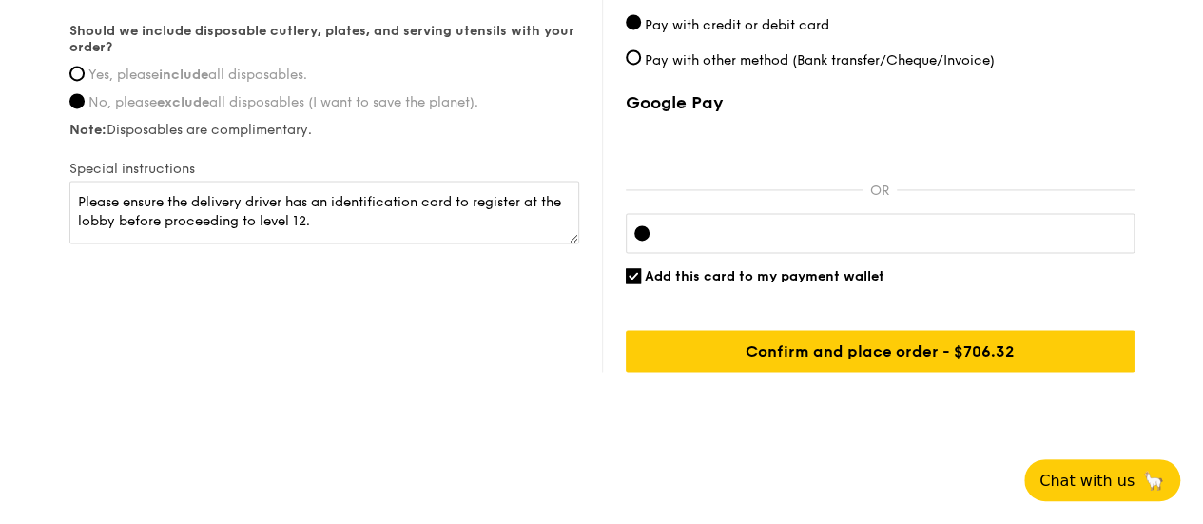
click at [630, 283] on div "Add this card to my payment wallet" at bounding box center [880, 276] width 509 height 16
click at [631, 276] on input "Add this card to my payment wallet" at bounding box center [633, 275] width 15 height 15
checkbox input "false"
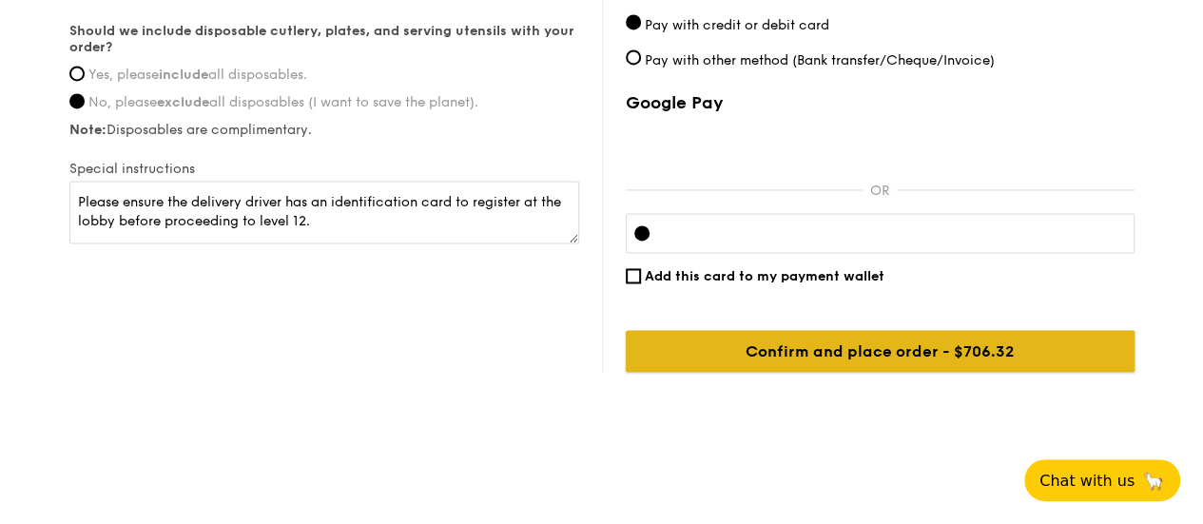
click at [920, 350] on input "Confirm and place order - $706.32" at bounding box center [880, 351] width 509 height 42
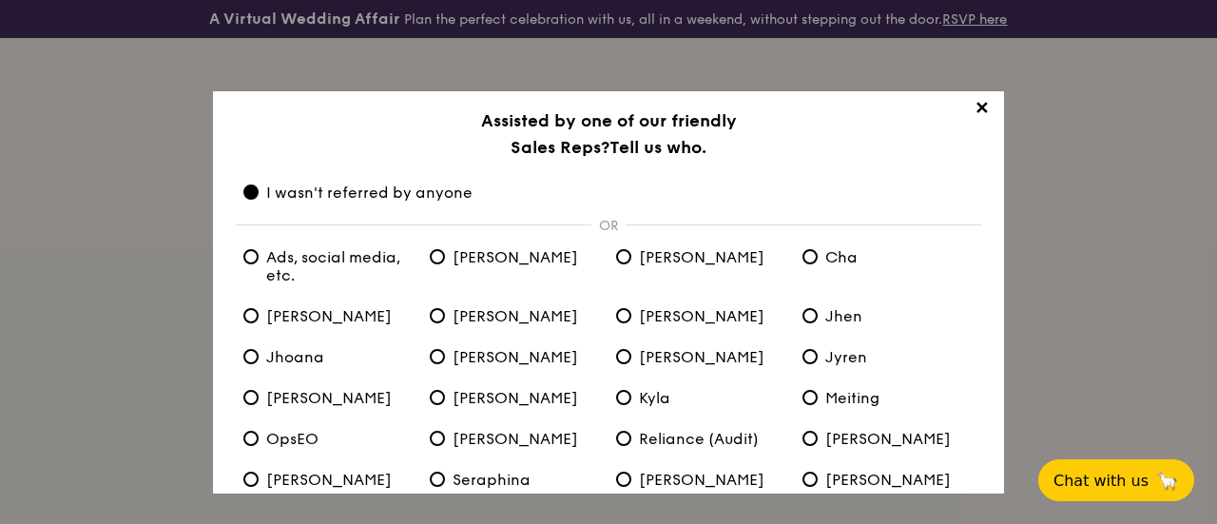
scroll to position [152, 0]
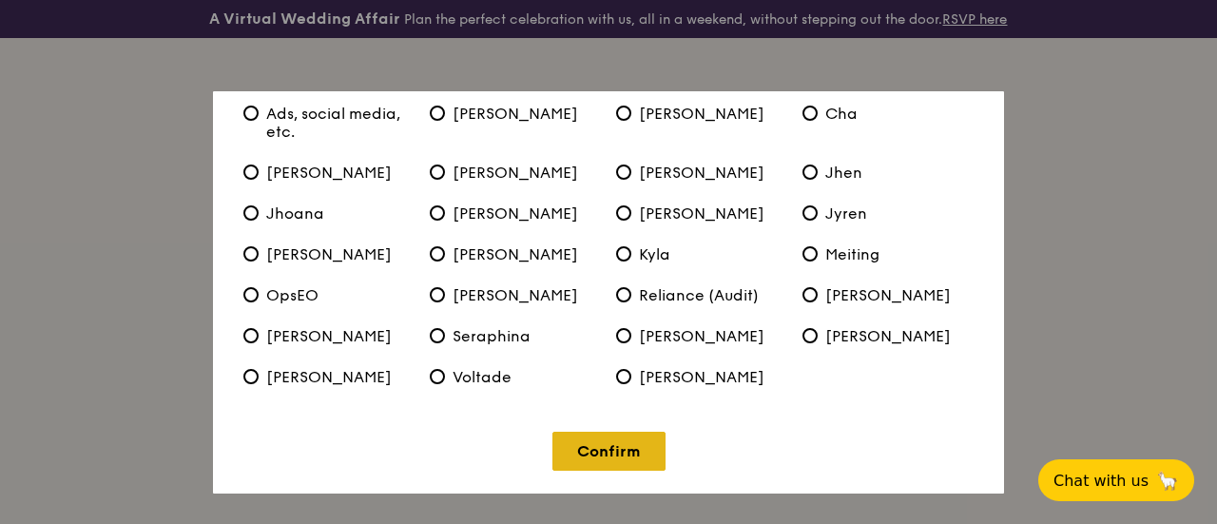
click at [622, 461] on link "Confirm" at bounding box center [608, 451] width 113 height 39
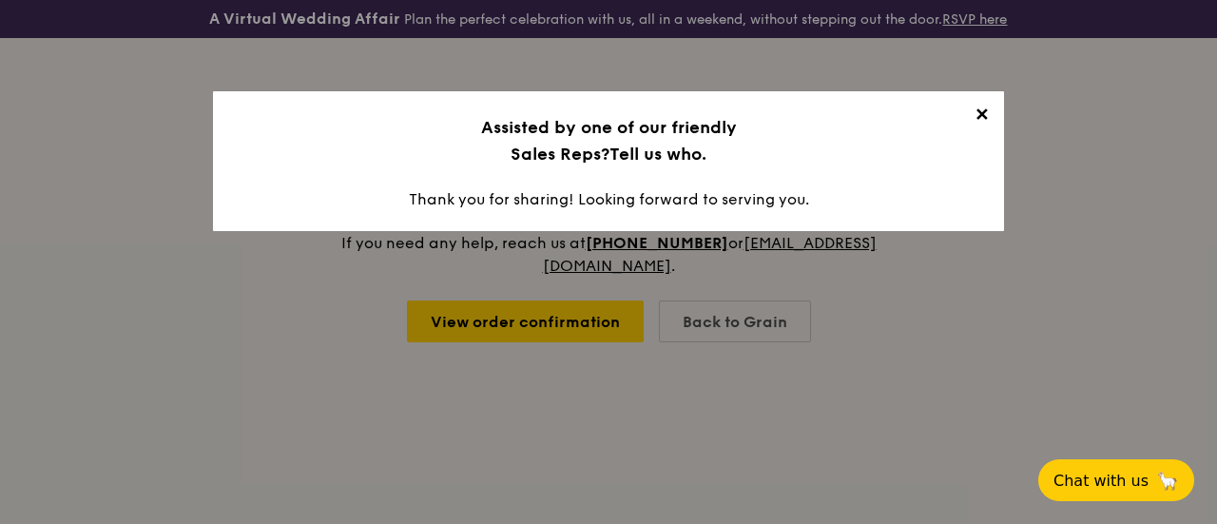
click at [979, 119] on span "✕" at bounding box center [981, 118] width 27 height 27
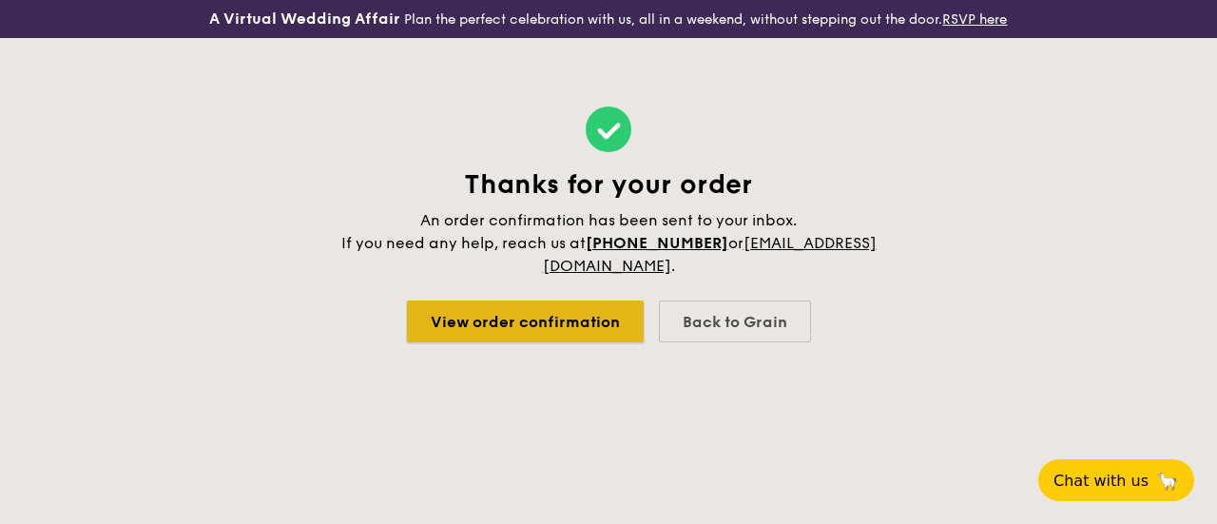
click at [524, 324] on link "View order confirmation" at bounding box center [525, 321] width 237 height 42
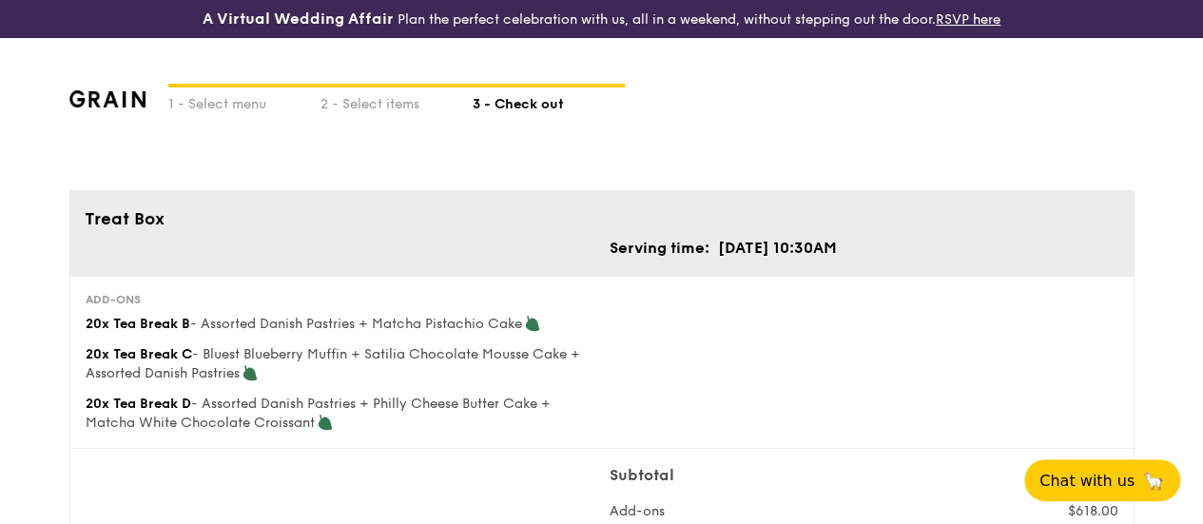
click at [106, 107] on img at bounding box center [107, 98] width 77 height 17
click at [240, 114] on div "1 - Select menu" at bounding box center [244, 100] width 152 height 27
select select
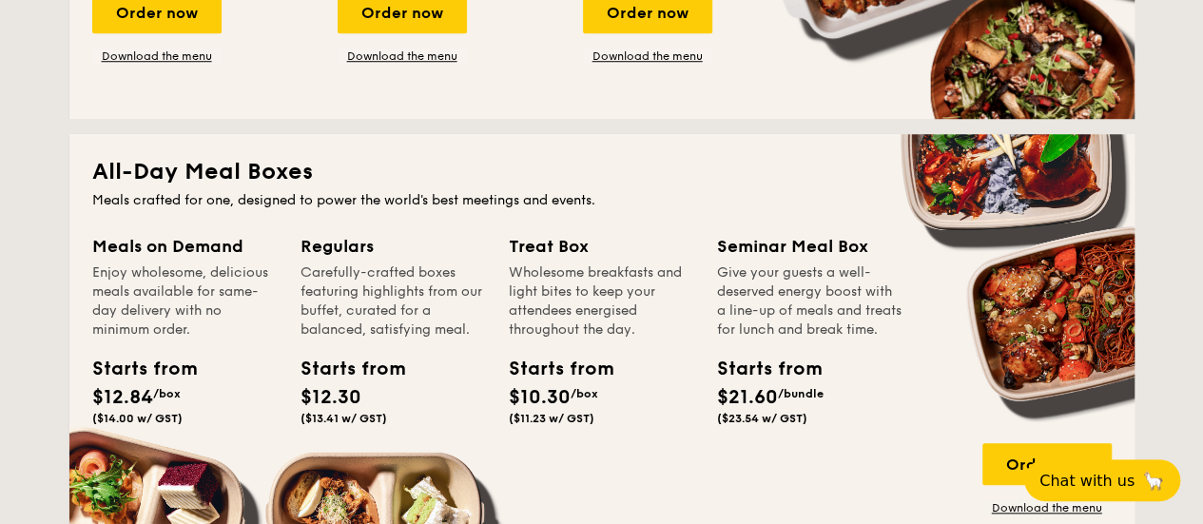
scroll to position [856, 0]
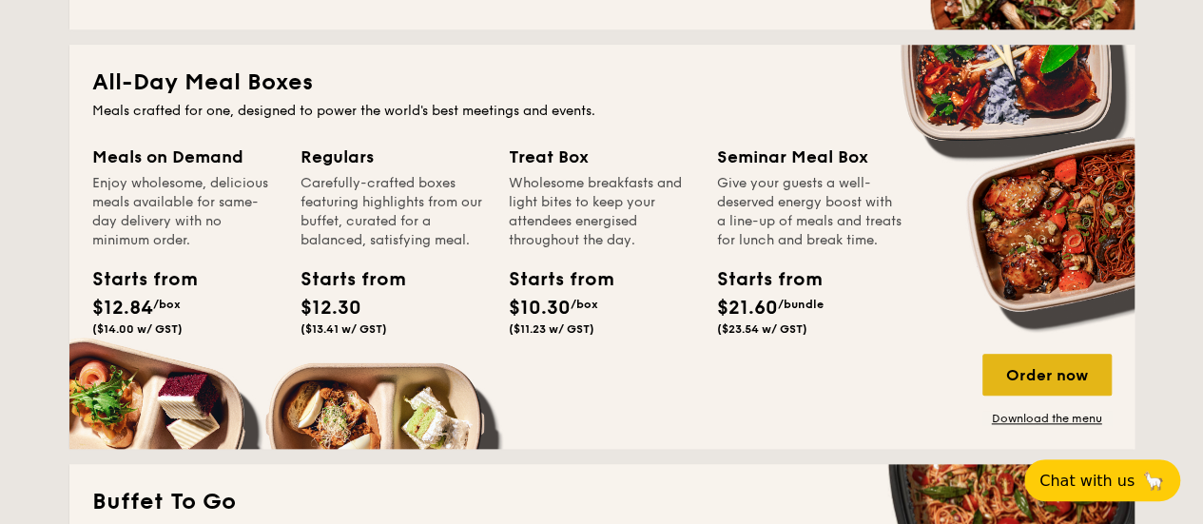
click at [1054, 381] on div "Order now" at bounding box center [1046, 375] width 129 height 42
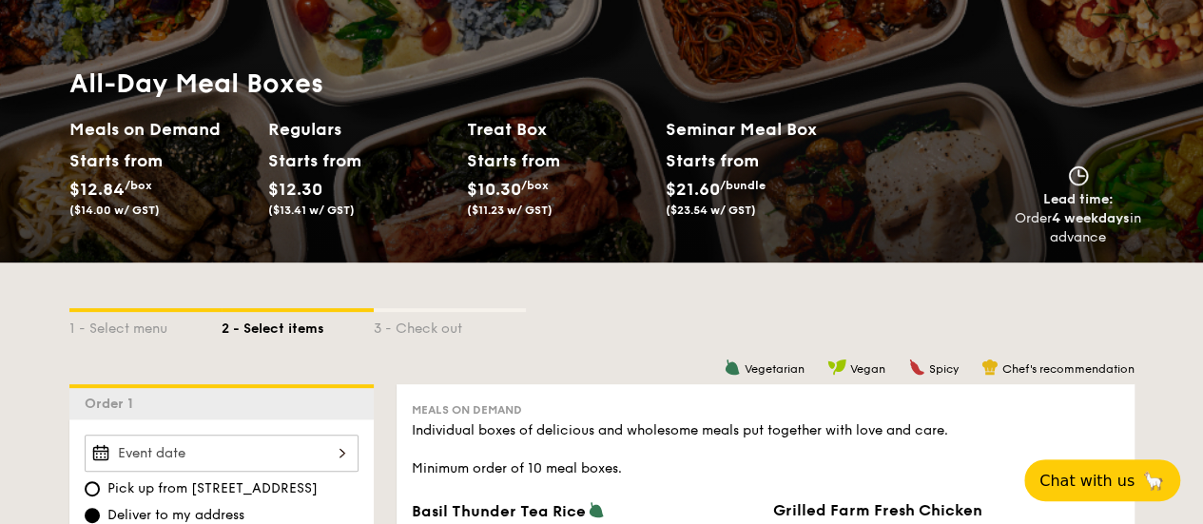
scroll to position [475, 0]
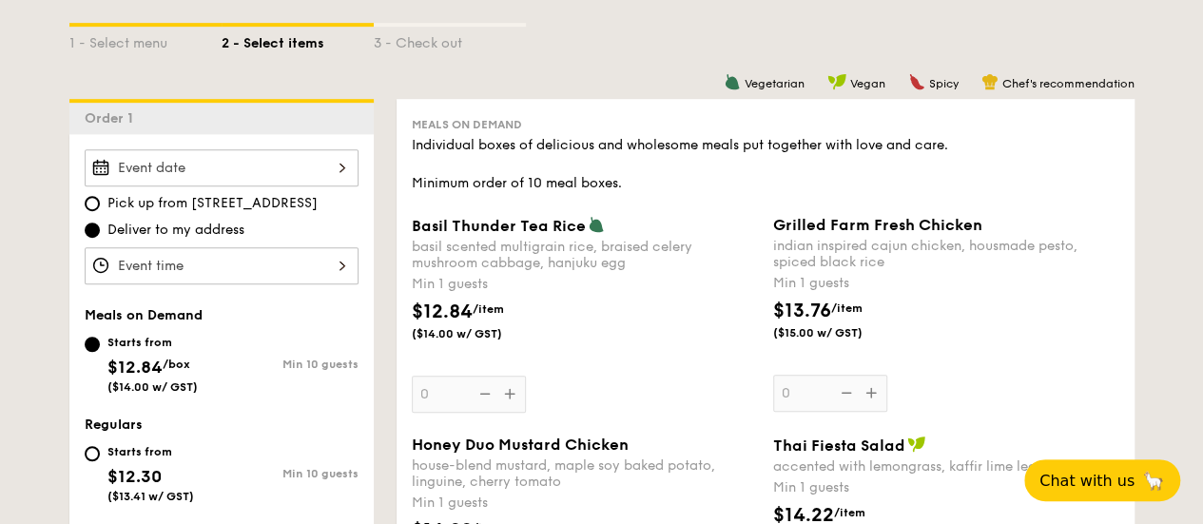
click at [259, 175] on div at bounding box center [222, 167] width 274 height 37
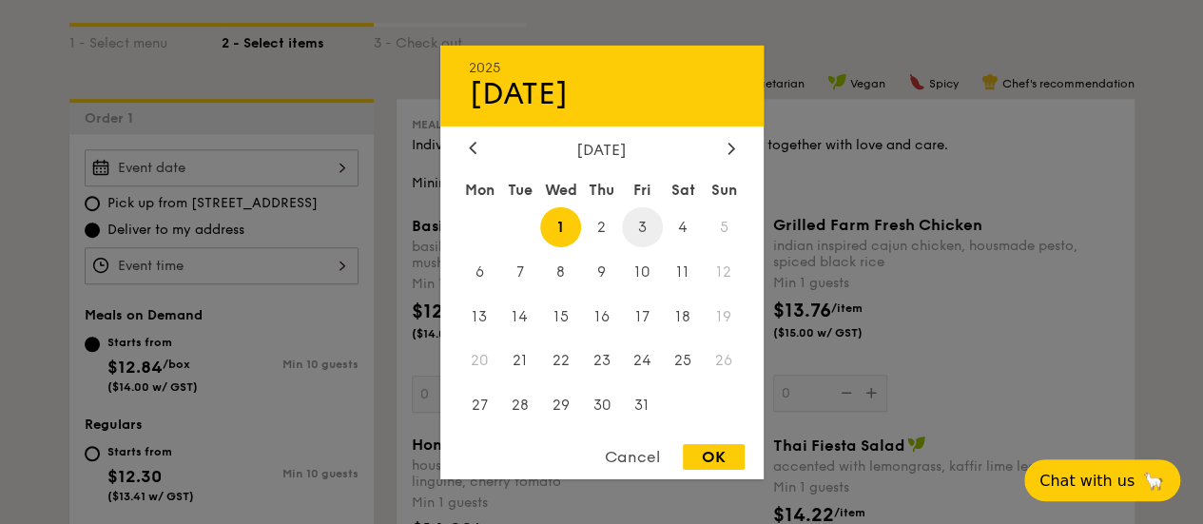
click at [639, 223] on span "3" at bounding box center [642, 226] width 41 height 41
click at [717, 446] on div "OK" at bounding box center [714, 457] width 62 height 26
type input "[DATE]"
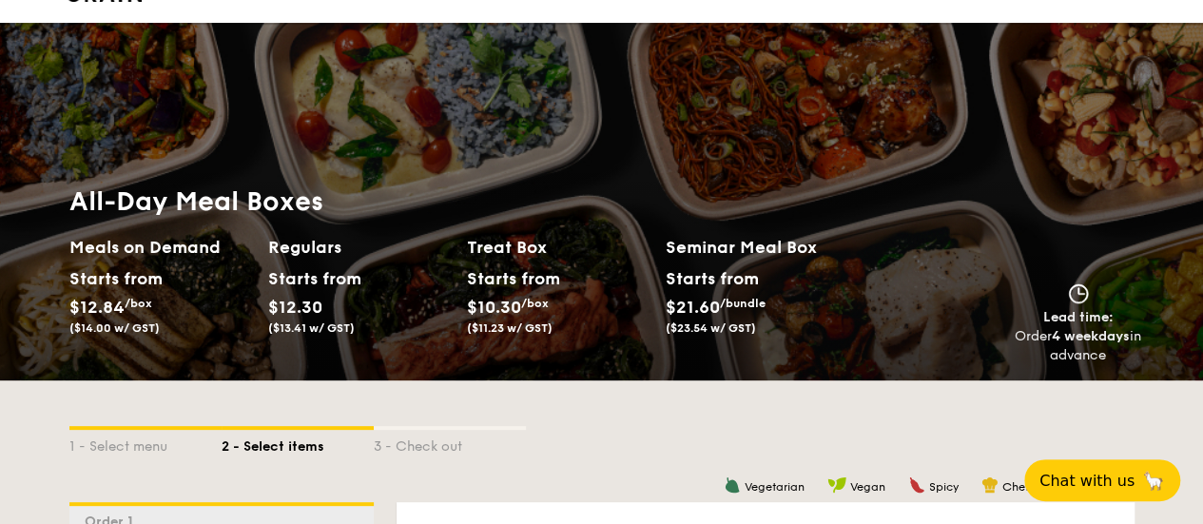
scroll to position [761, 0]
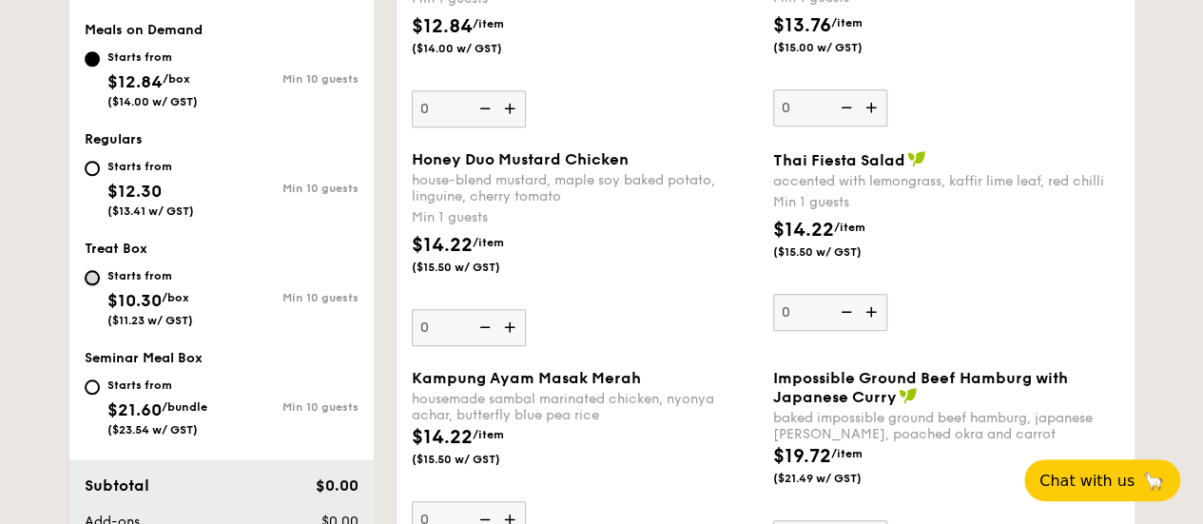
click at [86, 285] on input "Starts from $10.30 /box ($11.23 w/ GST) Min 10 guests" at bounding box center [92, 277] width 15 height 15
radio input "true"
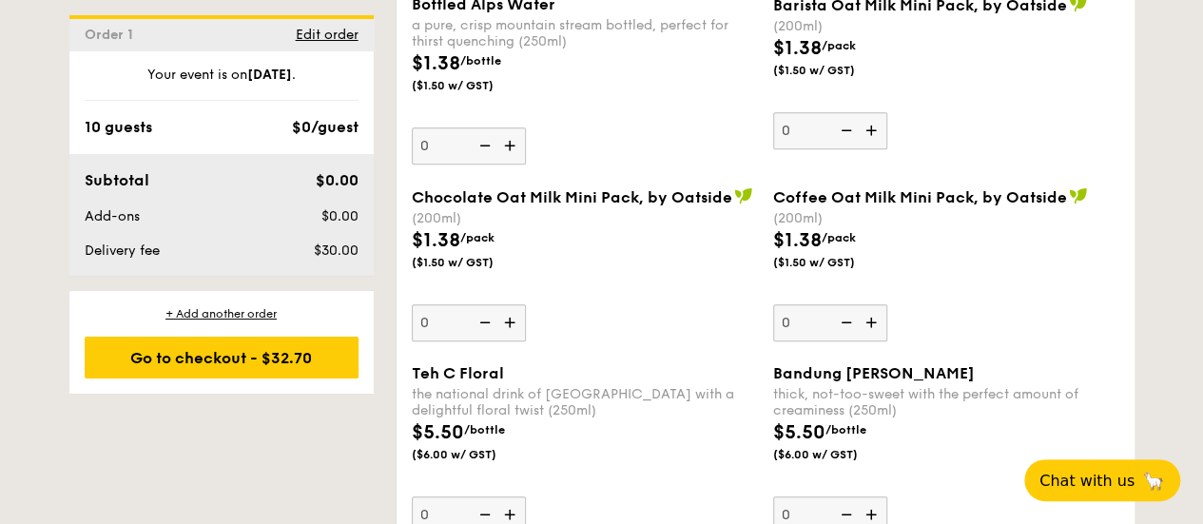
scroll to position [3994, 0]
